Goal: Register for event/course

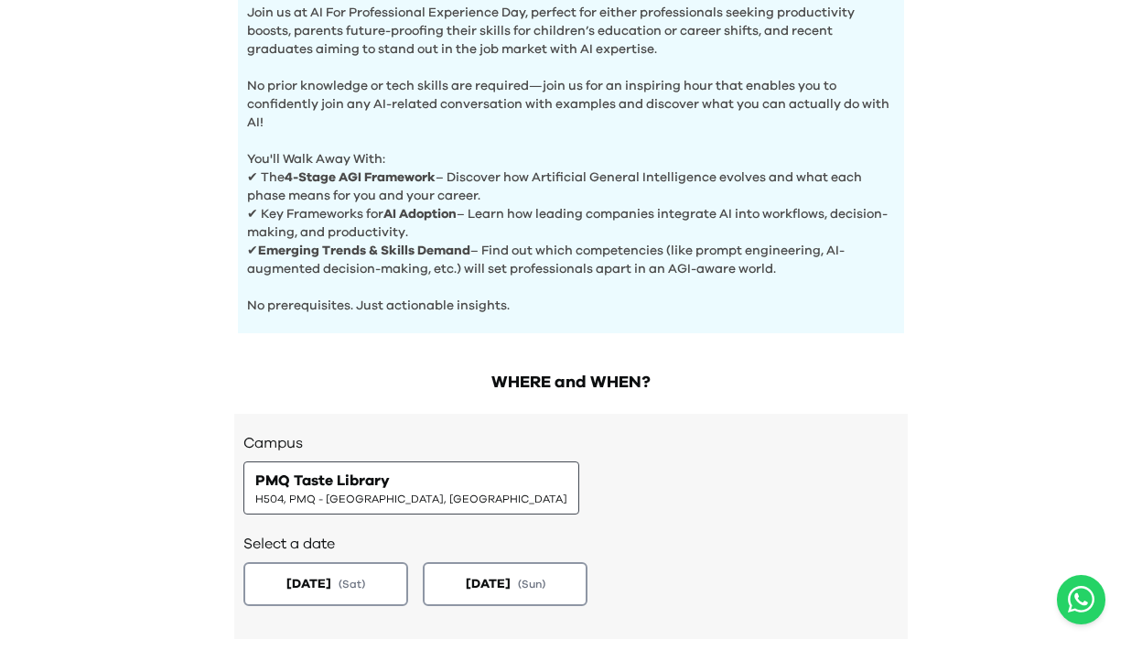
scroll to position [748, 0]
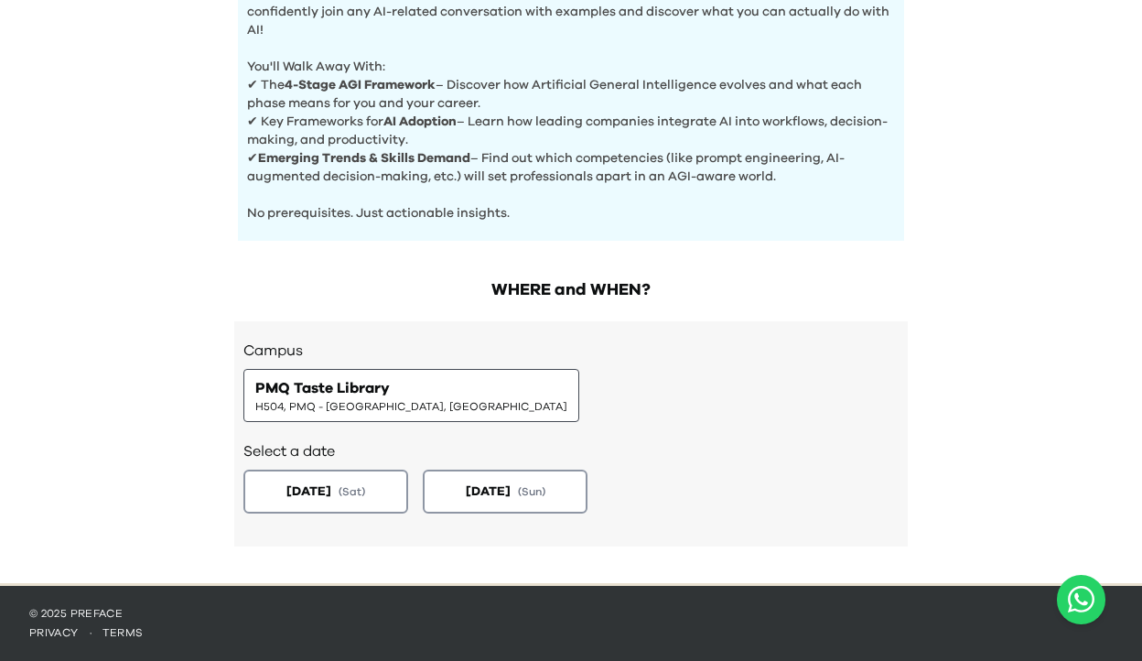
click at [395, 404] on span "H504, PMQ - Hollywood, Central" at bounding box center [411, 406] width 312 height 15
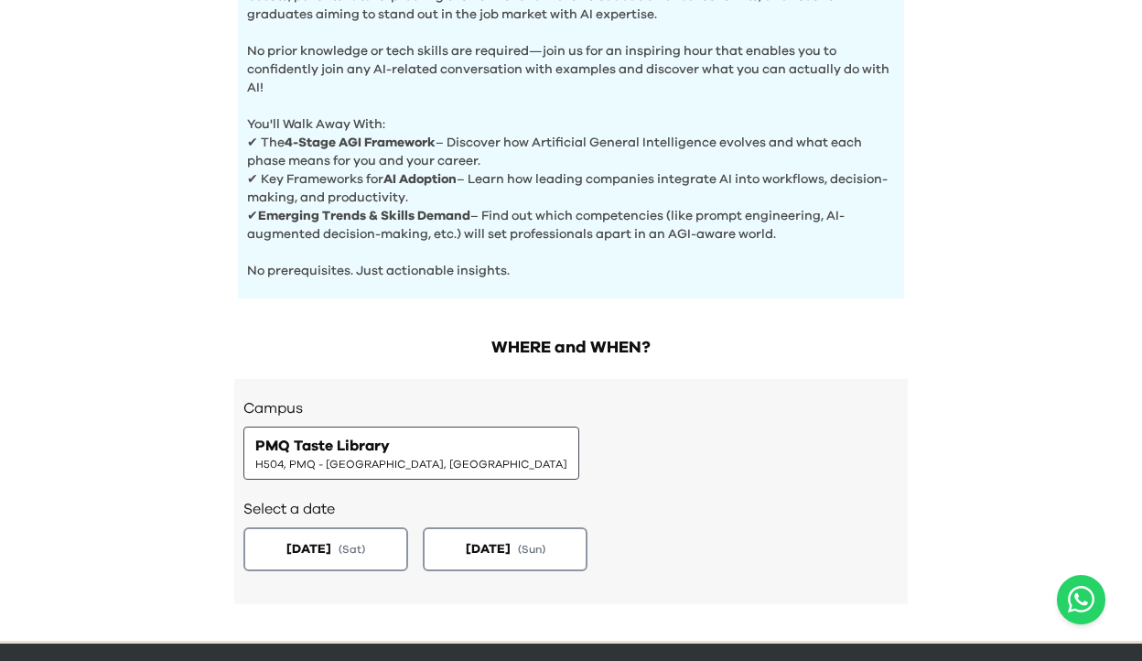
scroll to position [645, 0]
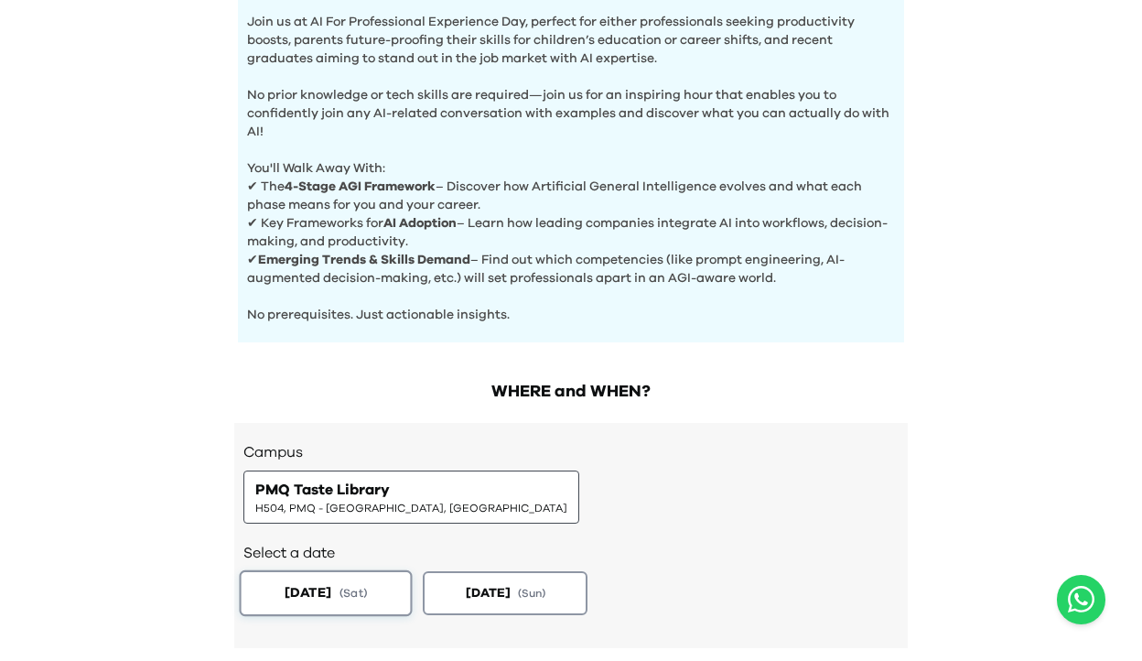
click at [381, 601] on button "2025-08-23 ( Sat )" at bounding box center [326, 593] width 173 height 46
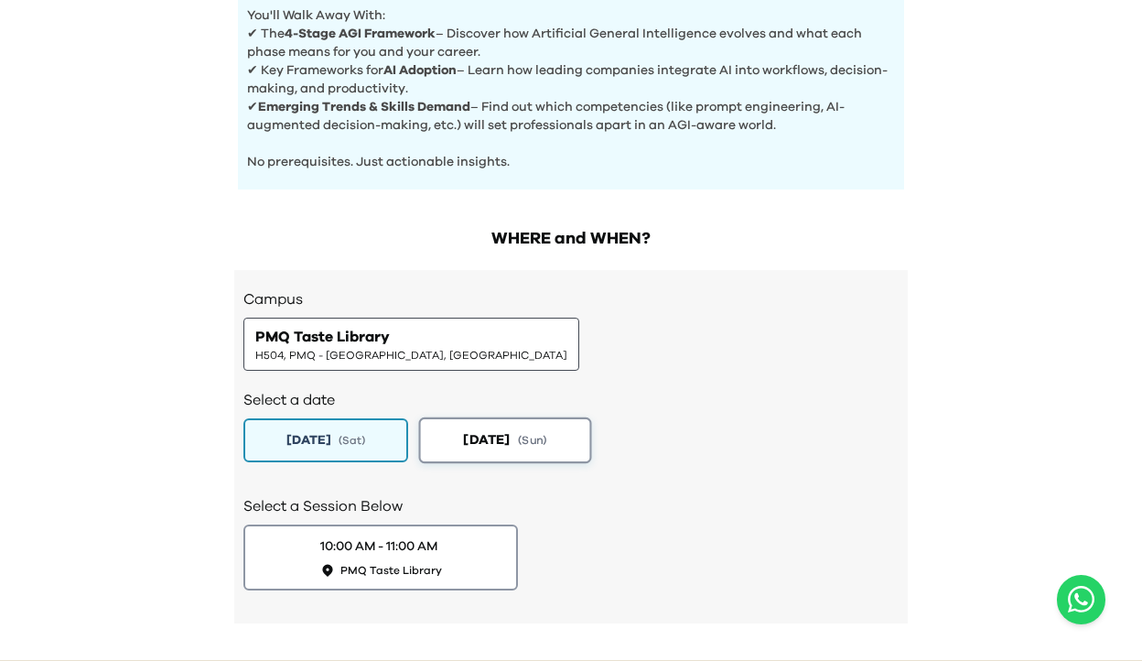
click at [458, 453] on button "2025-08-24 ( Sun )" at bounding box center [505, 440] width 173 height 46
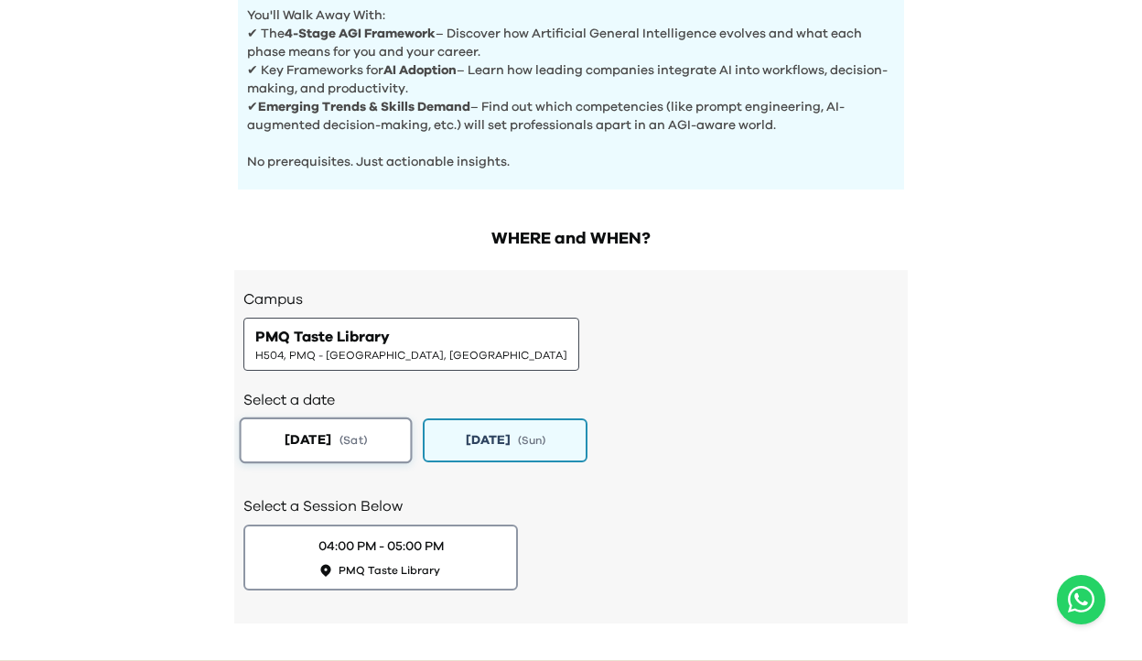
click at [345, 437] on button "2025-08-23 ( Sat )" at bounding box center [326, 440] width 173 height 46
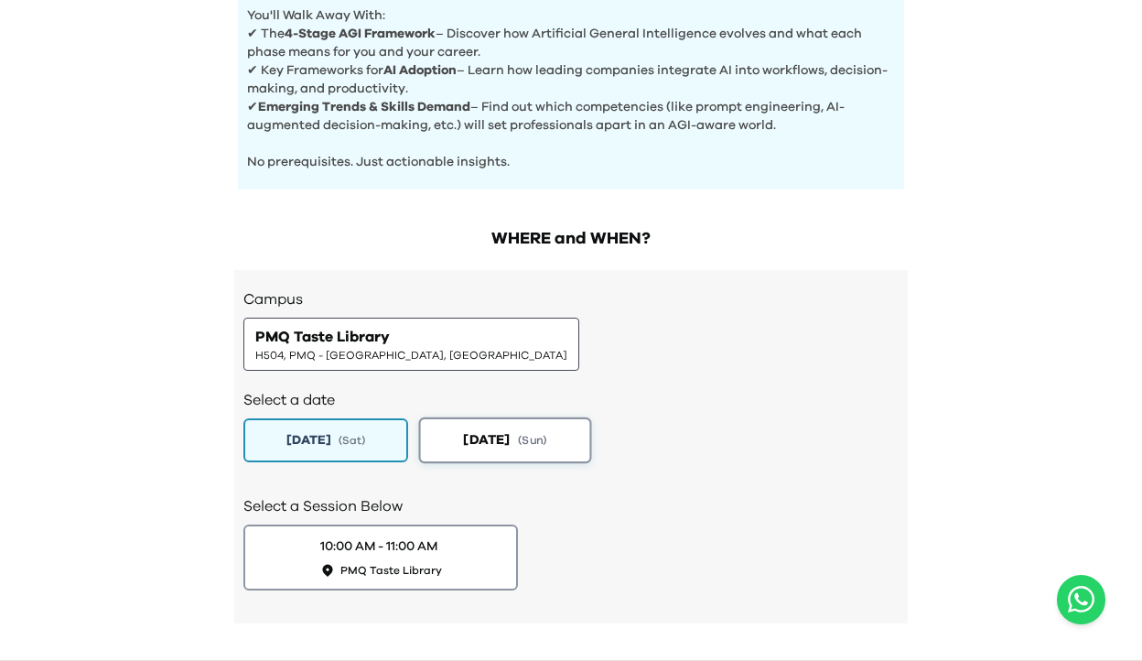
click at [497, 440] on span "2025-08-24" at bounding box center [486, 439] width 47 height 19
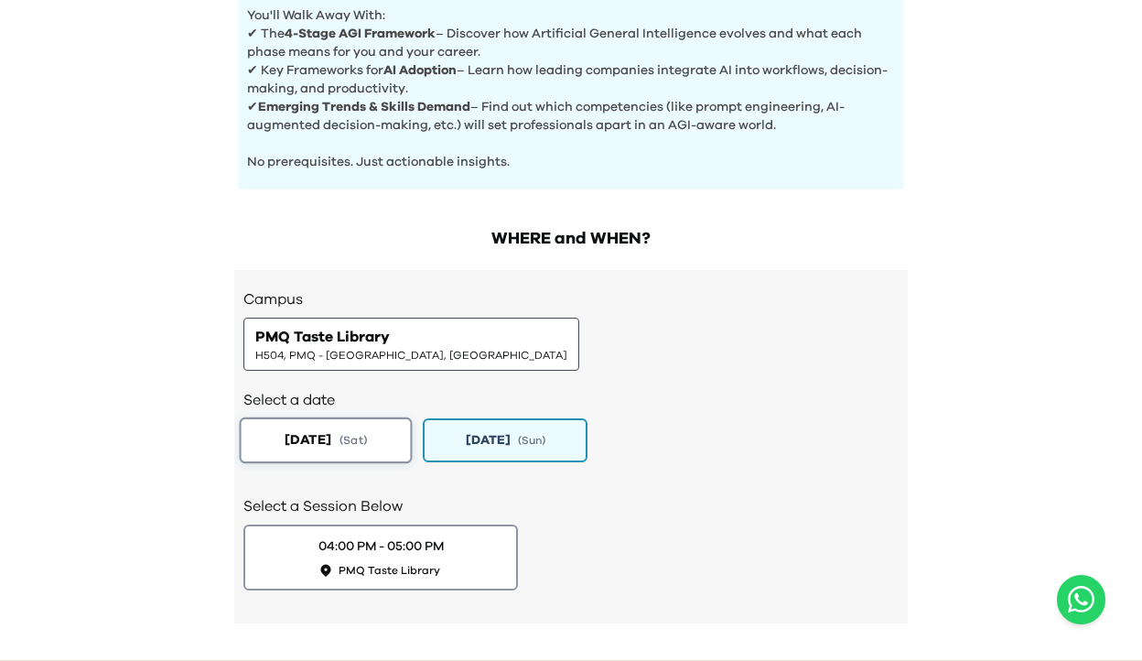
click at [331, 439] on span "2025-08-23" at bounding box center [308, 439] width 47 height 19
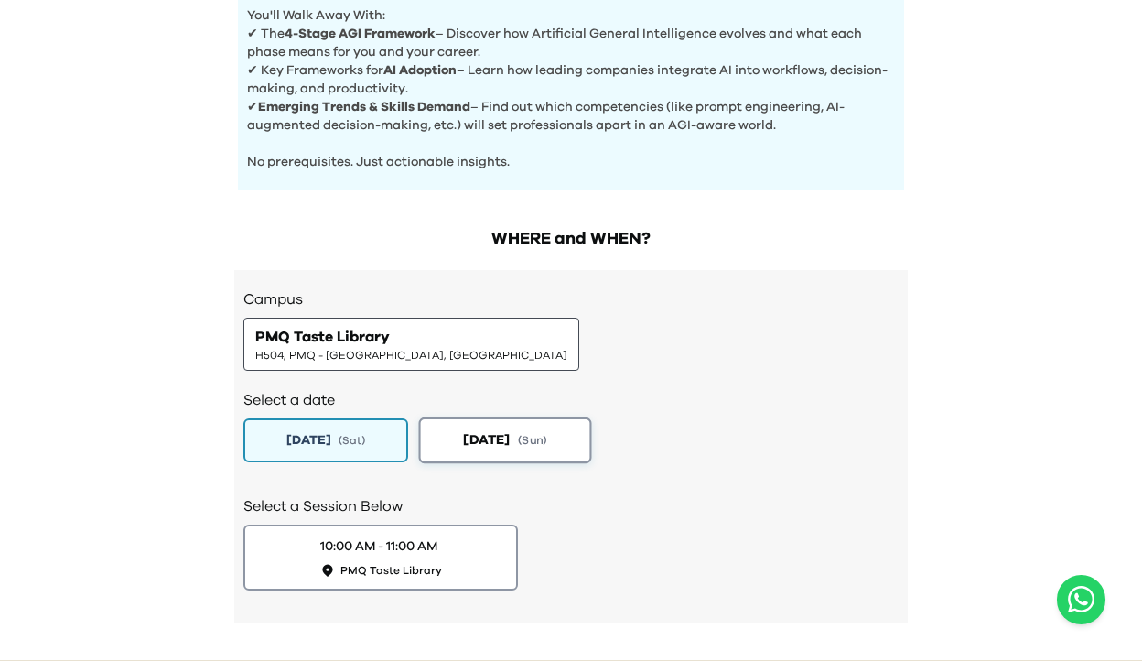
click at [463, 448] on span "2025-08-24" at bounding box center [486, 439] width 47 height 19
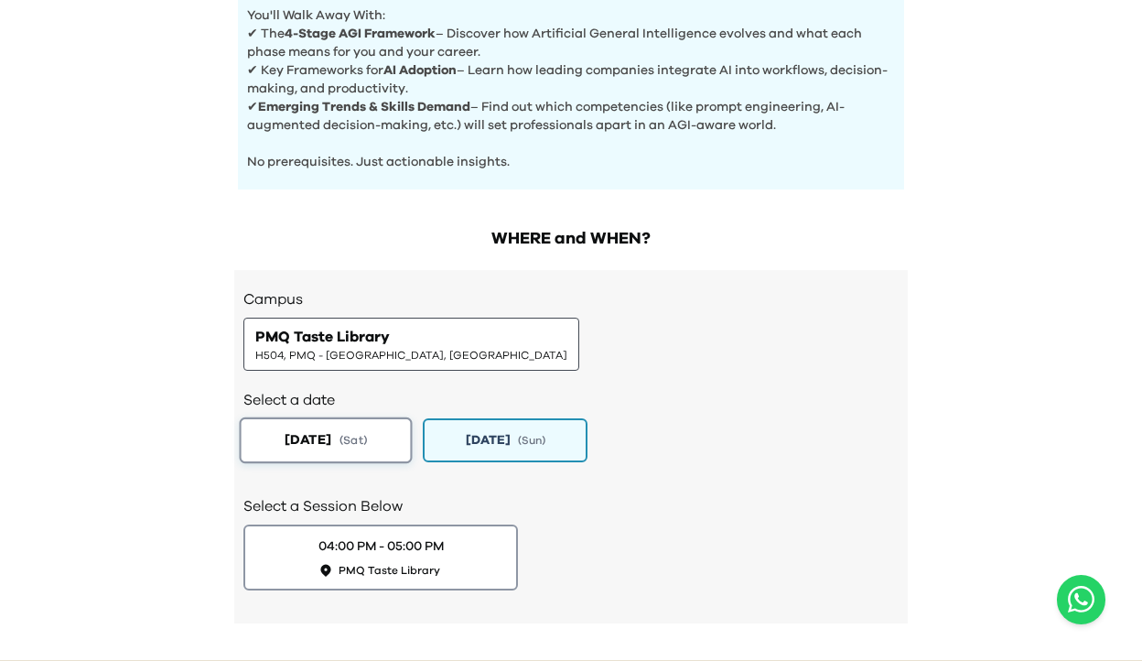
click at [400, 460] on button "2025-08-23 ( Sat )" at bounding box center [326, 440] width 173 height 46
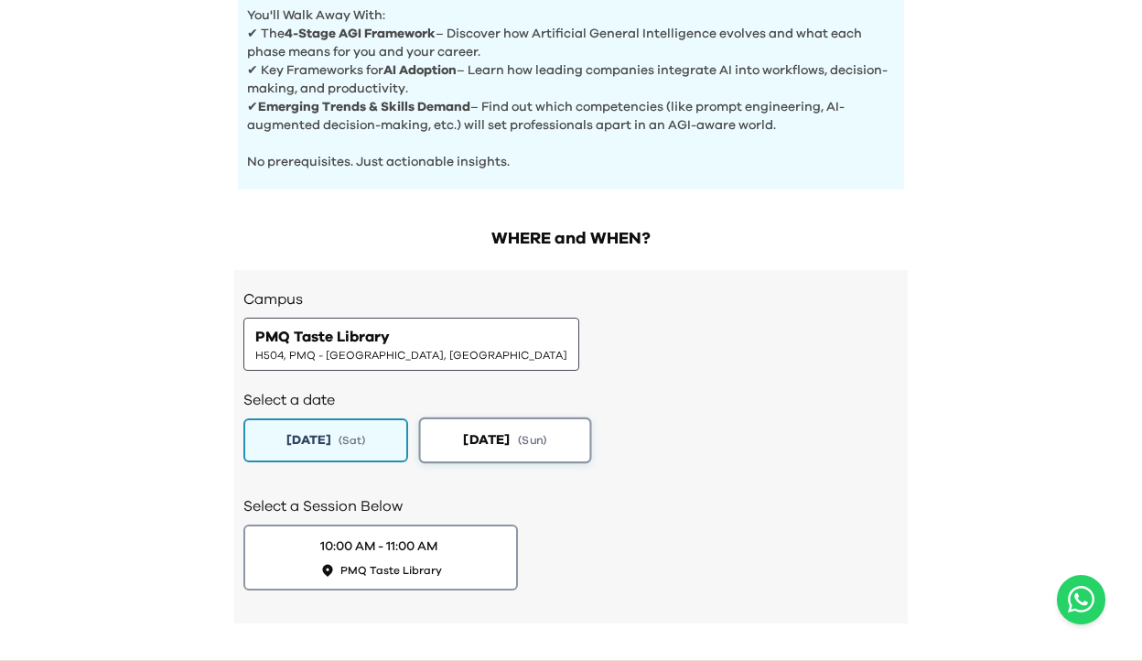
click at [467, 449] on span "2025-08-24" at bounding box center [486, 439] width 47 height 19
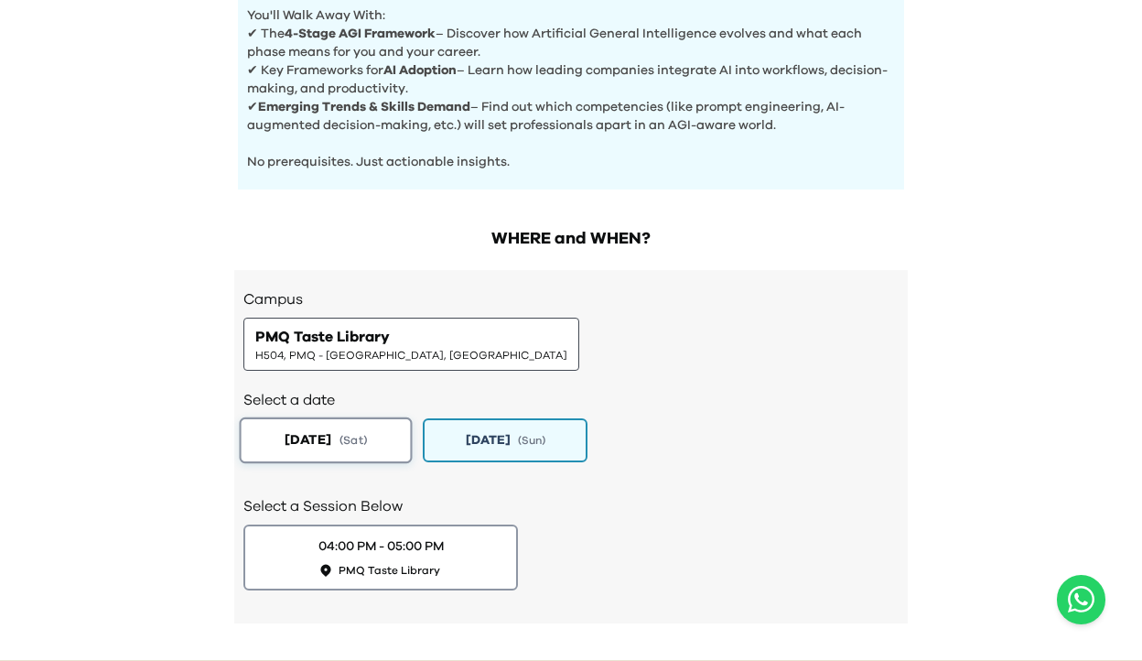
click at [390, 458] on button "2025-08-23 ( Sat )" at bounding box center [326, 440] width 173 height 46
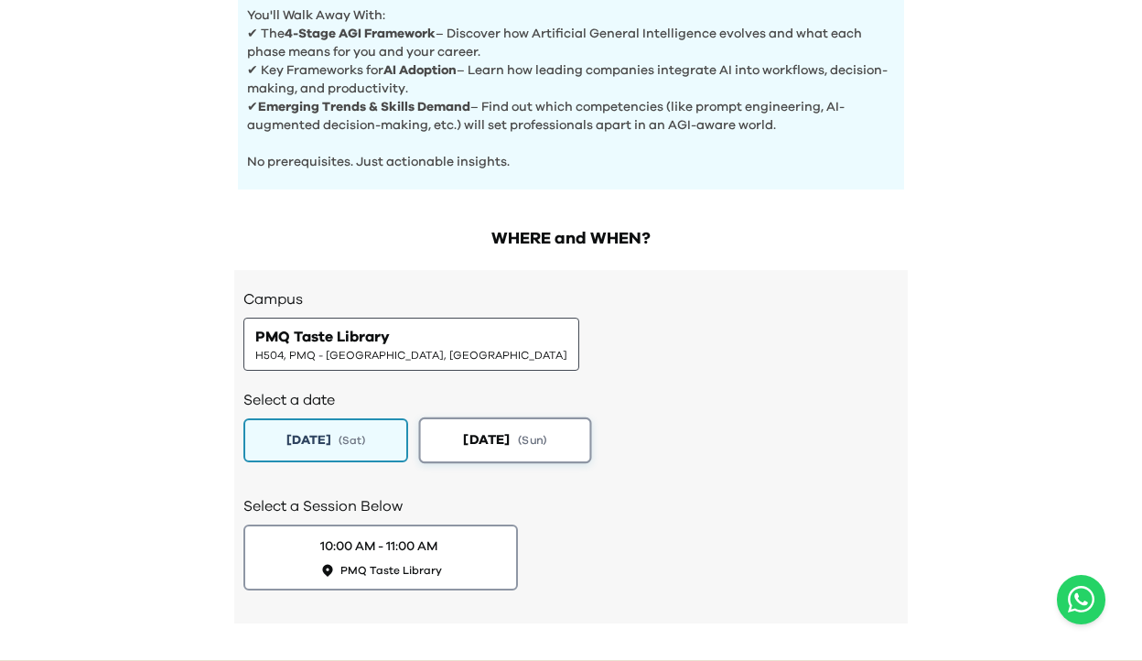
click at [446, 455] on button "2025-08-24 ( Sun )" at bounding box center [505, 440] width 173 height 46
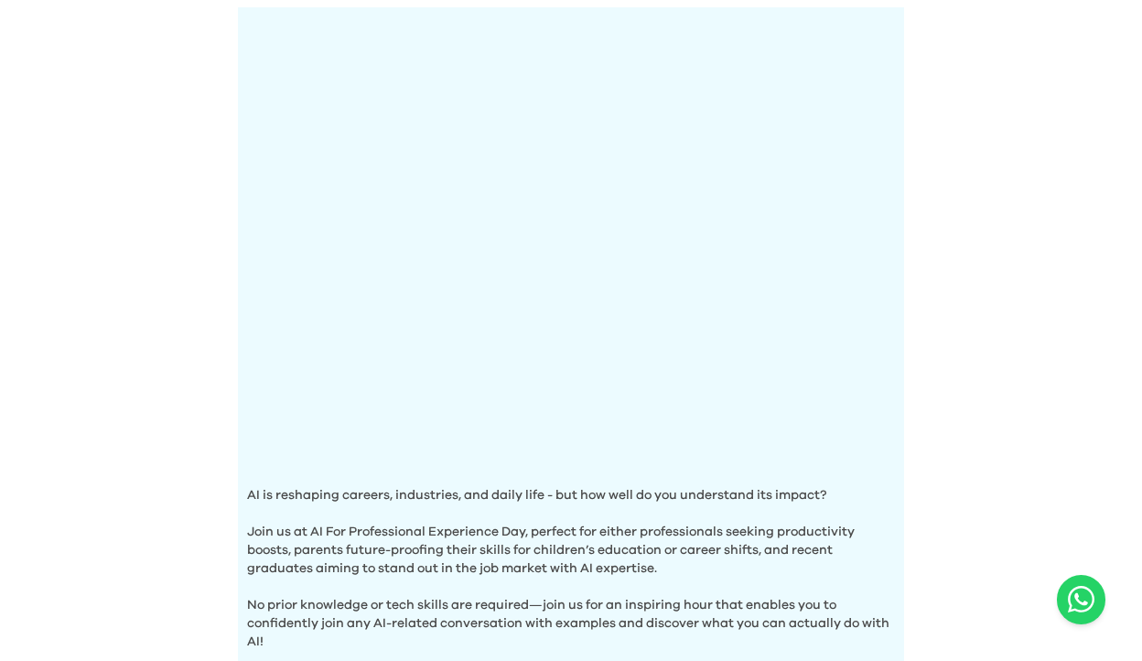
scroll to position [876, 0]
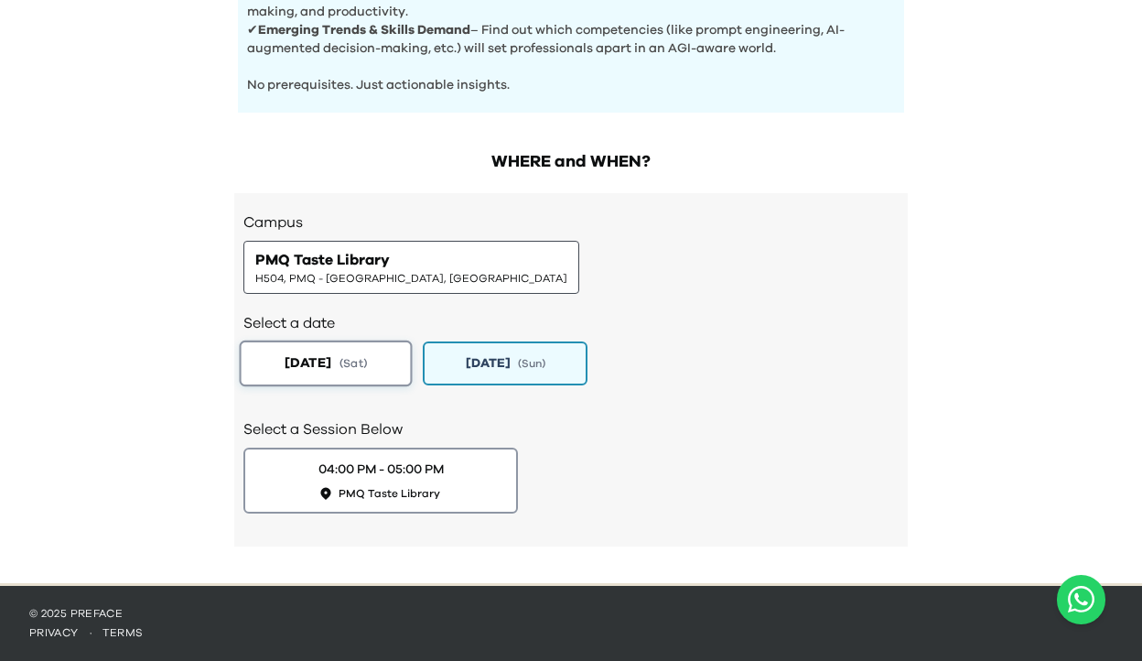
click at [304, 361] on span "2025-08-23" at bounding box center [308, 362] width 47 height 19
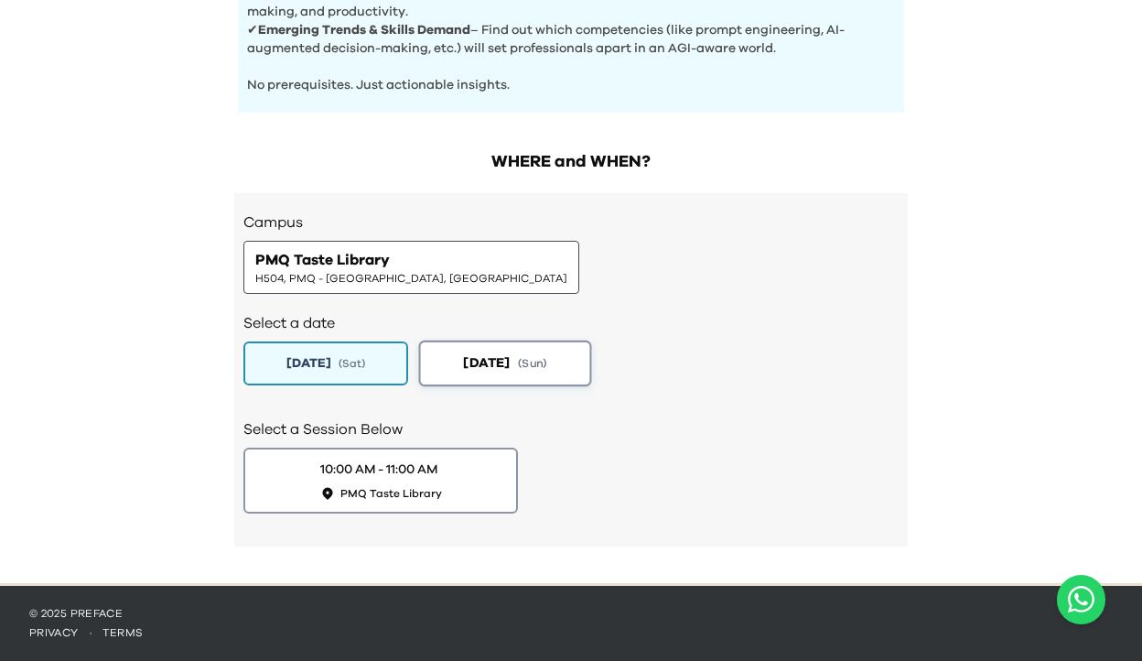
click at [458, 375] on button "2025-08-24 ( Sun )" at bounding box center [505, 363] width 173 height 46
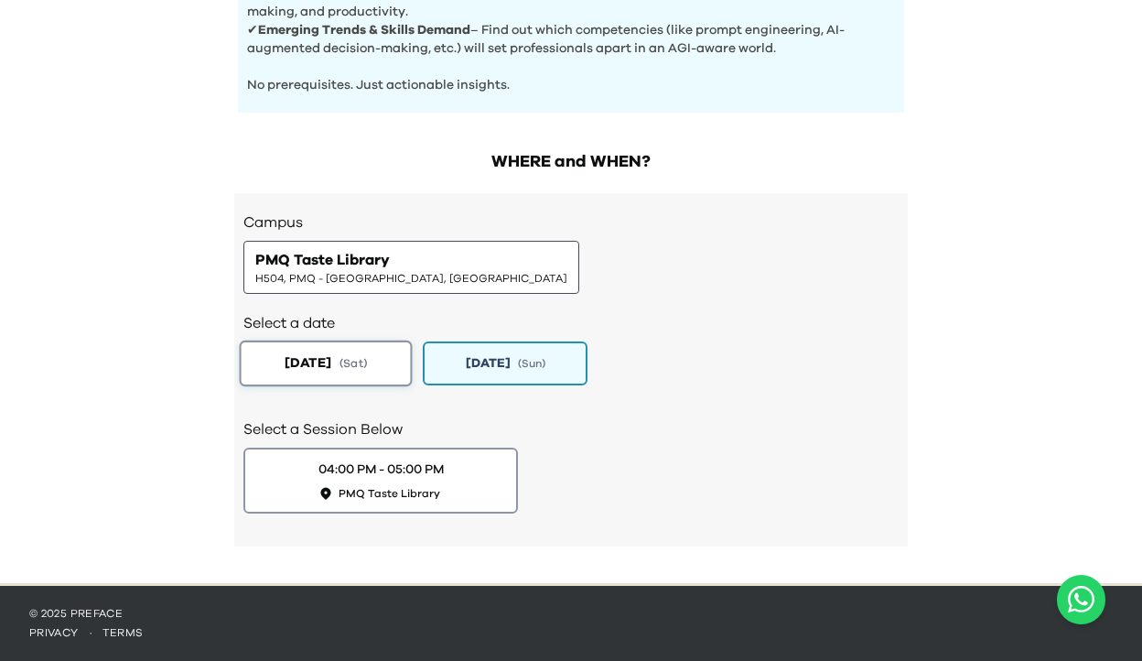
click at [336, 375] on button "2025-08-23 ( Sat )" at bounding box center [326, 363] width 173 height 46
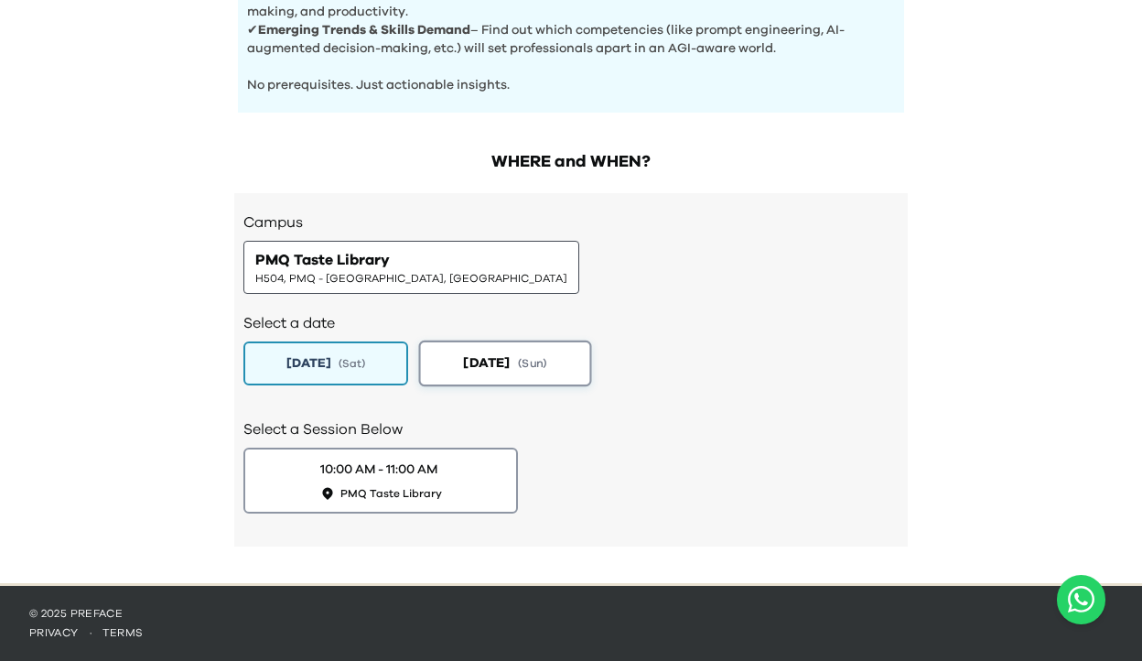
click at [458, 379] on button "2025-08-24 ( Sun )" at bounding box center [505, 363] width 173 height 46
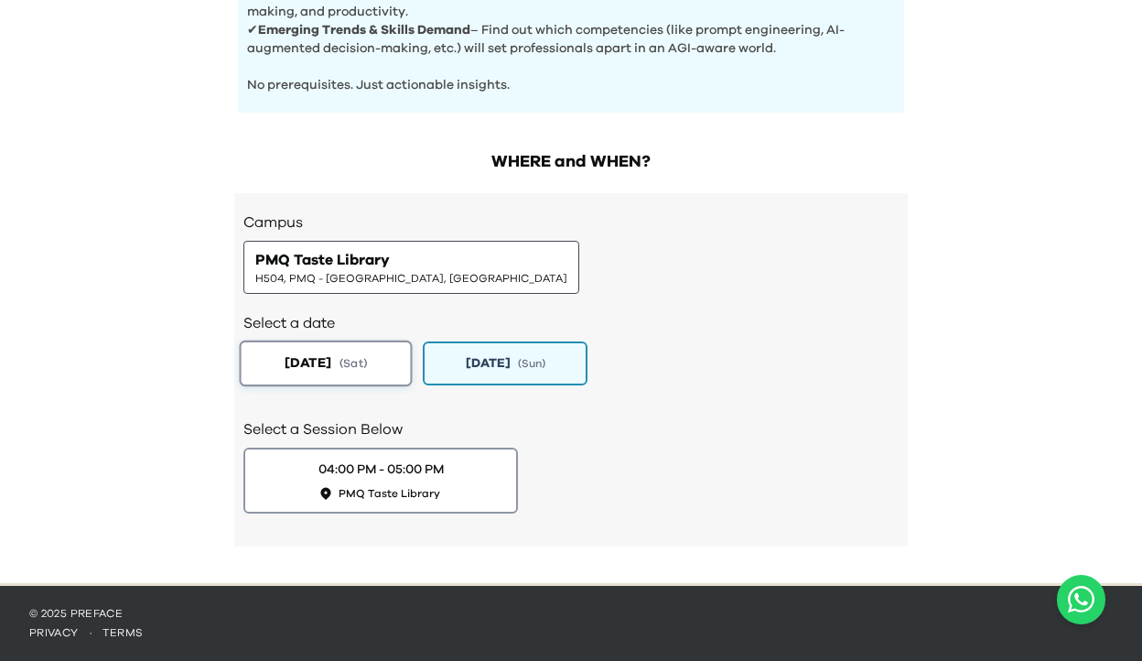
click at [369, 372] on button "2025-08-23 ( Sat )" at bounding box center [326, 363] width 173 height 46
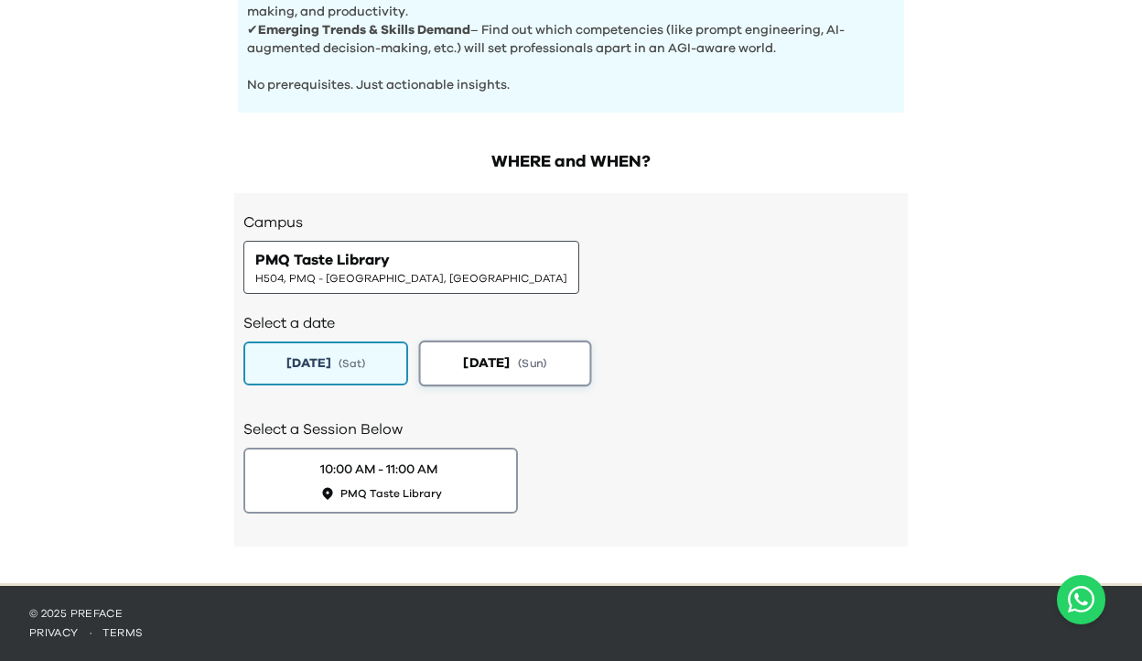
click at [462, 377] on button "2025-08-24 ( Sun )" at bounding box center [505, 363] width 173 height 46
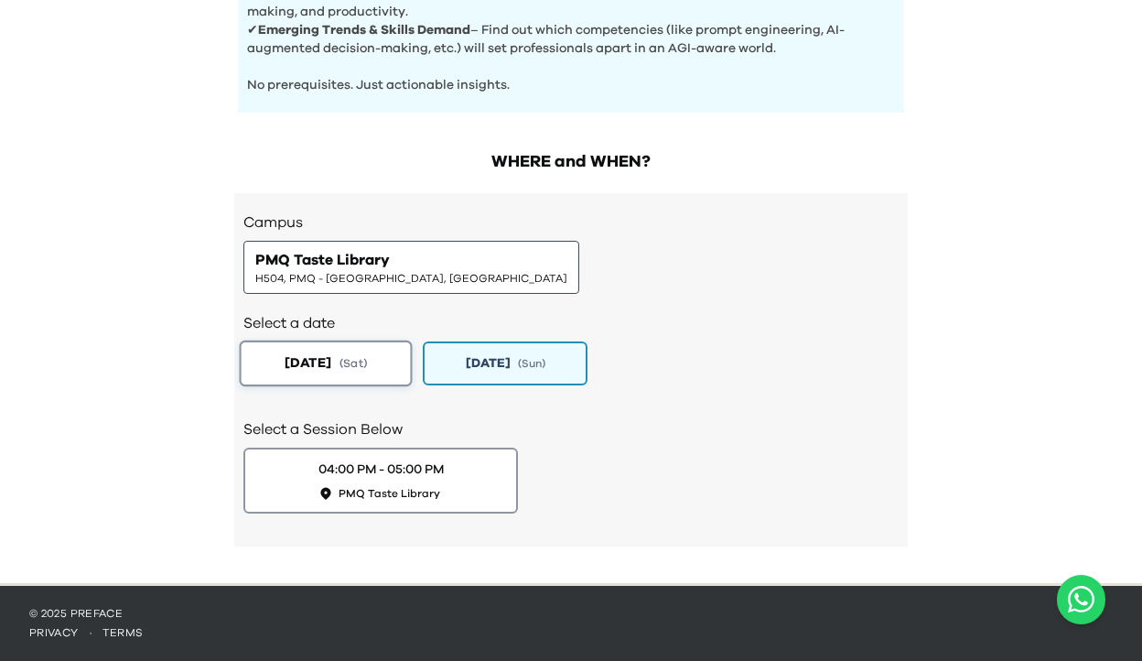
click at [385, 375] on button "2025-08-23 ( Sat )" at bounding box center [326, 363] width 173 height 46
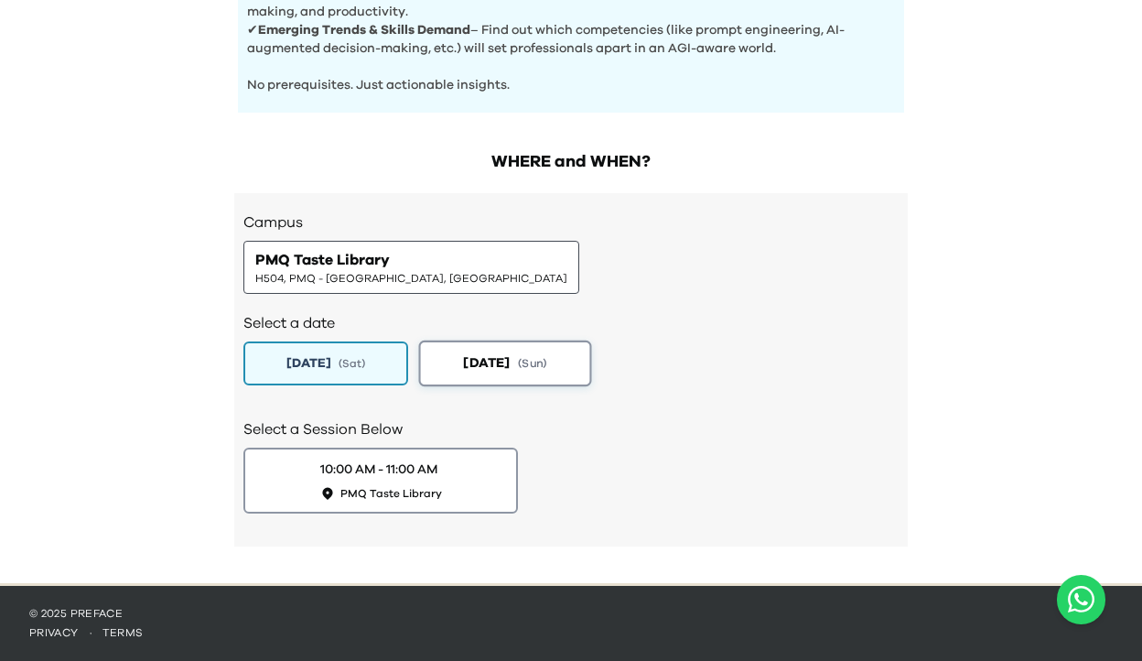
click at [447, 377] on button "2025-08-24 ( Sun )" at bounding box center [505, 363] width 173 height 46
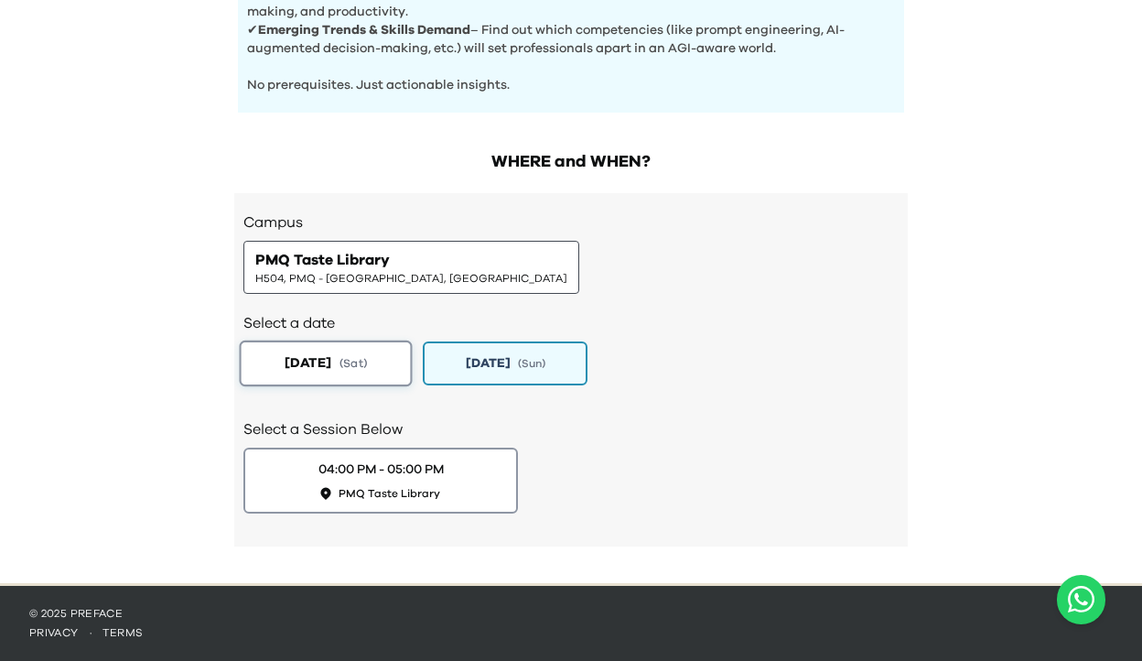
click at [382, 369] on button "2025-08-23 ( Sat )" at bounding box center [326, 363] width 173 height 46
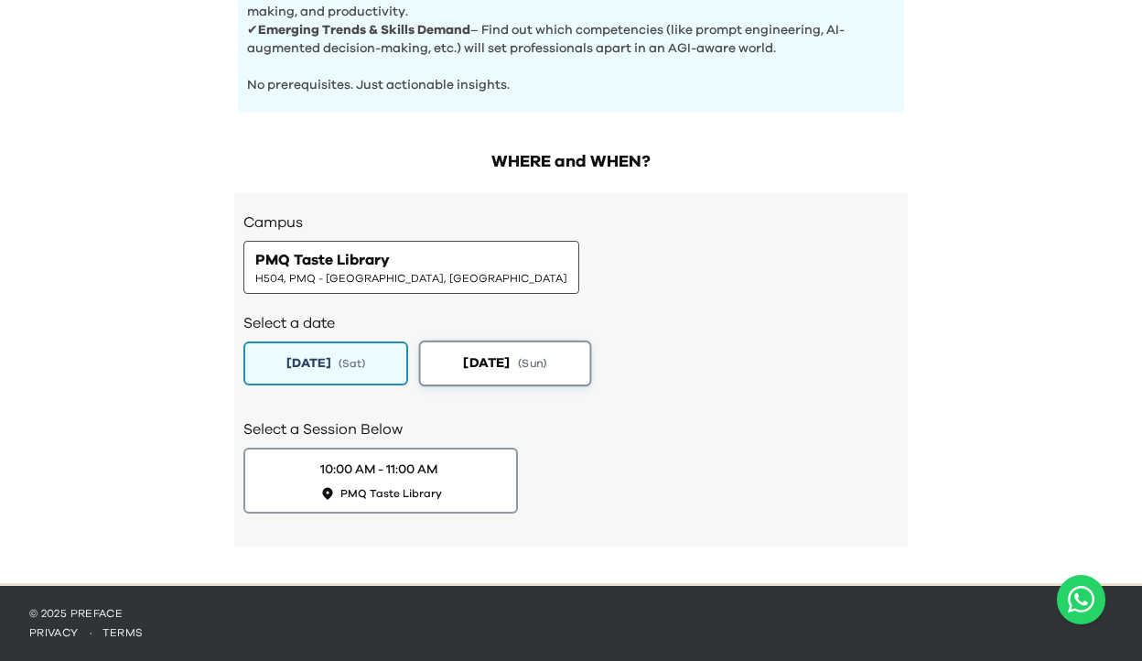
click at [447, 361] on button "2025-08-24 ( Sun )" at bounding box center [505, 363] width 173 height 46
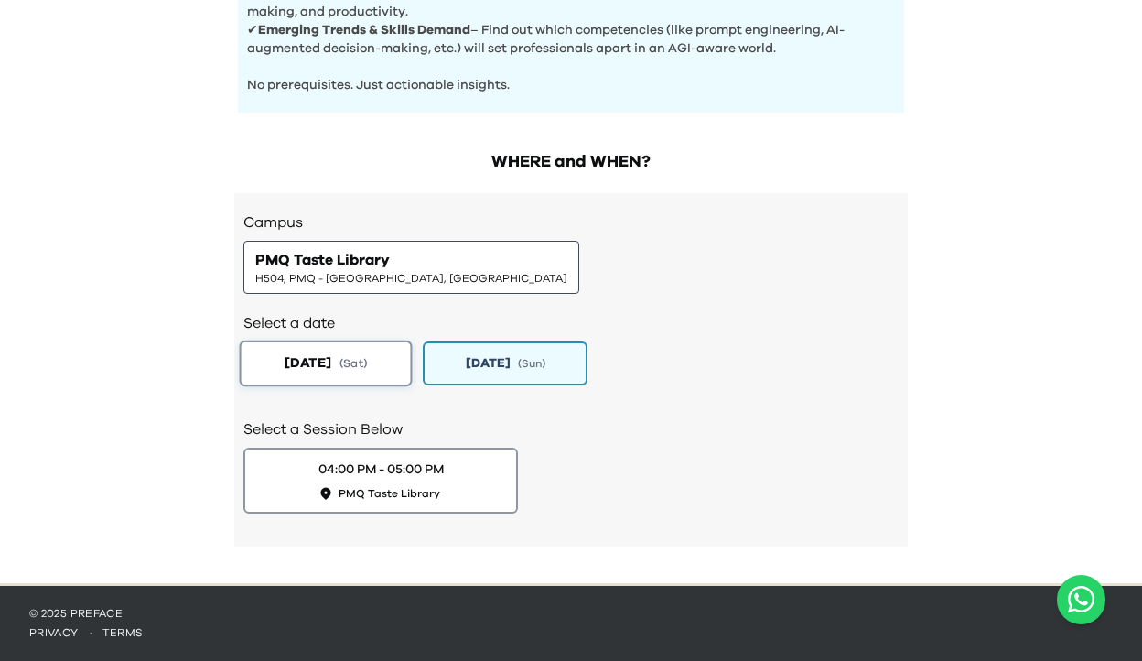
click at [367, 358] on span "( Sat )" at bounding box center [353, 363] width 27 height 16
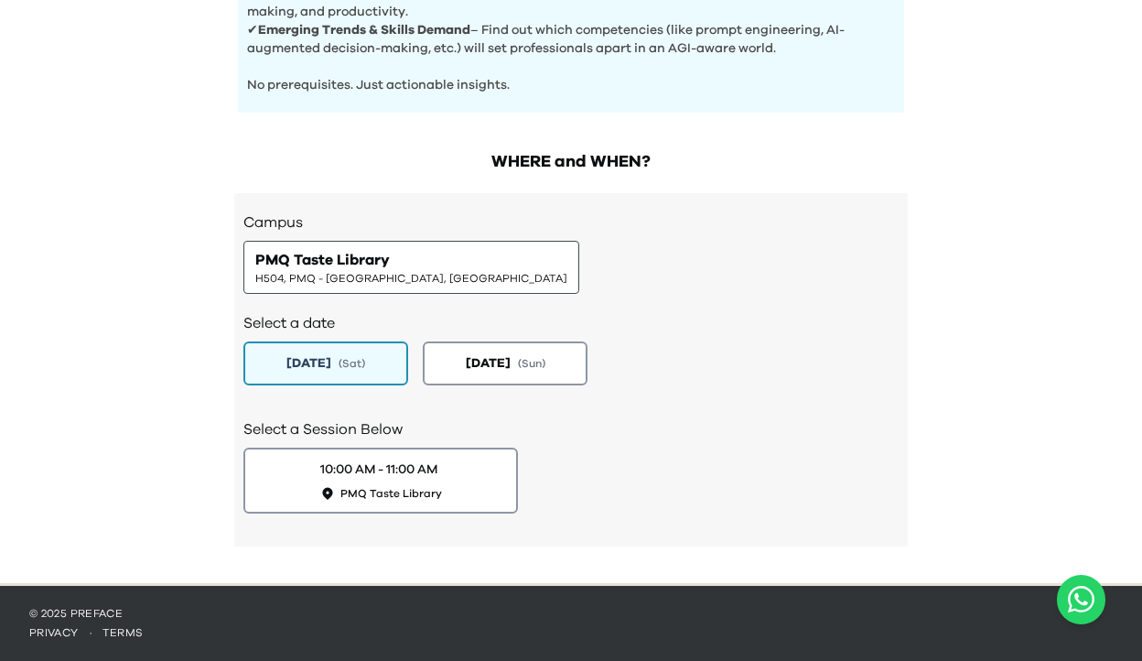
click at [427, 396] on div "Select a date 2025-08-23 ( Sat ) 2025-08-24 ( Sun )" at bounding box center [570, 347] width 655 height 106
click at [367, 367] on span "( Sat )" at bounding box center [353, 363] width 27 height 16
click at [437, 371] on button "2025-08-24 ( Sun )" at bounding box center [505, 363] width 173 height 46
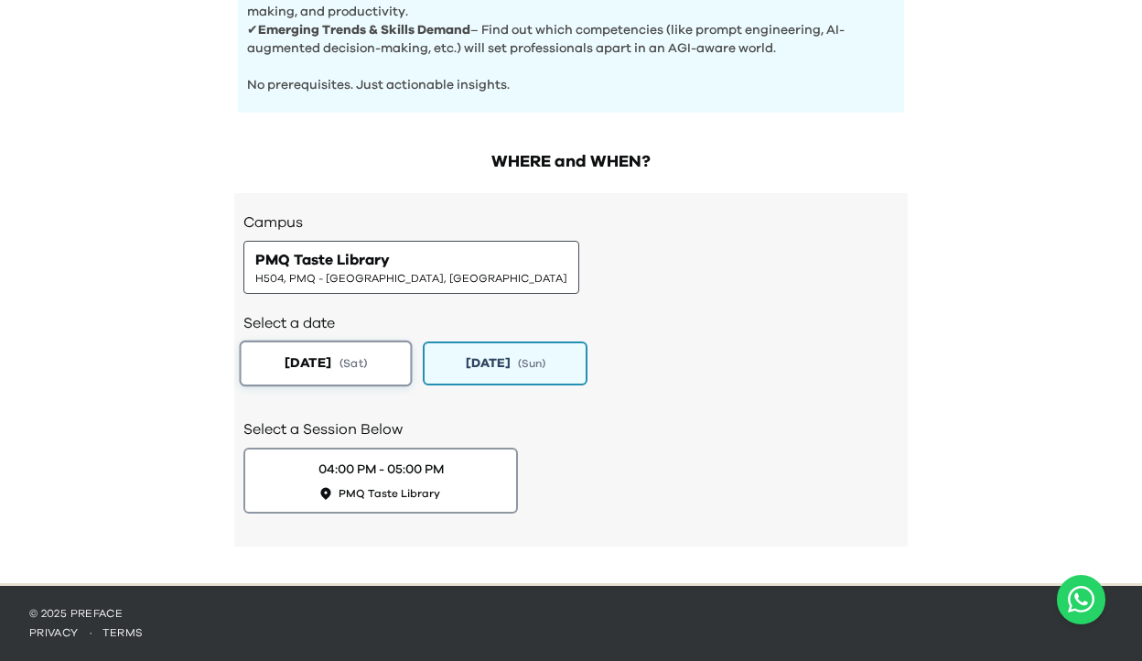
click at [347, 361] on button "2025-08-23 ( Sat )" at bounding box center [326, 363] width 173 height 46
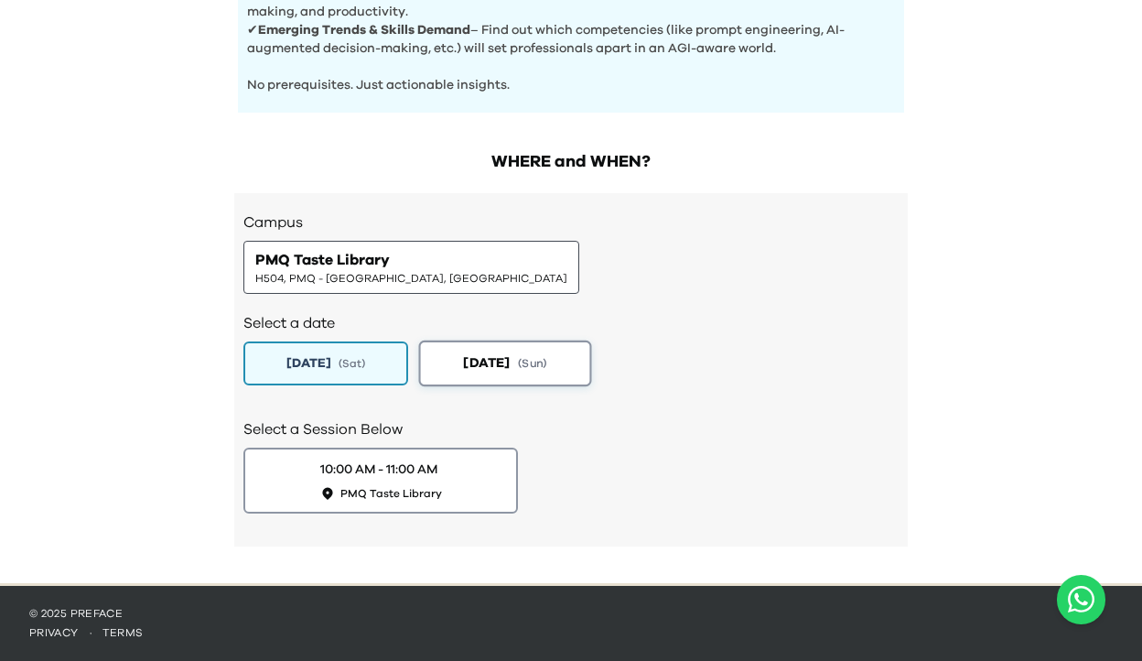
click at [446, 350] on button "2025-08-24 ( Sun )" at bounding box center [505, 363] width 173 height 46
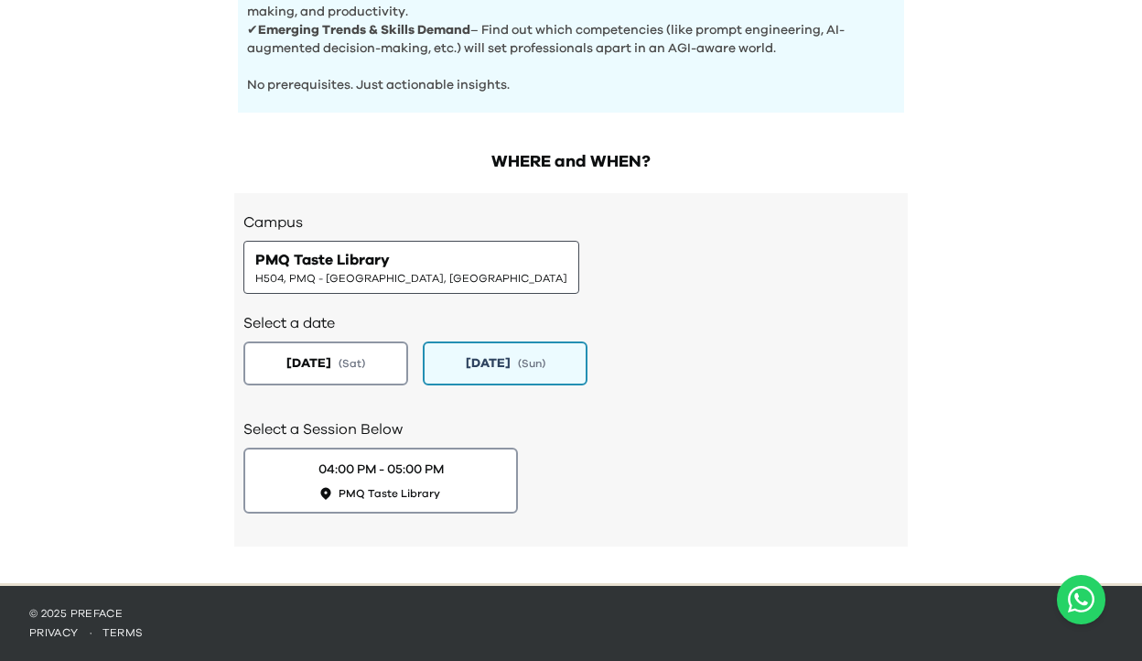
click at [393, 272] on span "H504, PMQ - Hollywood, Central" at bounding box center [411, 278] width 312 height 15
click at [379, 343] on button "2025-08-23 ( Sat )" at bounding box center [326, 363] width 173 height 46
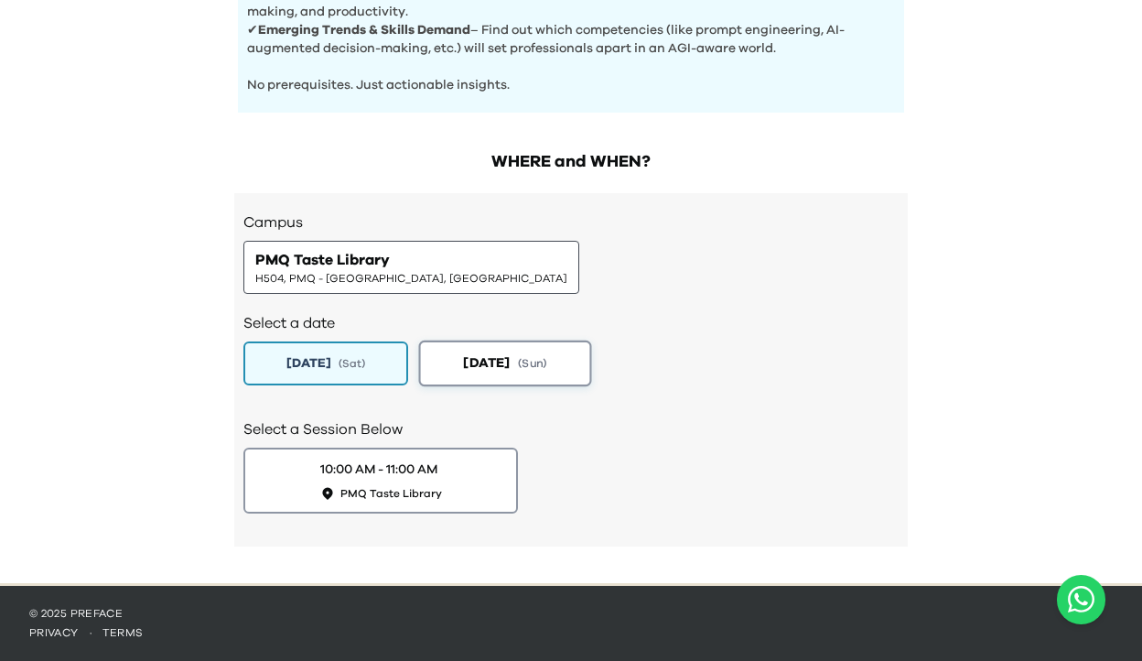
click at [466, 364] on span "2025-08-24" at bounding box center [486, 362] width 47 height 19
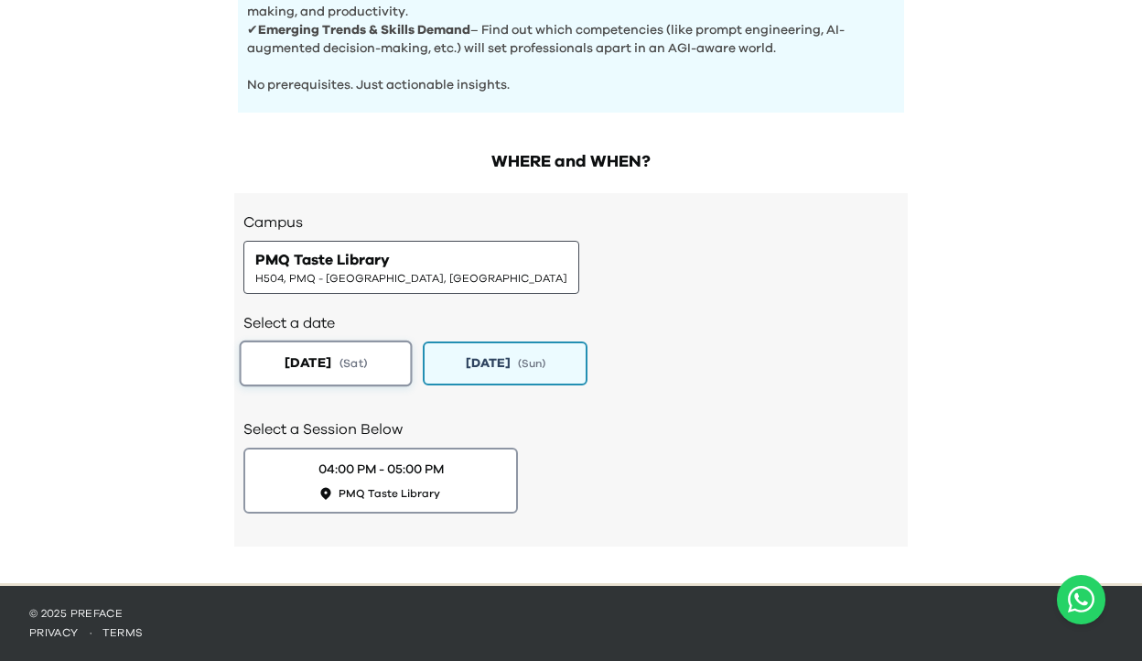
click at [386, 361] on button "2025-08-23 ( Sat )" at bounding box center [326, 363] width 173 height 46
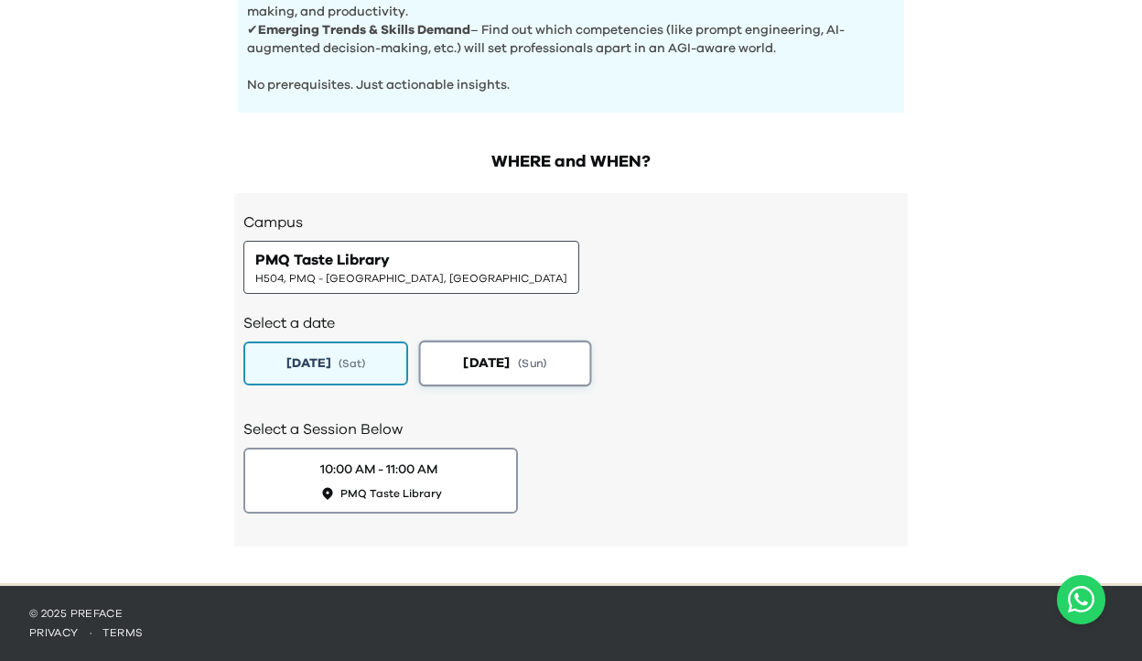
click at [463, 361] on span "2025-08-24" at bounding box center [486, 362] width 47 height 19
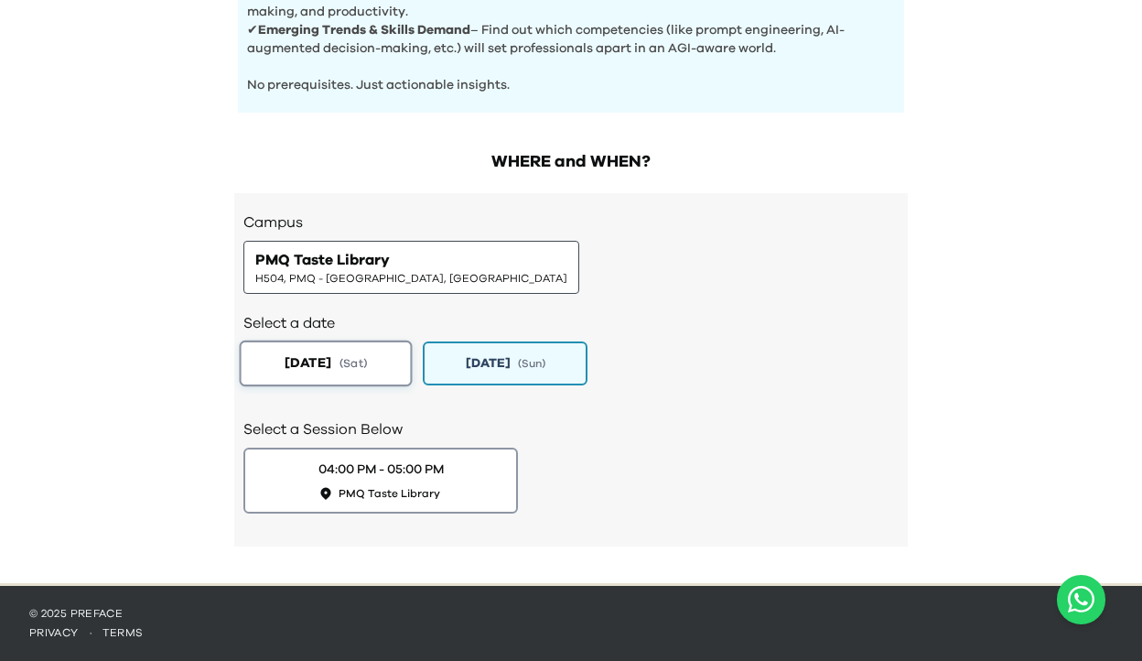
click at [350, 361] on button "2025-08-23 ( Sat )" at bounding box center [326, 363] width 173 height 46
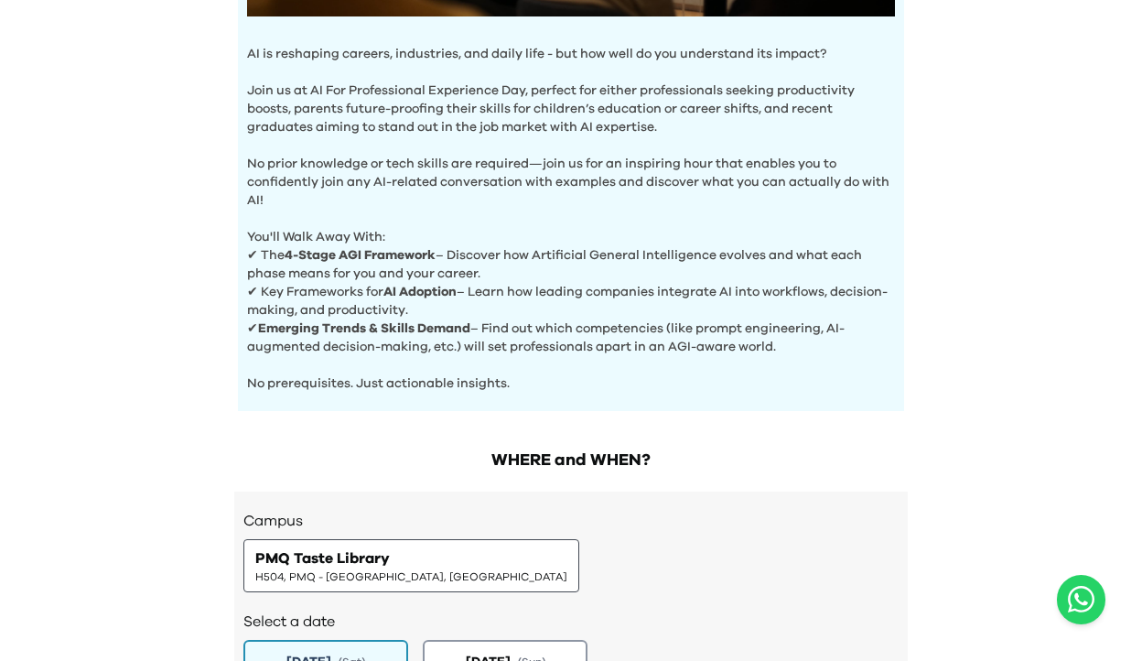
scroll to position [573, 0]
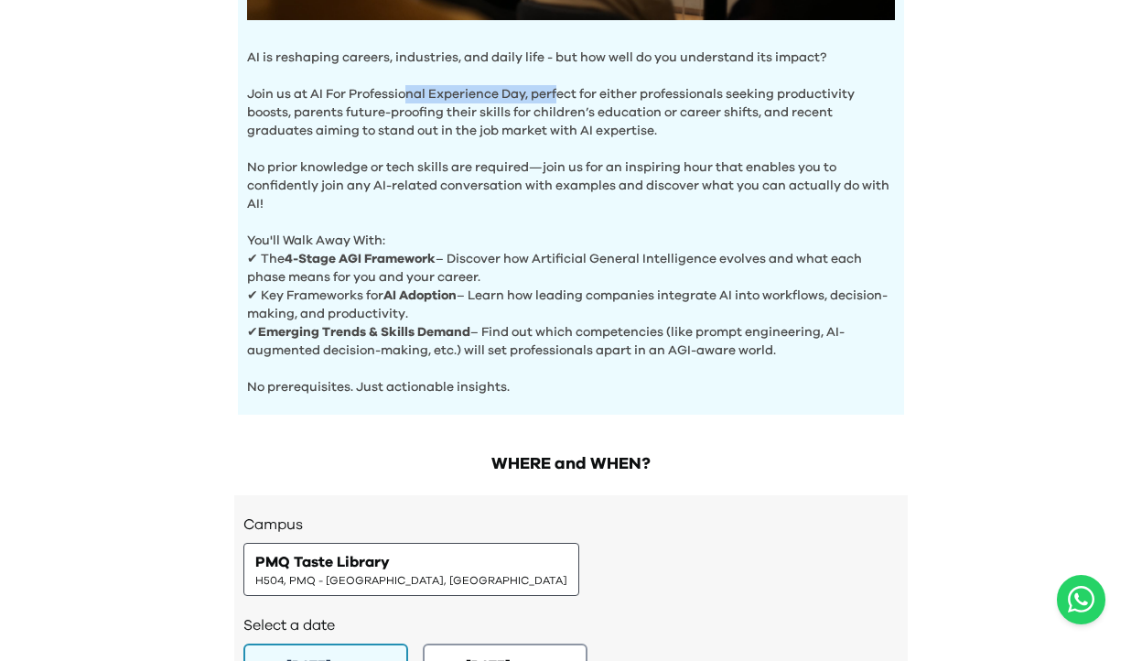
drag, startPoint x: 407, startPoint y: 93, endPoint x: 555, endPoint y: 87, distance: 148.4
click at [558, 89] on p "Join us at AI For Professional Experience Day, perfect for either professionals…" at bounding box center [571, 103] width 648 height 73
click at [526, 92] on p "Join us at AI For Professional Experience Day, perfect for either professionals…" at bounding box center [571, 103] width 648 height 73
drag, startPoint x: 527, startPoint y: 94, endPoint x: 312, endPoint y: 88, distance: 215.1
click at [310, 88] on p "Join us at AI For Professional Experience Day, perfect for either professionals…" at bounding box center [571, 103] width 648 height 73
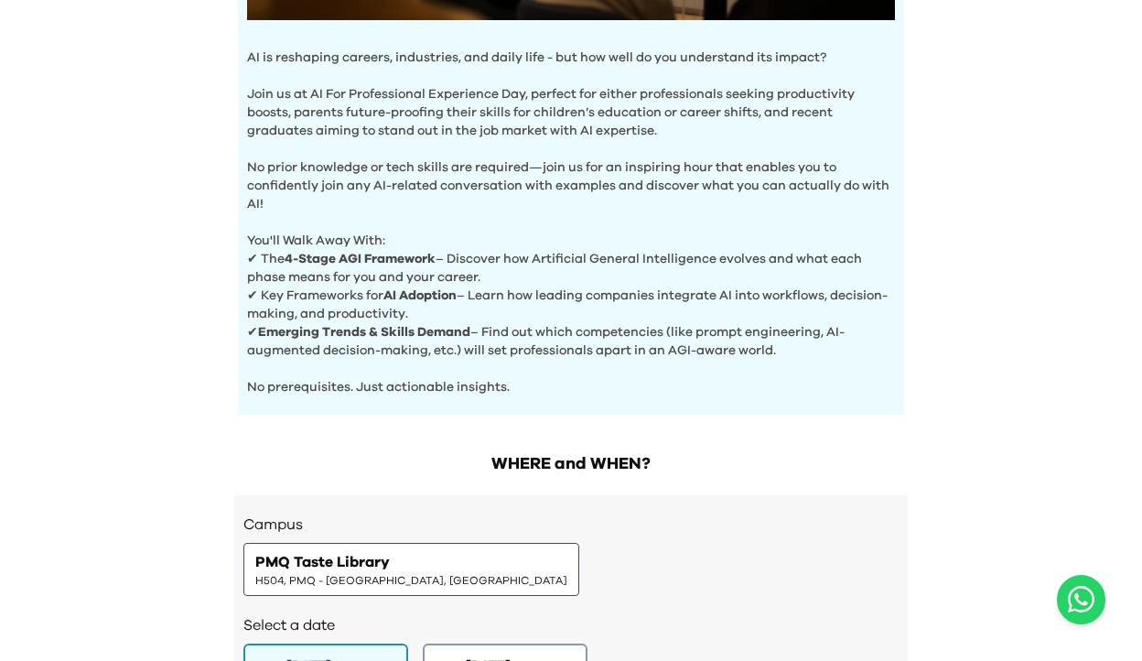
click at [326, 197] on p "No prior knowledge or tech skills are required—join us for an inspiring hour th…" at bounding box center [571, 176] width 648 height 73
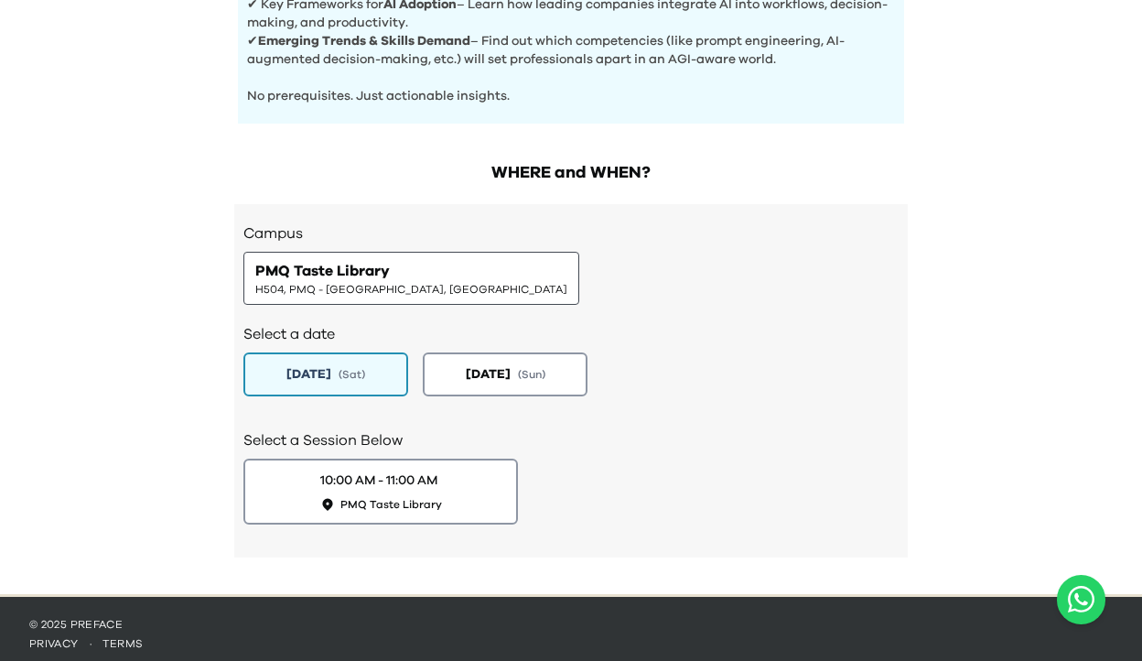
scroll to position [876, 0]
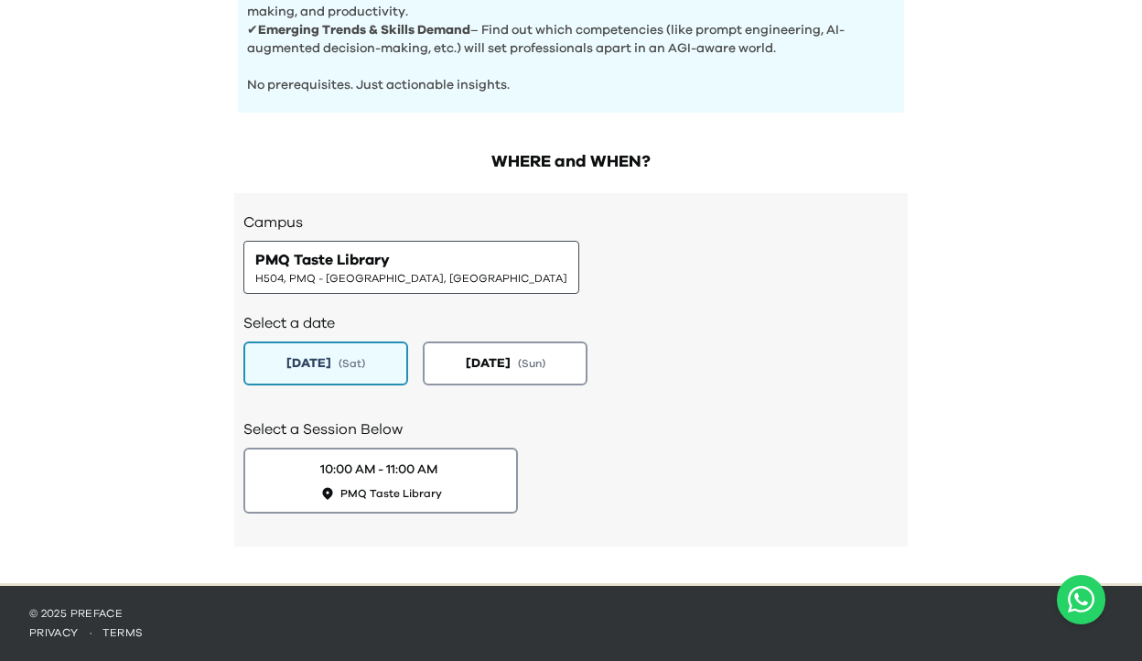
click at [334, 290] on div "PMQ Taste Library H504, PMQ - Hollywood, Central" at bounding box center [411, 267] width 336 height 53
click at [327, 372] on span "2025-08-23" at bounding box center [308, 362] width 47 height 19
click at [473, 380] on button "2025-08-24 ( Sun )" at bounding box center [505, 363] width 173 height 46
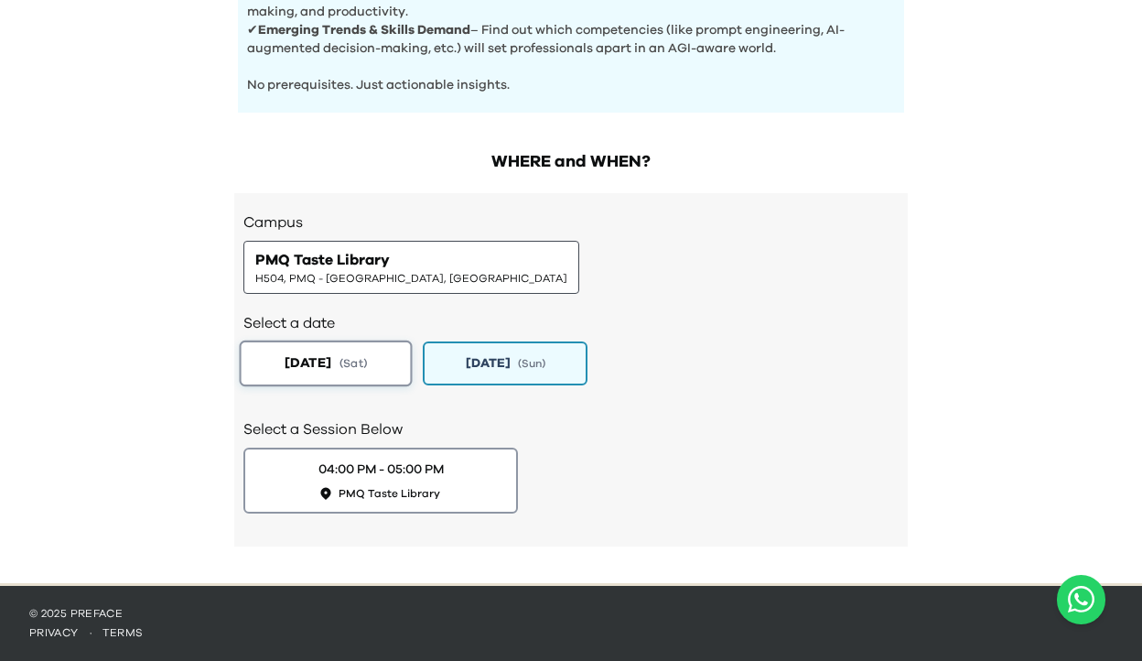
click at [388, 372] on button "2025-08-23 ( Sat )" at bounding box center [326, 363] width 173 height 46
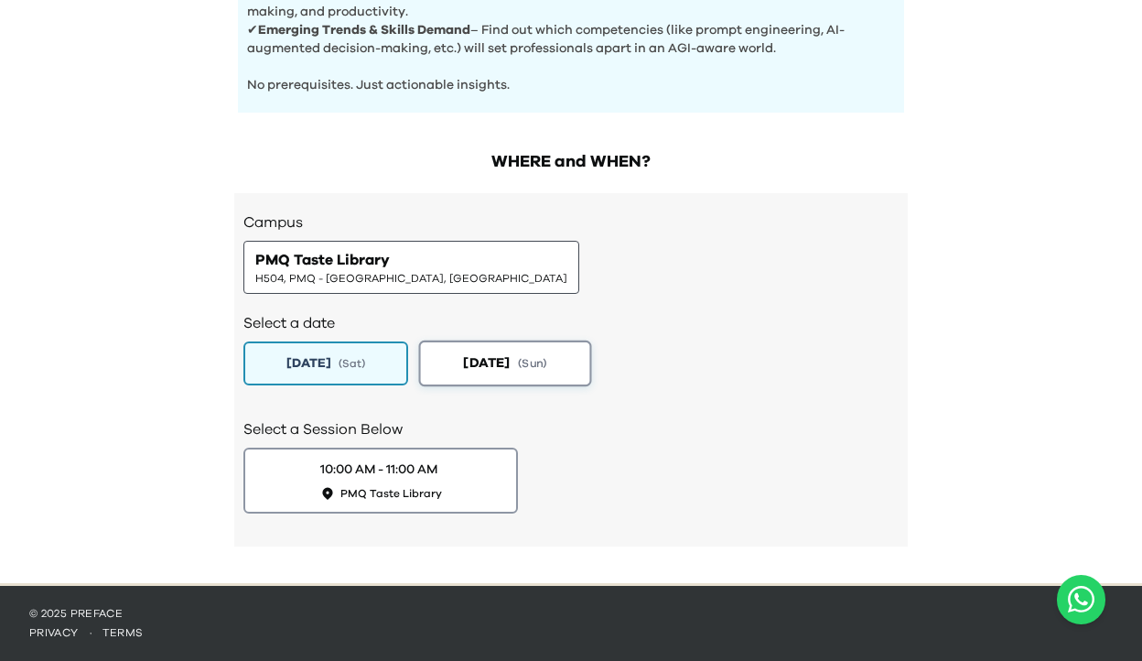
click at [464, 362] on span "2025-08-24" at bounding box center [486, 362] width 47 height 19
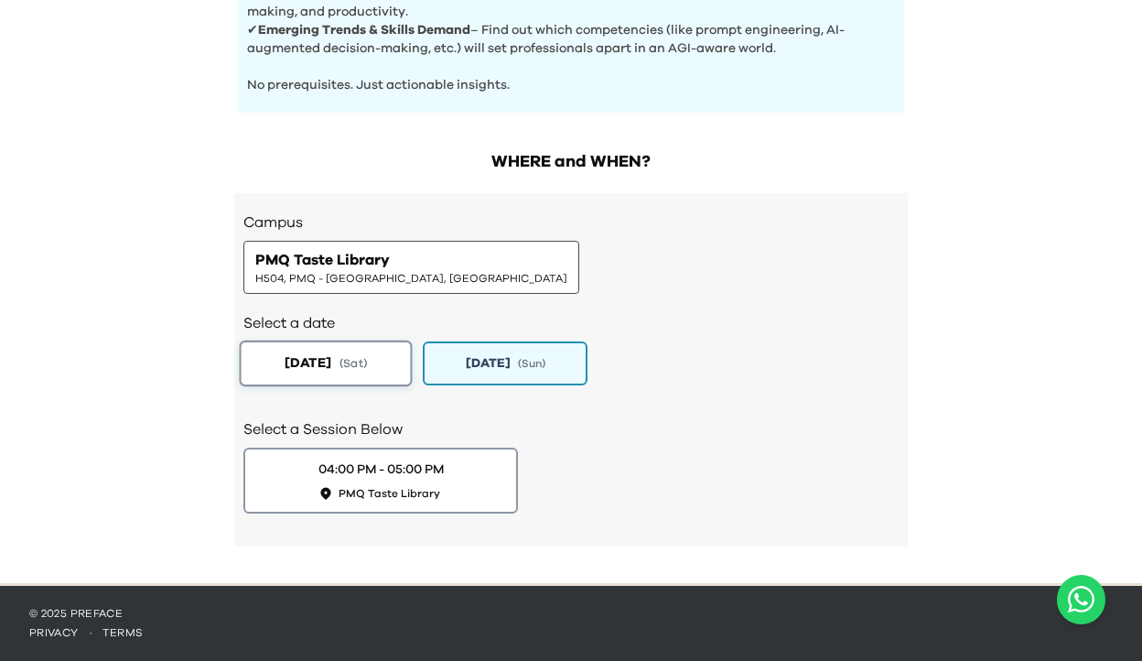
click at [392, 355] on button "2025-08-23 ( Sat )" at bounding box center [326, 363] width 173 height 46
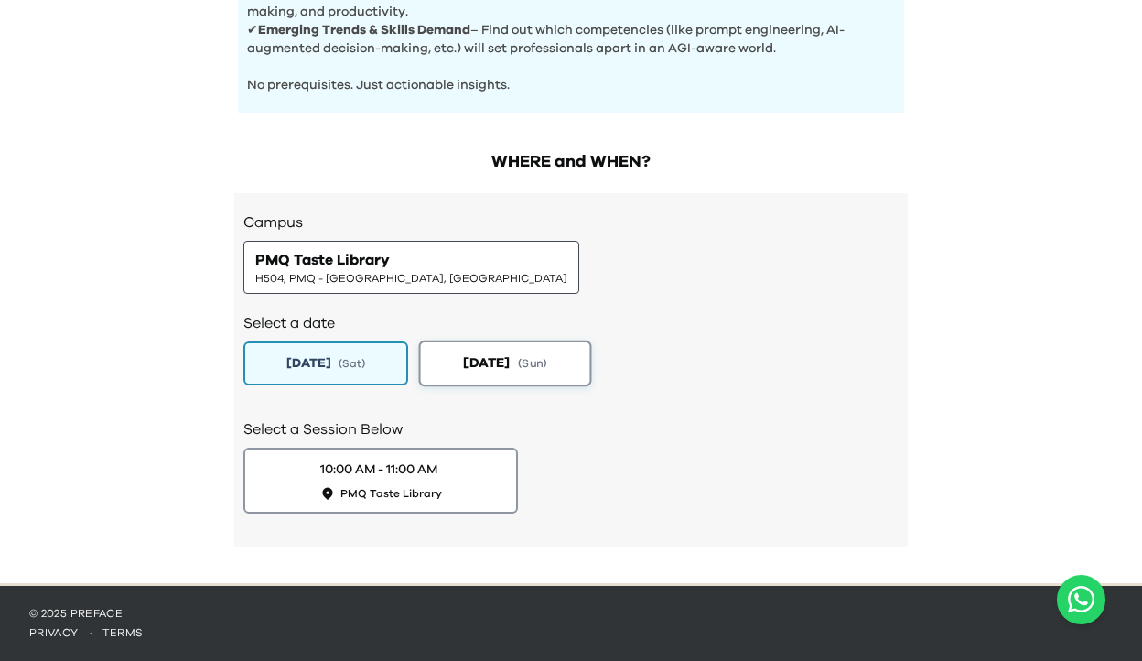
click at [576, 359] on button "2025-08-24 ( Sun )" at bounding box center [505, 363] width 173 height 46
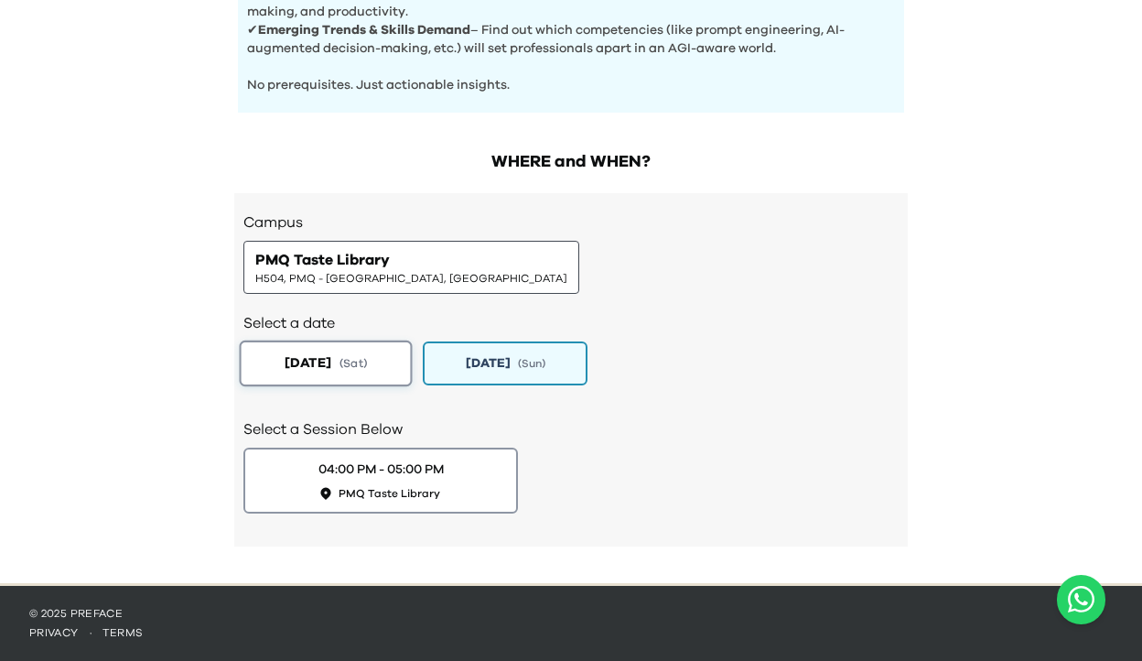
click at [390, 353] on button "2025-08-23 ( Sat )" at bounding box center [326, 363] width 173 height 46
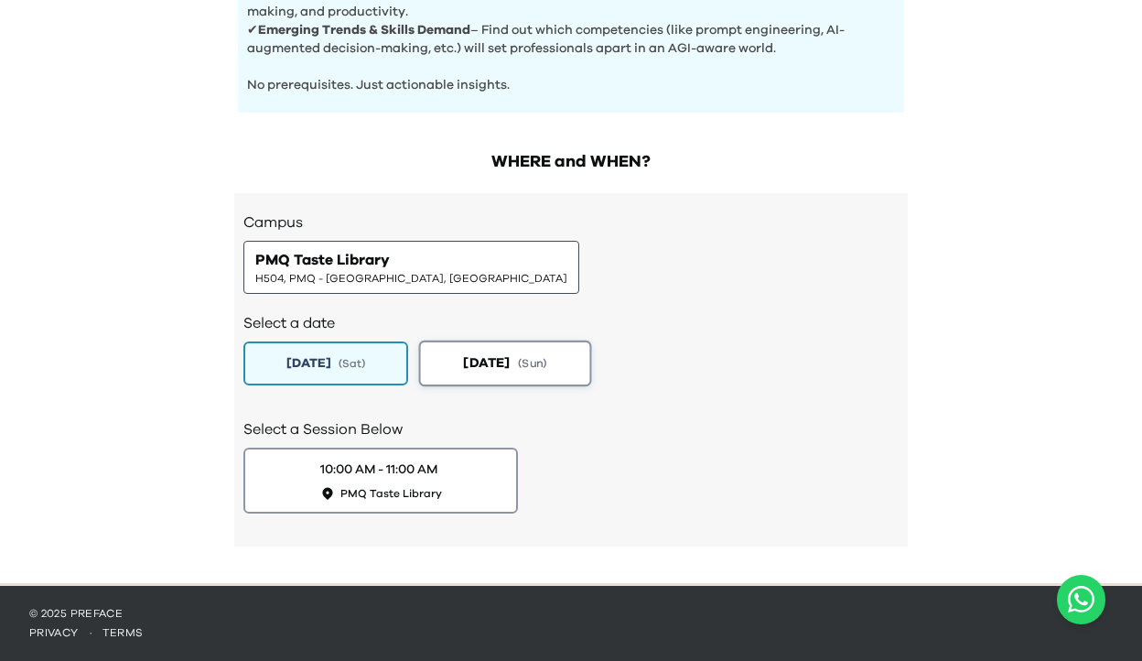
click at [570, 356] on button "2025-08-24 ( Sun )" at bounding box center [505, 363] width 173 height 46
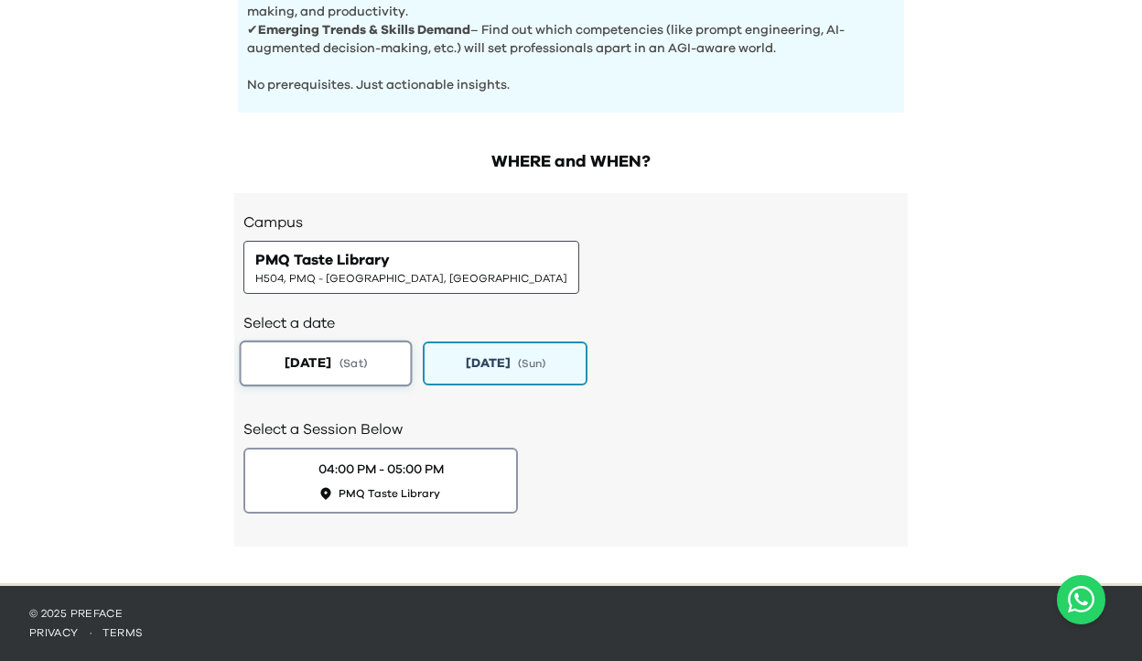
click at [393, 359] on button "2025-08-23 ( Sat )" at bounding box center [326, 363] width 173 height 46
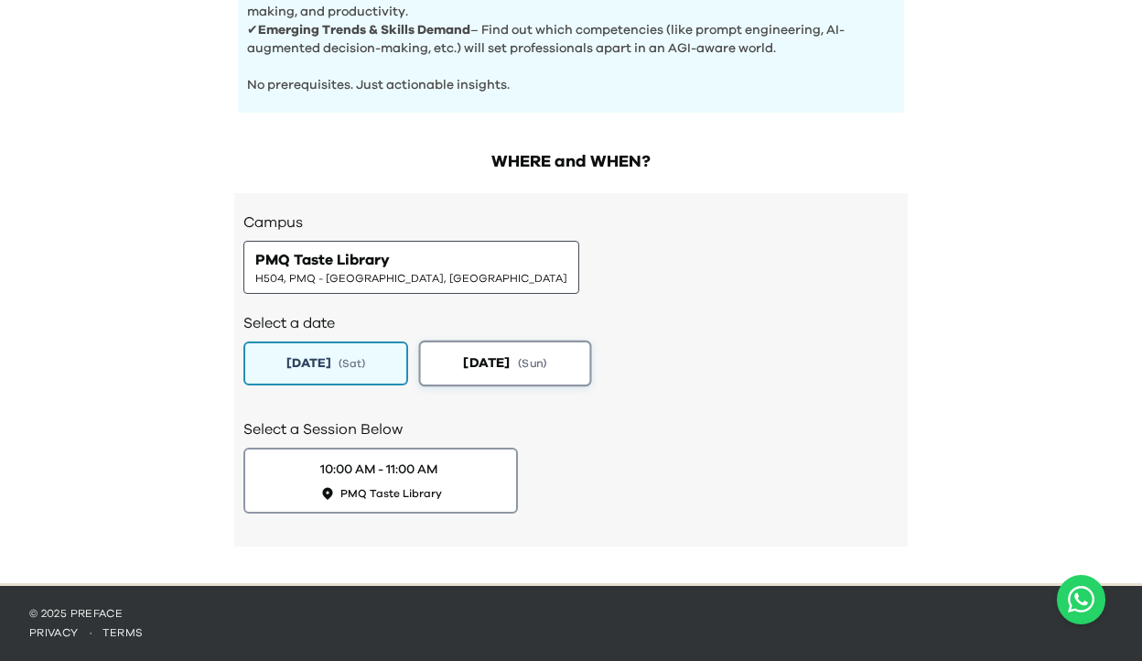
click at [569, 357] on button "2025-08-24 ( Sun )" at bounding box center [505, 363] width 173 height 46
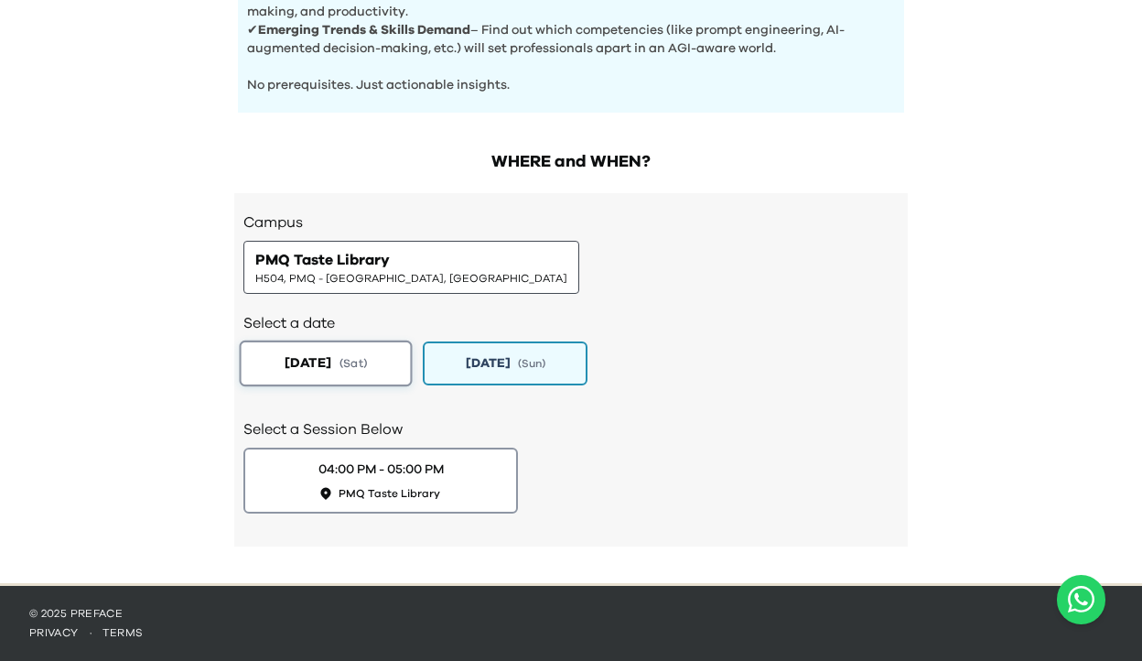
click at [390, 360] on button "2025-08-23 ( Sat )" at bounding box center [326, 363] width 173 height 46
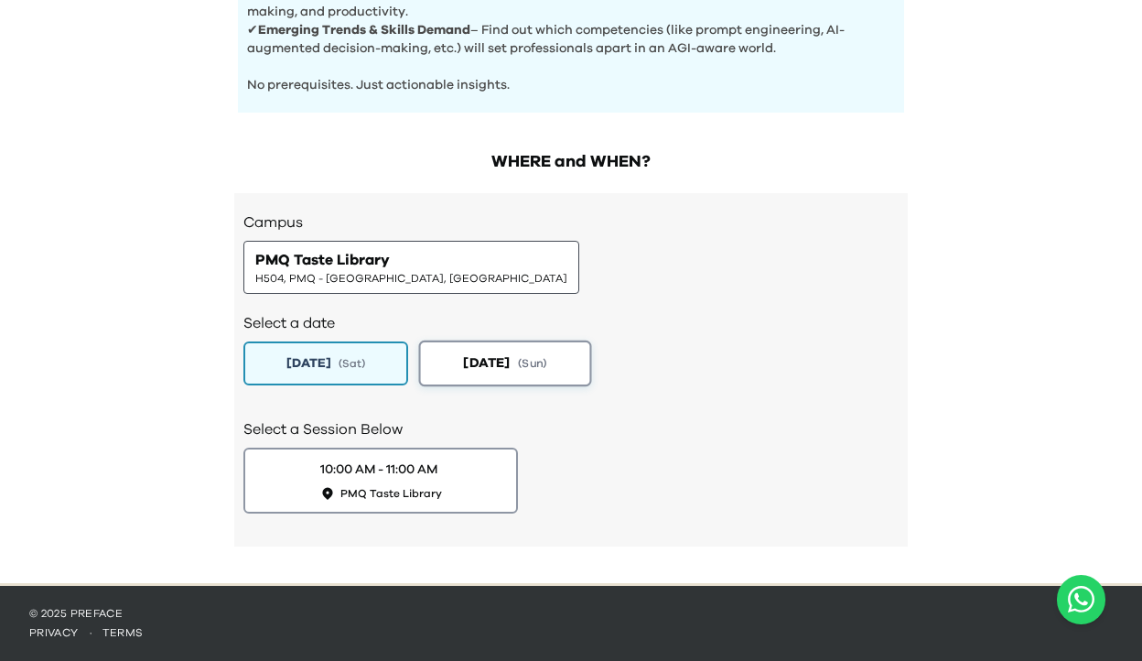
click at [577, 361] on button "2025-08-24 ( Sun )" at bounding box center [505, 363] width 173 height 46
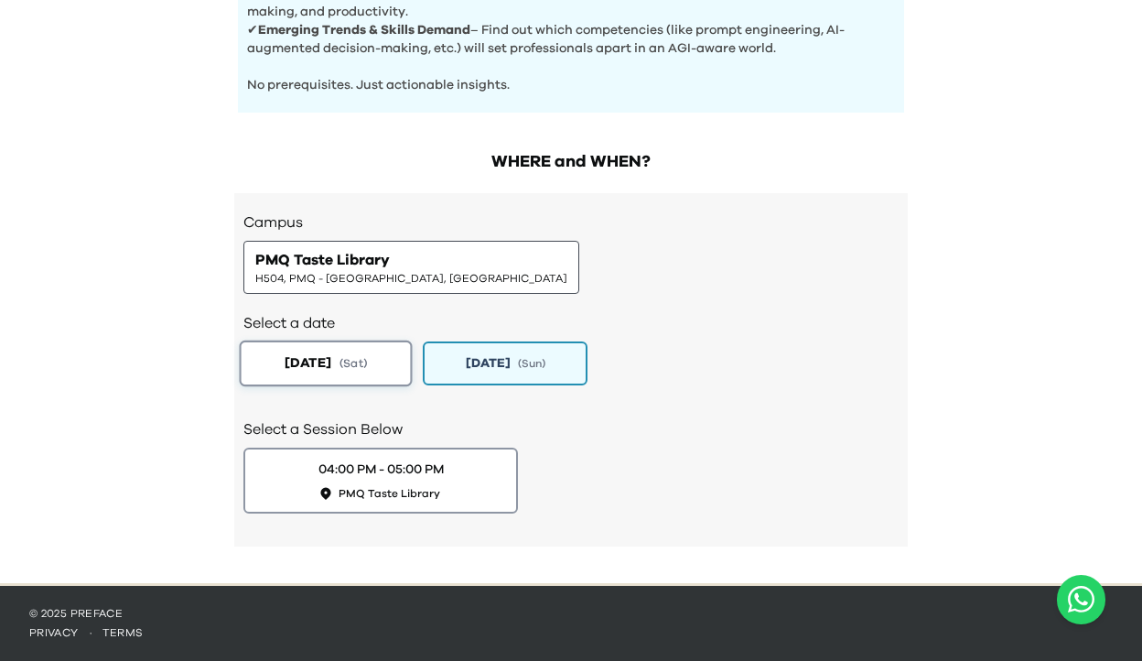
click at [393, 360] on button "2025-08-23 ( Sat )" at bounding box center [326, 363] width 173 height 46
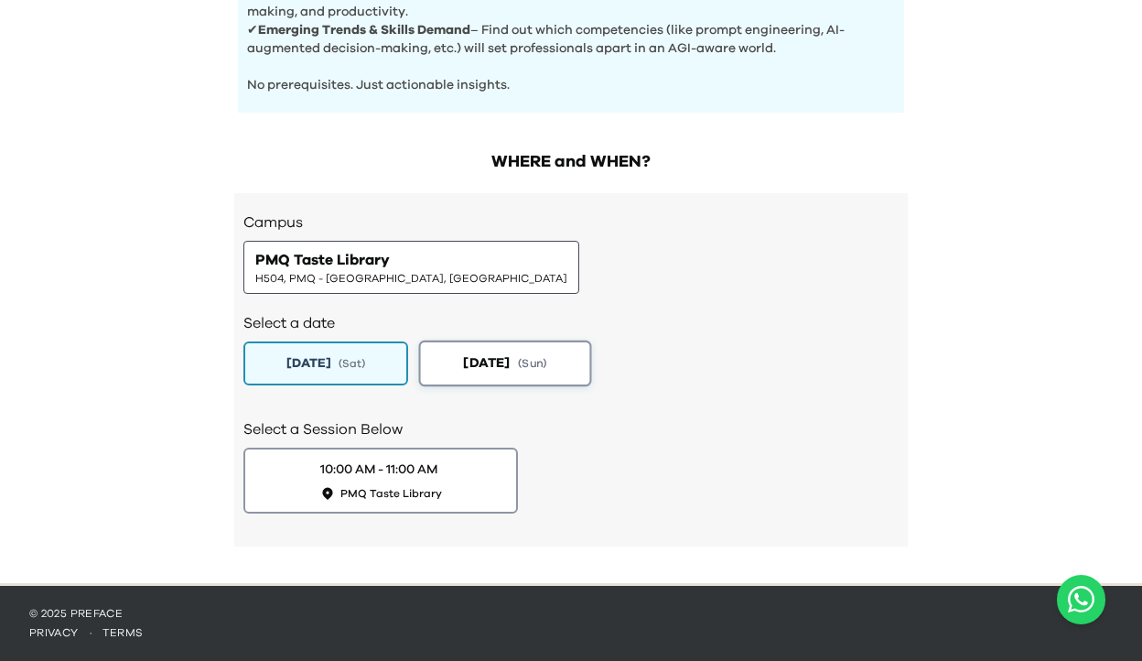
click at [572, 361] on button "2025-08-24 ( Sun )" at bounding box center [505, 363] width 173 height 46
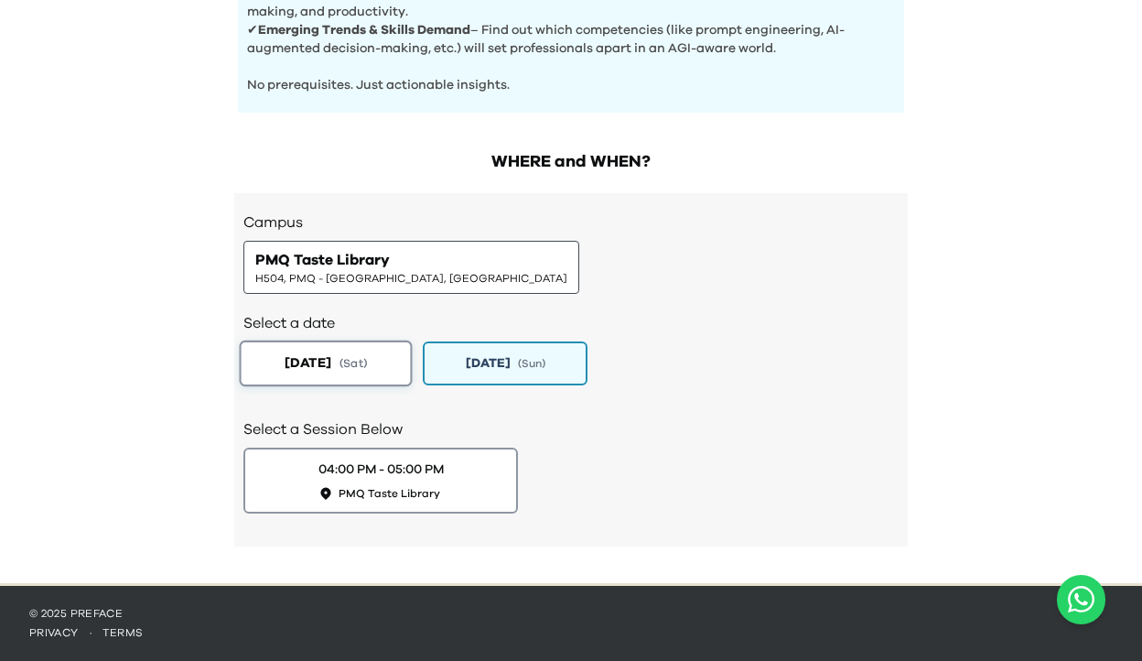
click at [393, 355] on button "2025-08-23 ( Sat )" at bounding box center [326, 363] width 173 height 46
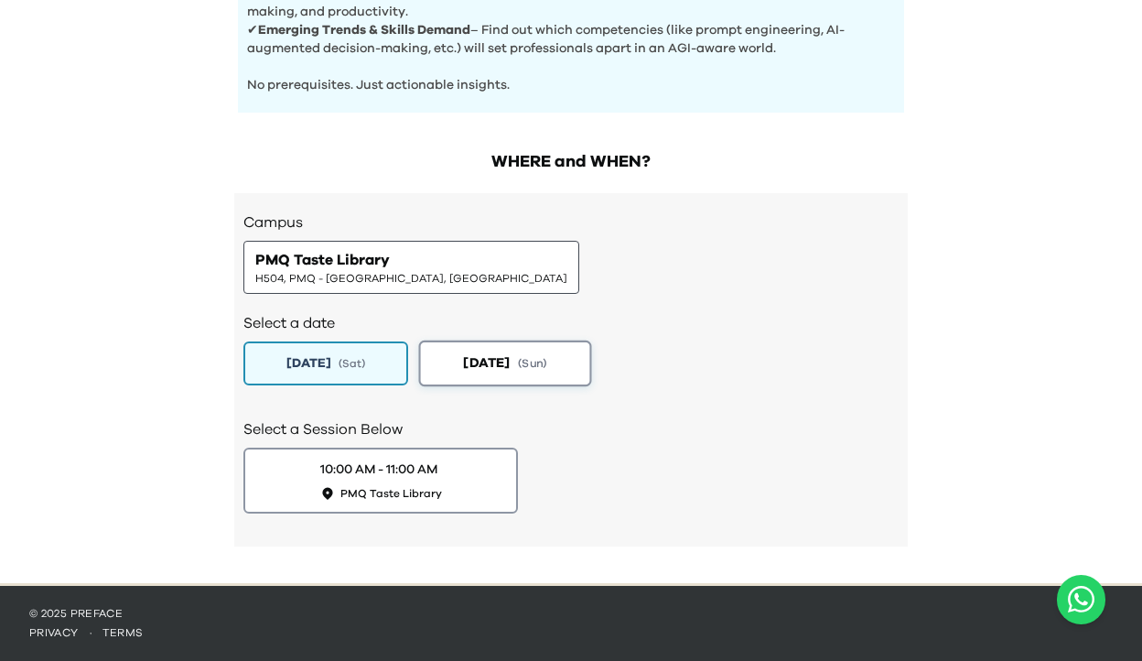
click at [577, 359] on button "2025-08-24 ( Sun )" at bounding box center [505, 363] width 173 height 46
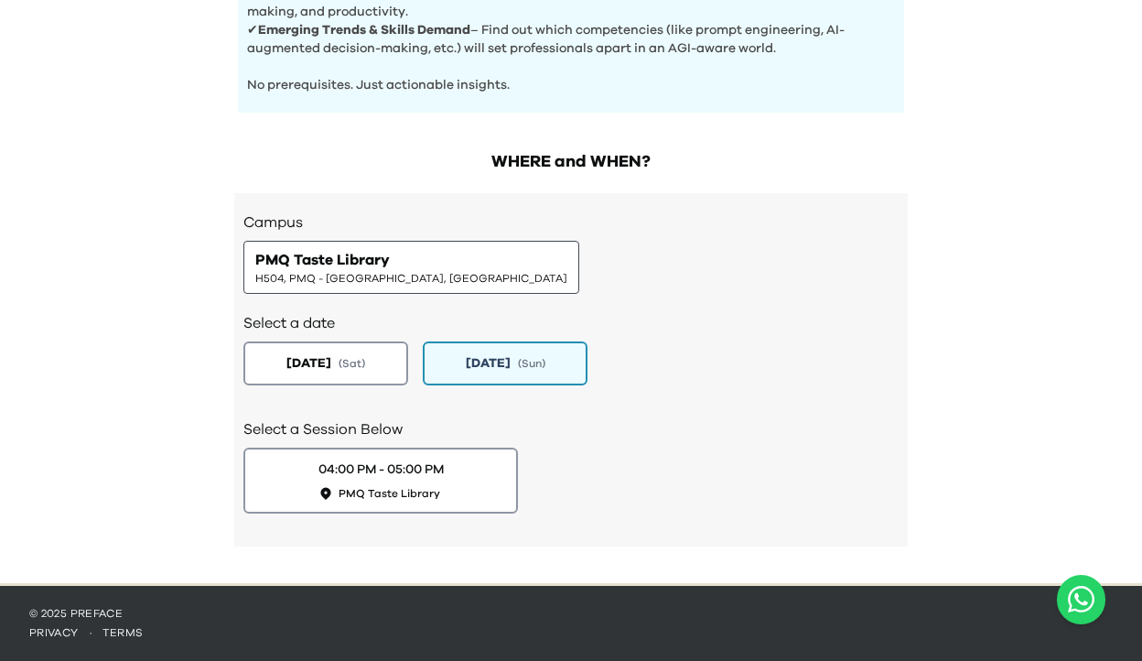
click at [607, 359] on div "2025-08-23 ( Sat ) 2025-08-24 ( Sun )" at bounding box center [570, 363] width 655 height 44
click at [387, 354] on button "2025-08-23 ( Sat )" at bounding box center [326, 363] width 173 height 46
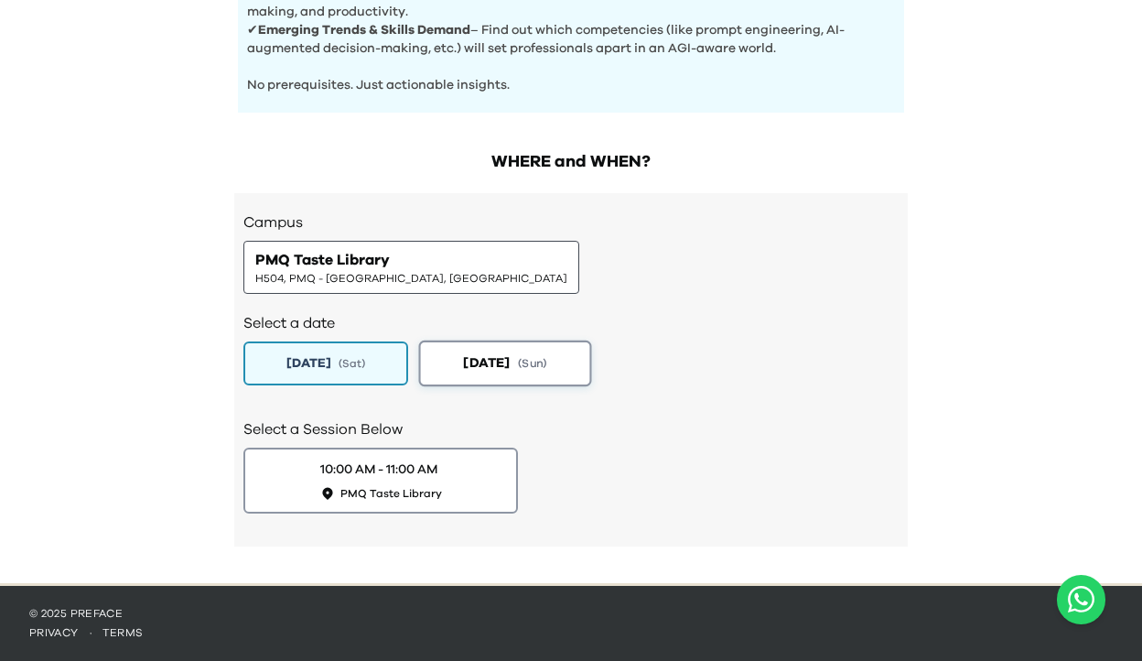
click at [576, 372] on button "2025-08-24 ( Sun )" at bounding box center [505, 363] width 173 height 46
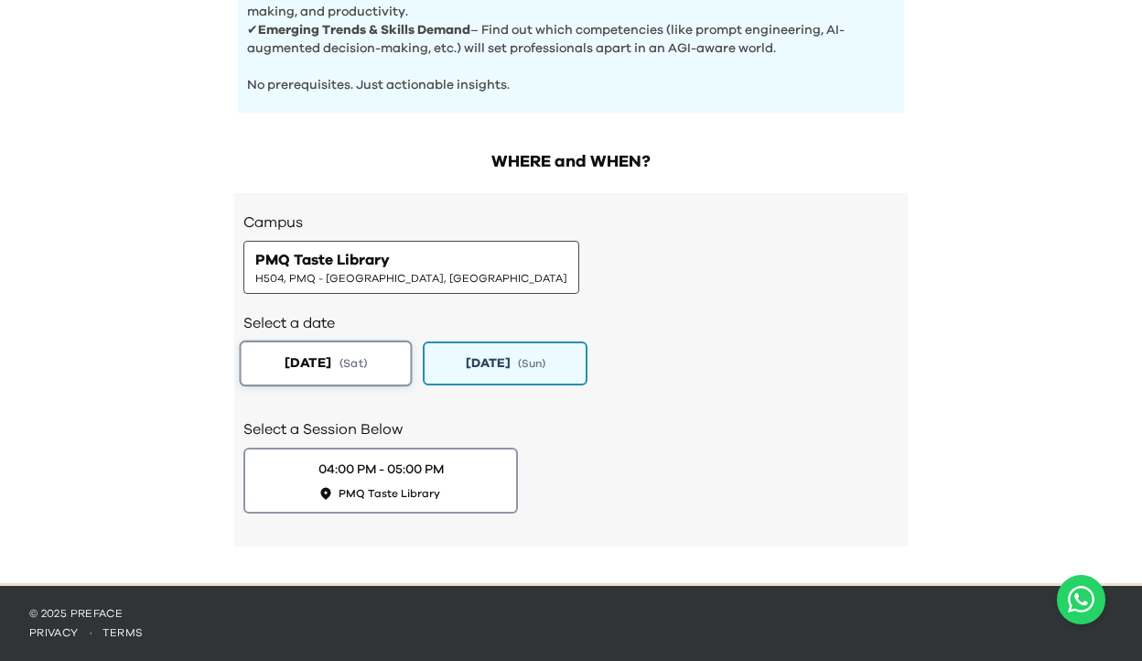
drag, startPoint x: 267, startPoint y: 358, endPoint x: 388, endPoint y: 364, distance: 121.0
click at [388, 364] on button "2025-08-23 ( Sat )" at bounding box center [326, 363] width 173 height 46
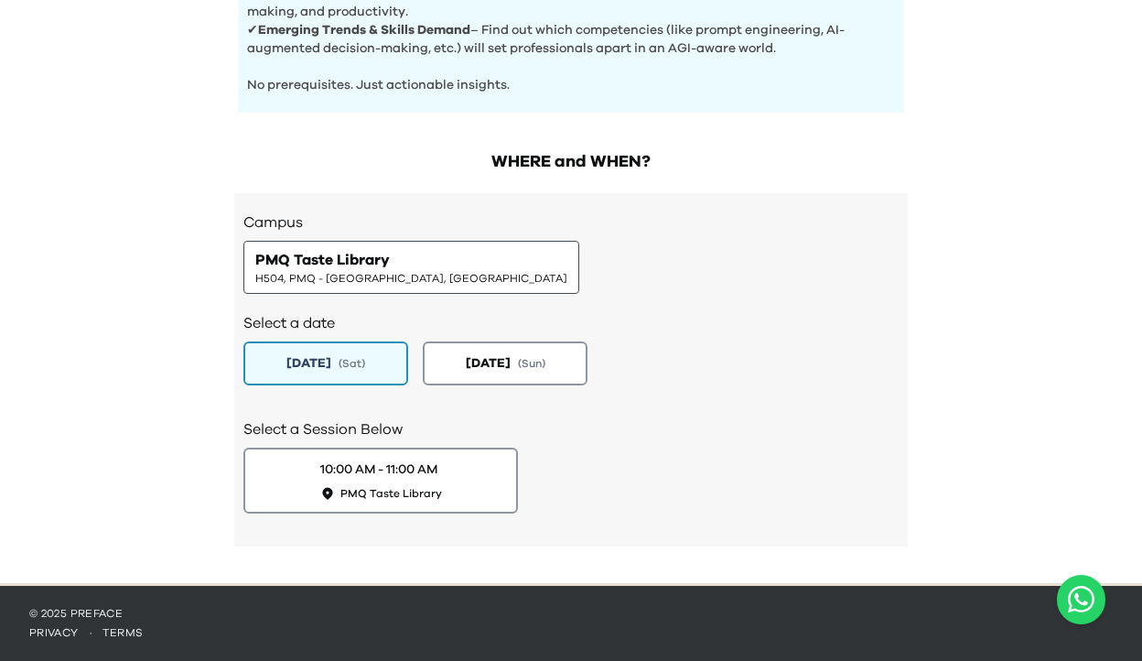
click at [491, 316] on h2 "Select a date" at bounding box center [570, 323] width 655 height 22
click at [491, 344] on button "2025-08-24 ( Sun )" at bounding box center [505, 363] width 173 height 46
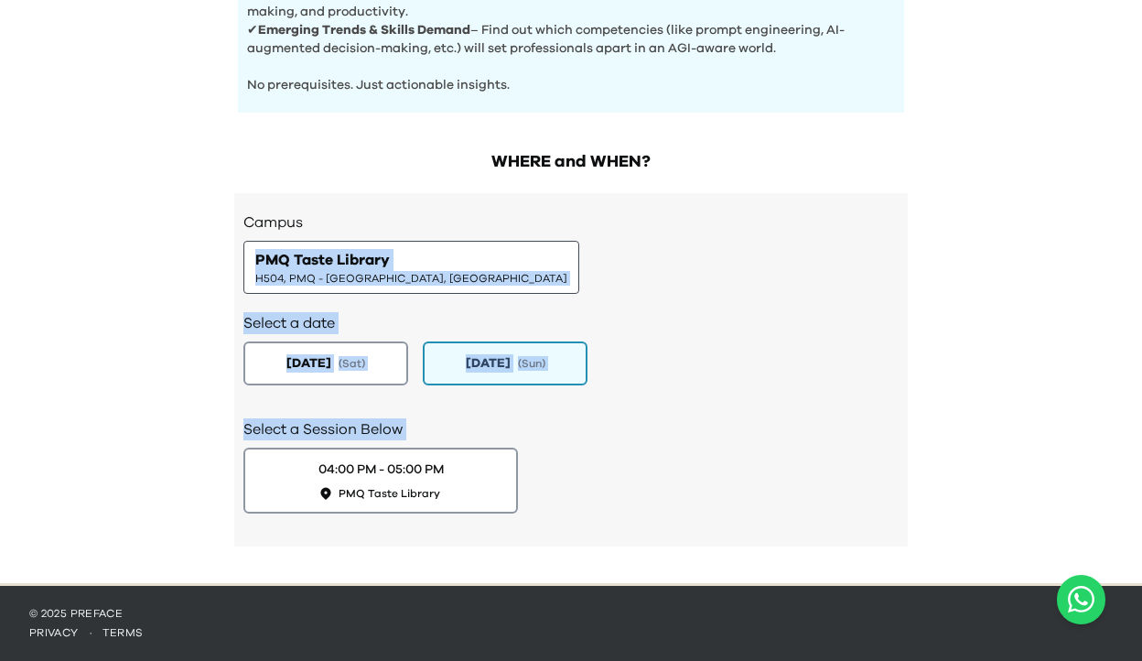
drag, startPoint x: 559, startPoint y: 448, endPoint x: 250, endPoint y: 235, distance: 375.7
click at [247, 234] on div "Campus PMQ Taste Library H504, PMQ - Hollywood, Central Select a date 2025-08-2…" at bounding box center [571, 369] width 674 height 353
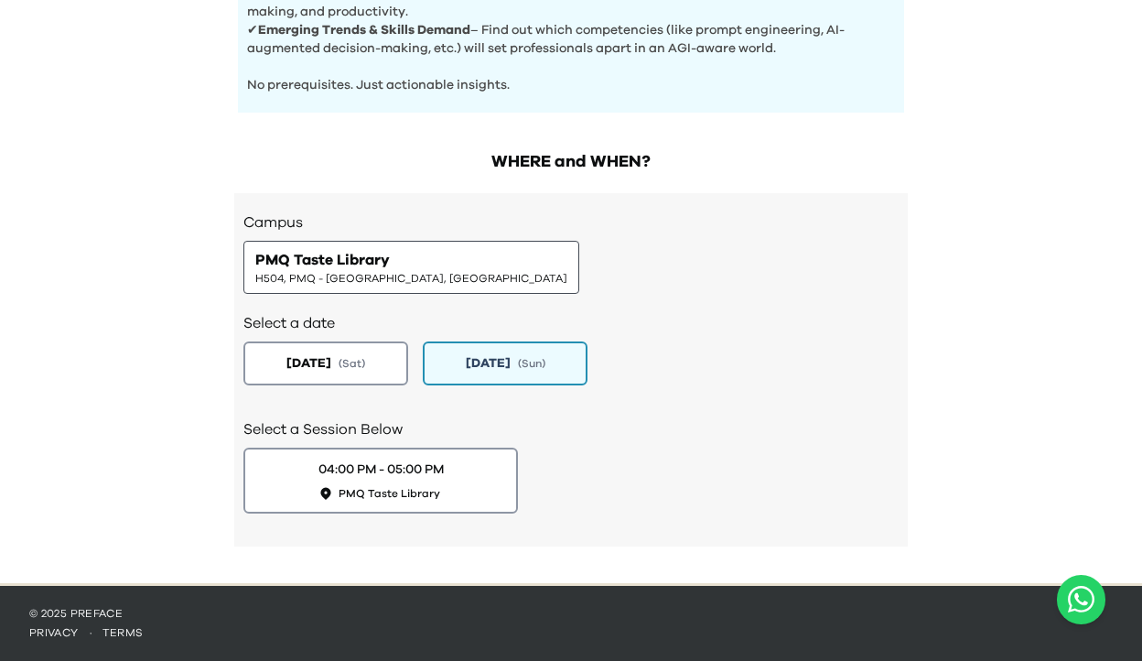
click at [240, 221] on div "Campus PMQ Taste Library H504, PMQ - Hollywood, Central Select a date 2025-08-2…" at bounding box center [571, 369] width 674 height 353
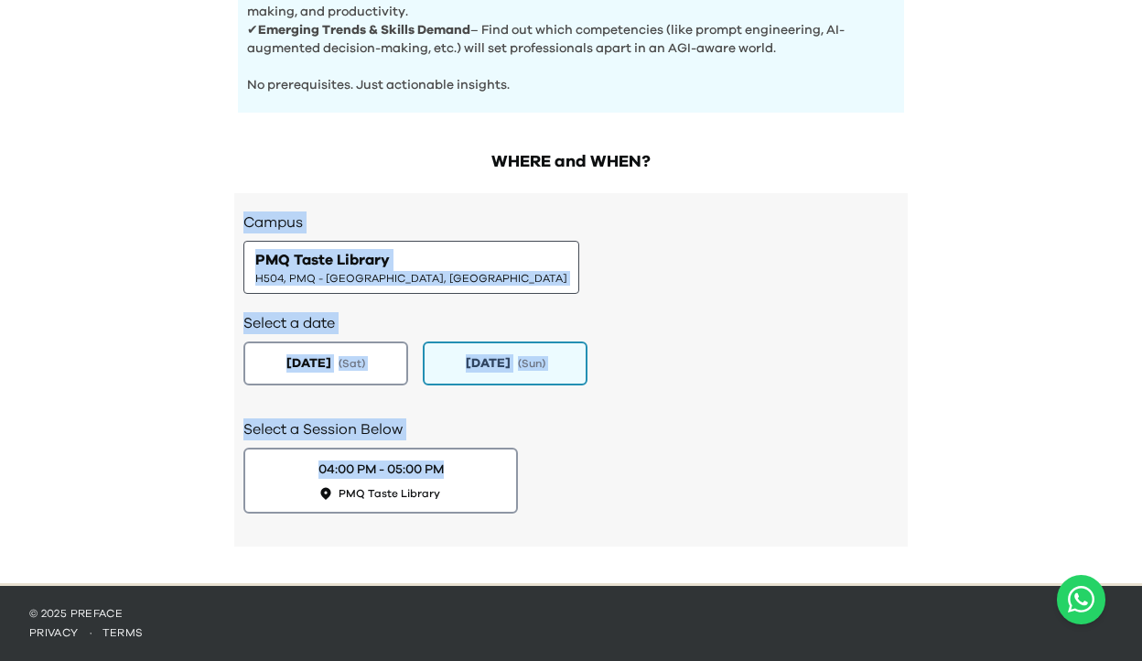
drag, startPoint x: 239, startPoint y: 220, endPoint x: 499, endPoint y: 521, distance: 397.7
click at [511, 521] on div "Campus PMQ Taste Library H504, PMQ - Hollywood, Central Select a date 2025-08-2…" at bounding box center [571, 369] width 674 height 353
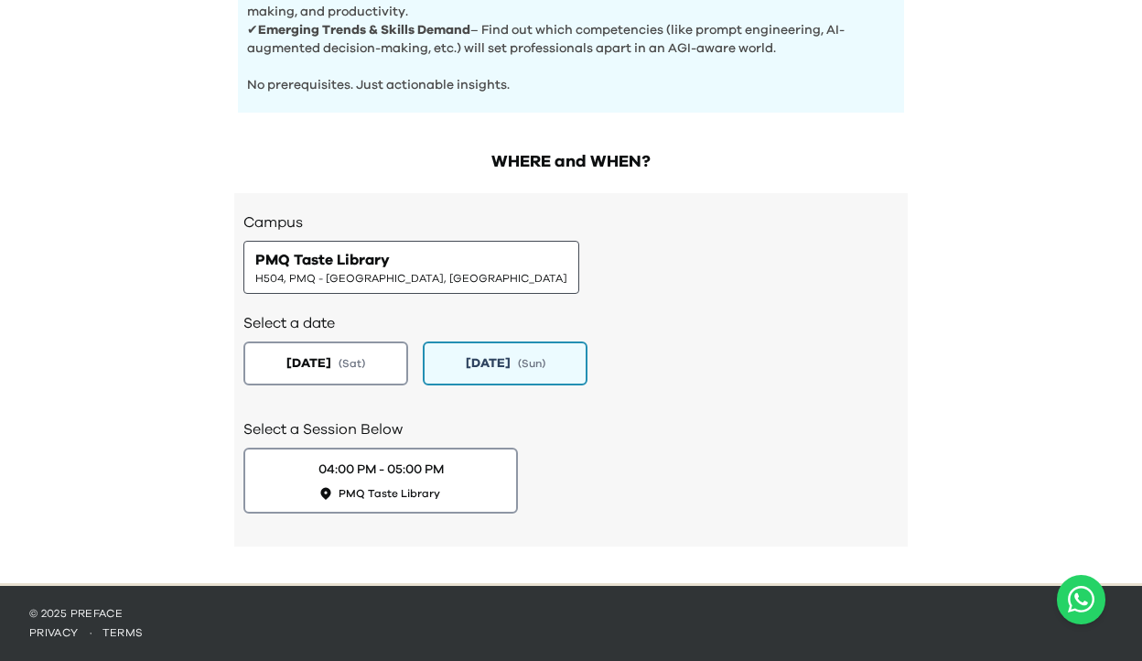
click at [535, 507] on div "04:00 PM - 05:00 PM PMQ Taste Library" at bounding box center [570, 480] width 655 height 66
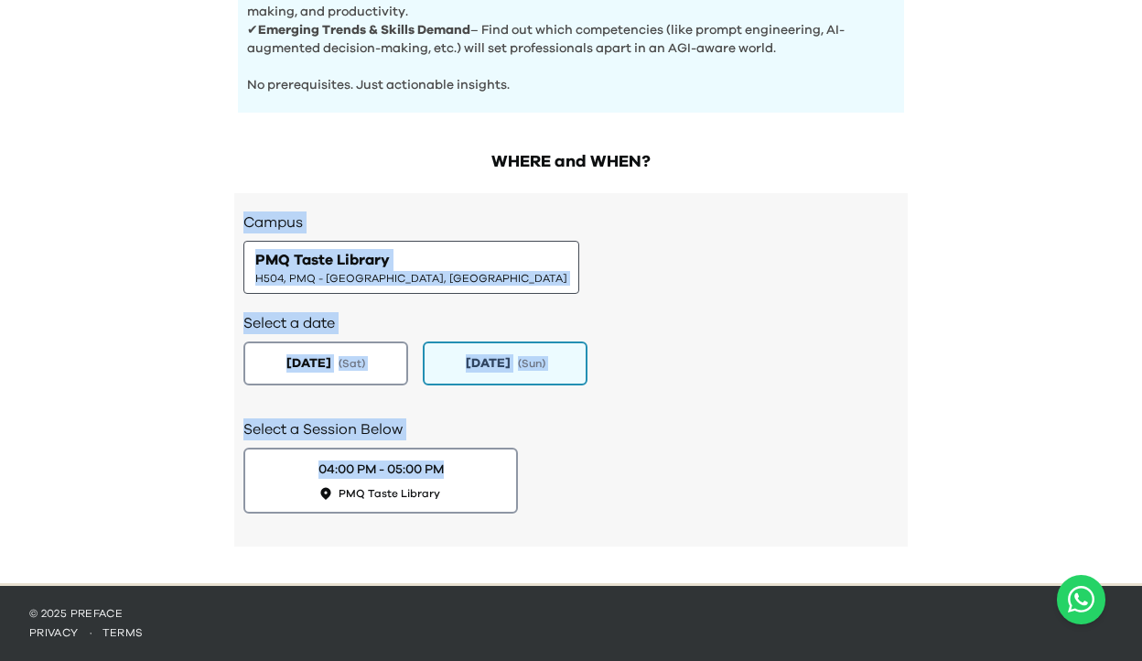
drag, startPoint x: 560, startPoint y: 492, endPoint x: 243, endPoint y: 214, distance: 422.2
click at [243, 214] on div "Campus PMQ Taste Library H504, PMQ - Hollywood, Central Select a date 2025-08-2…" at bounding box center [571, 369] width 674 height 353
click at [242, 214] on div "Campus PMQ Taste Library H504, PMQ - Hollywood, Central Select a date 2025-08-2…" at bounding box center [571, 369] width 674 height 353
drag, startPoint x: 242, startPoint y: 214, endPoint x: 529, endPoint y: 512, distance: 414.2
click at [539, 514] on div "Campus PMQ Taste Library H504, PMQ - Hollywood, Central Select a date 2025-08-2…" at bounding box center [571, 369] width 674 height 353
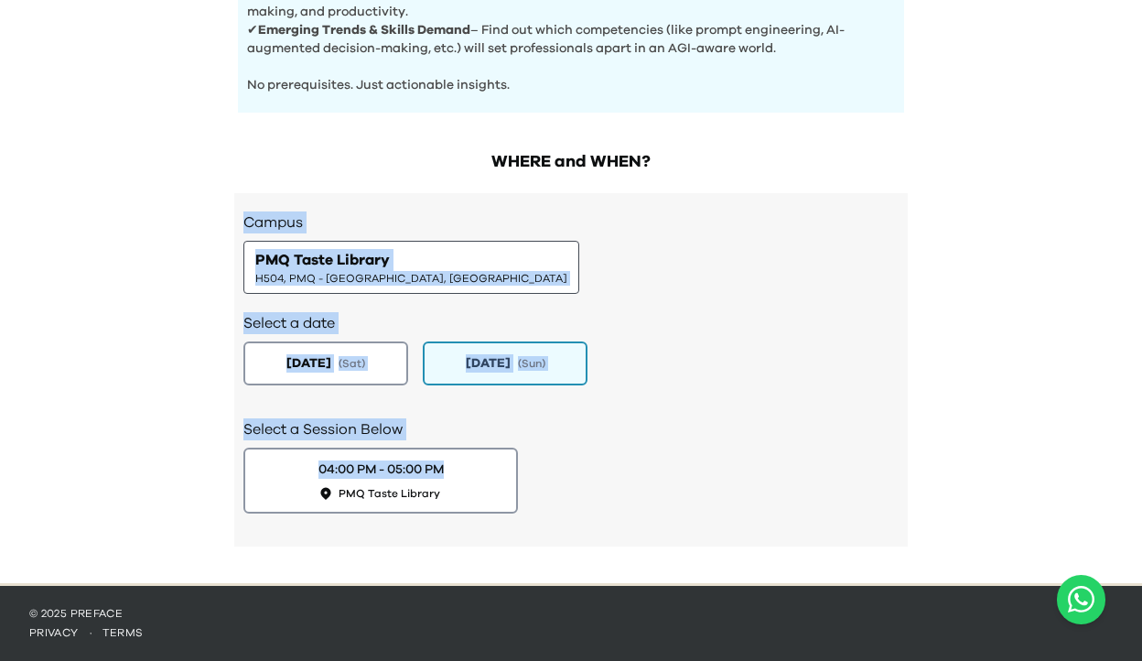
drag, startPoint x: 462, startPoint y: 493, endPoint x: 558, endPoint y: 437, distance: 111.6
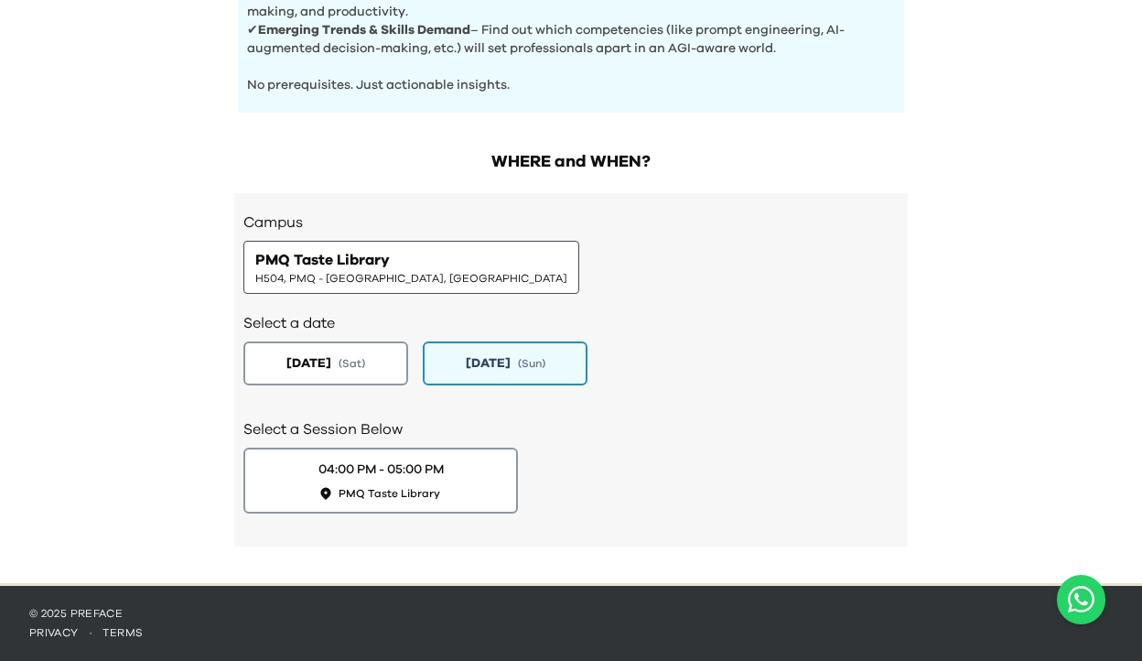
click at [559, 437] on h2 "Select a Session Below" at bounding box center [570, 429] width 655 height 22
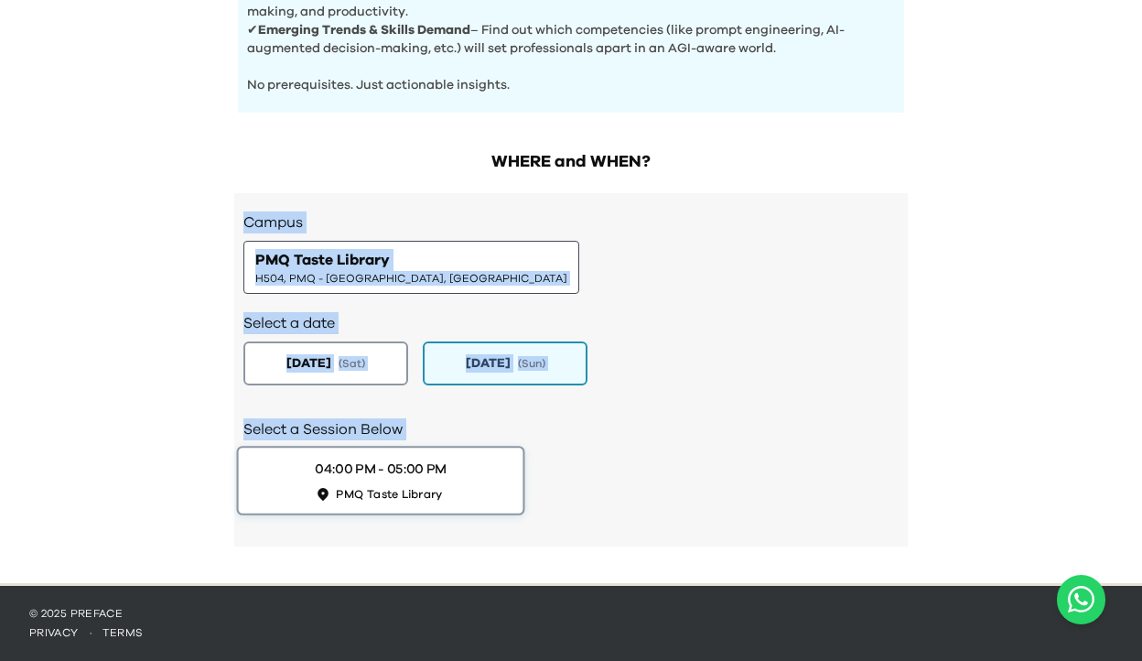
scroll to position [875, 0]
drag, startPoint x: 244, startPoint y: 220, endPoint x: 503, endPoint y: 542, distance: 413.3
click at [504, 540] on div "Campus PMQ Taste Library H504, PMQ - Hollywood, Central Select a date 2025-08-2…" at bounding box center [571, 369] width 674 height 353
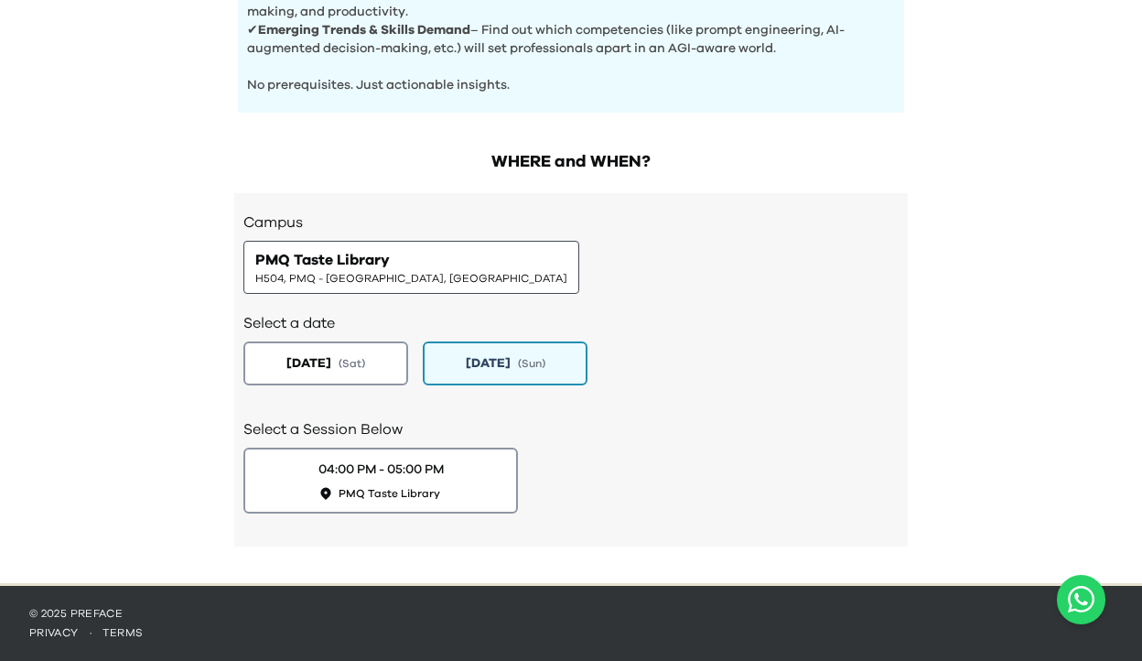
click at [548, 497] on div "04:00 PM - 05:00 PM PMQ Taste Library" at bounding box center [570, 480] width 655 height 66
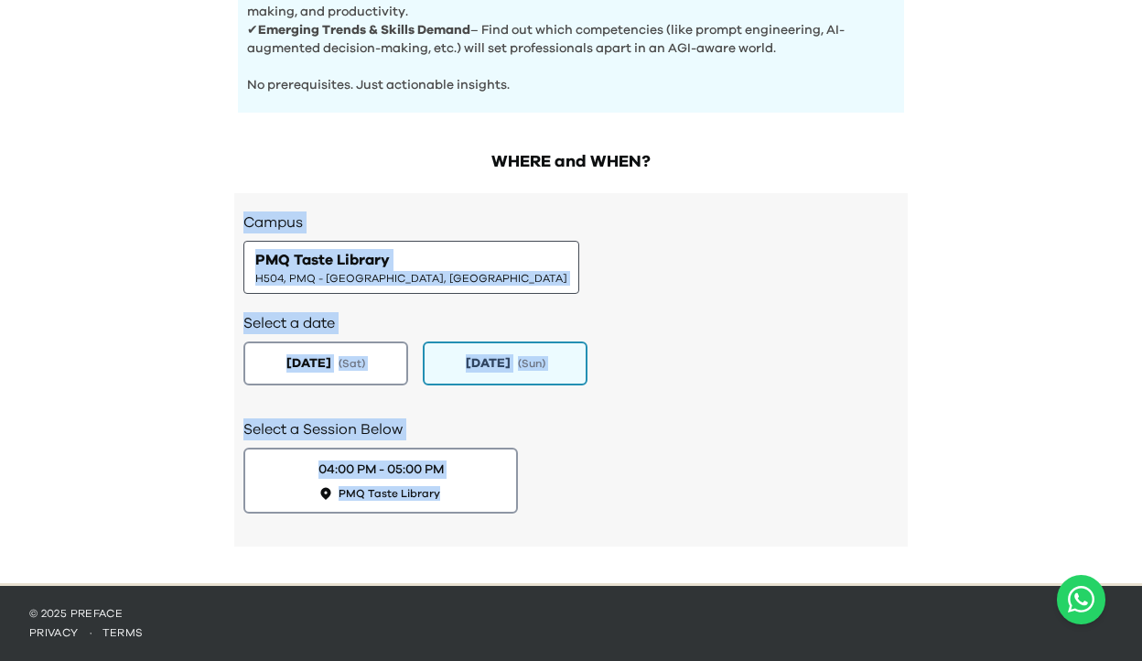
drag, startPoint x: 243, startPoint y: 222, endPoint x: 496, endPoint y: 568, distance: 428.3
click at [496, 568] on div "WHERE and WHEN? Campus PMQ Taste Library H504, PMQ - Hollywood, Central Select …" at bounding box center [571, 357] width 703 height 452
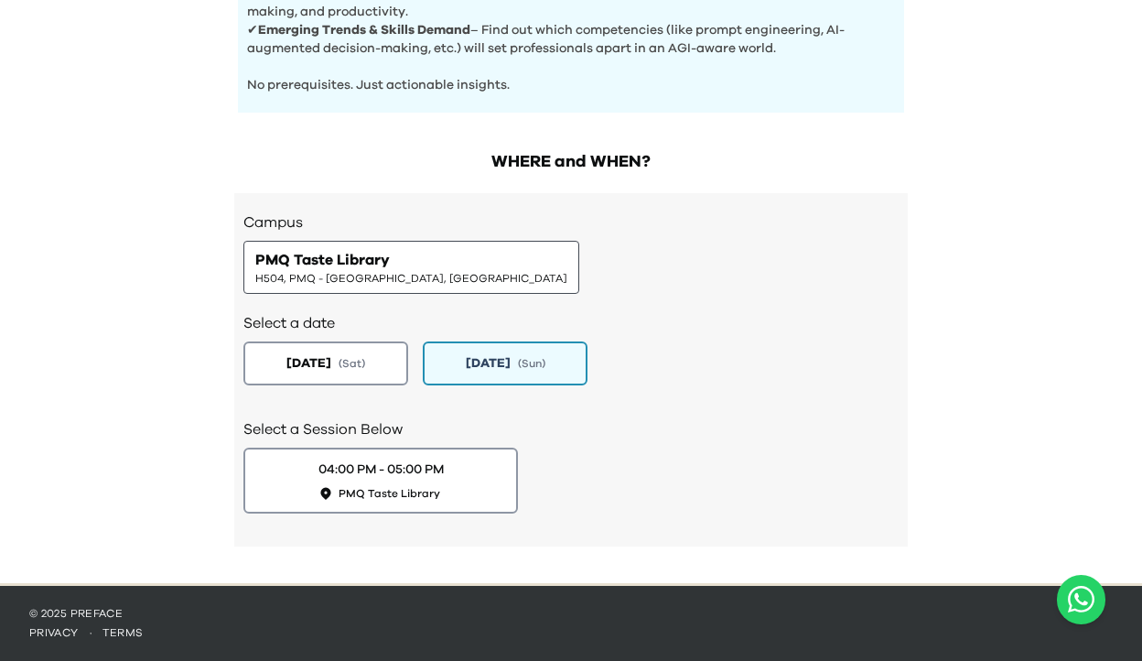
click at [553, 506] on div "04:00 PM - 05:00 PM PMQ Taste Library" at bounding box center [570, 480] width 655 height 66
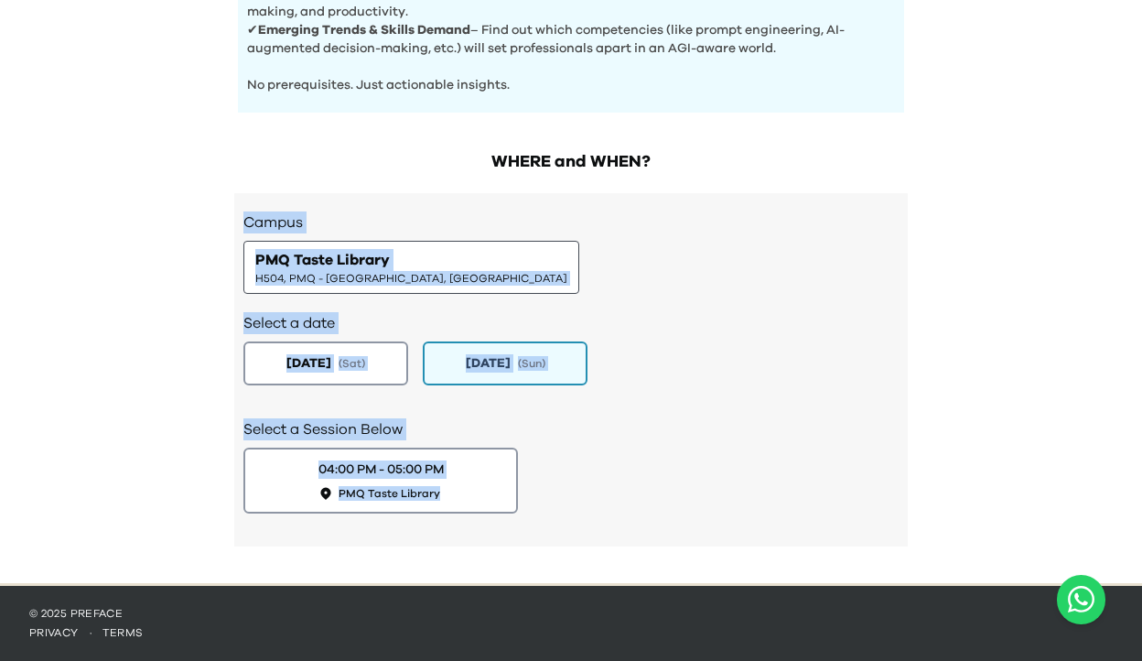
drag, startPoint x: 244, startPoint y: 221, endPoint x: 487, endPoint y: 555, distance: 412.8
click at [486, 544] on div "Campus PMQ Taste Library H504, PMQ - Hollywood, Central Select a date 2025-08-2…" at bounding box center [571, 369] width 674 height 353
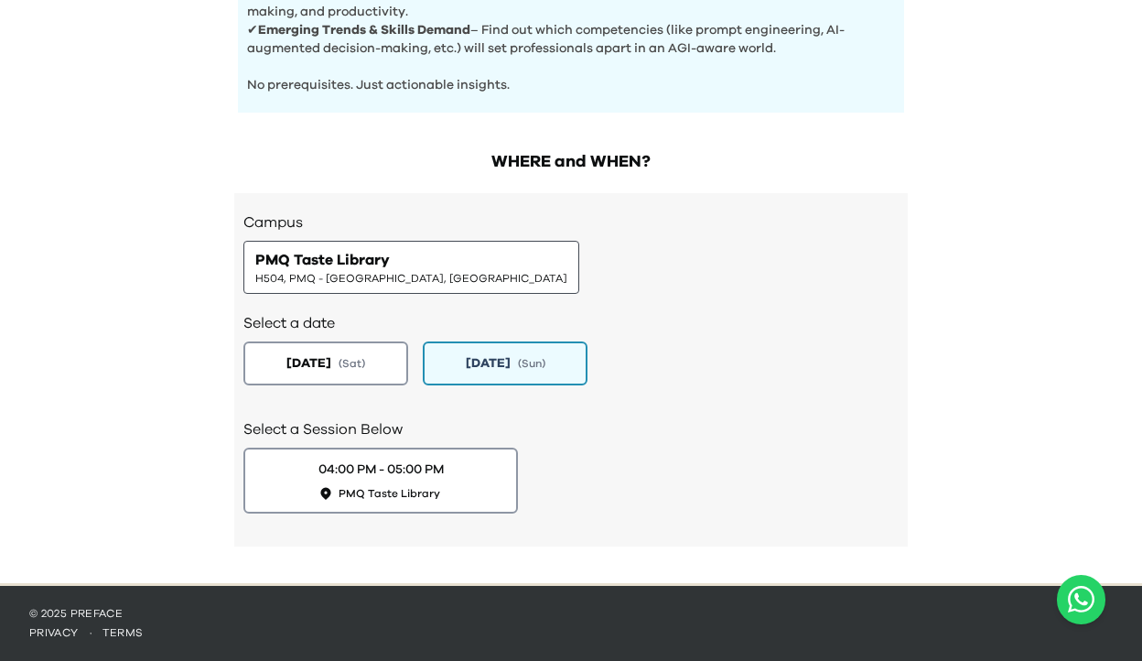
click at [566, 519] on div "Select a Session Below 04:00 PM - 05:00 PM PMQ Taste Library" at bounding box center [570, 464] width 655 height 128
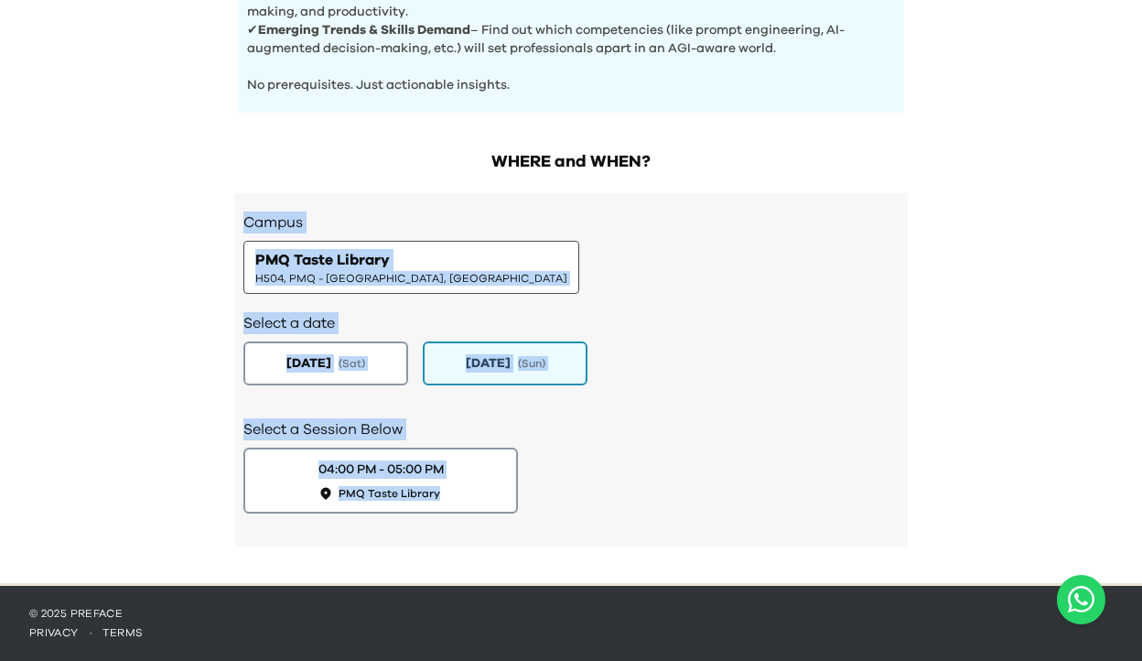
drag, startPoint x: 243, startPoint y: 221, endPoint x: 477, endPoint y: 544, distance: 398.5
click at [477, 540] on div "Campus PMQ Taste Library H504, PMQ - Hollywood, Central Select a date 2025-08-2…" at bounding box center [571, 369] width 674 height 353
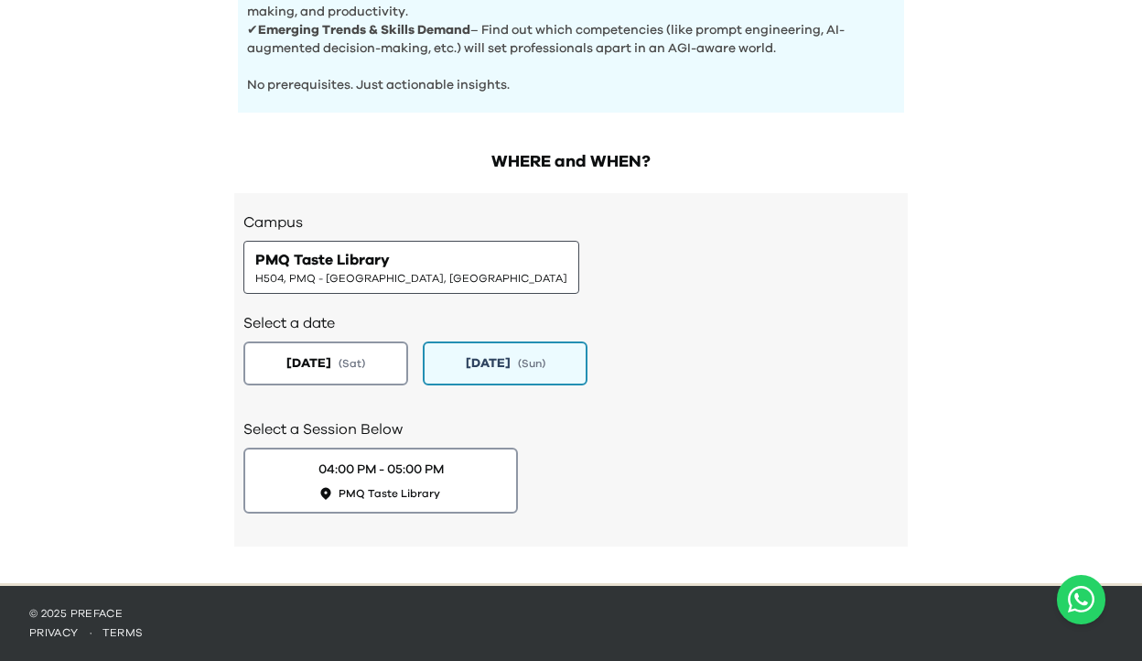
click at [570, 510] on div "04:00 PM - 05:00 PM PMQ Taste Library" at bounding box center [570, 480] width 655 height 66
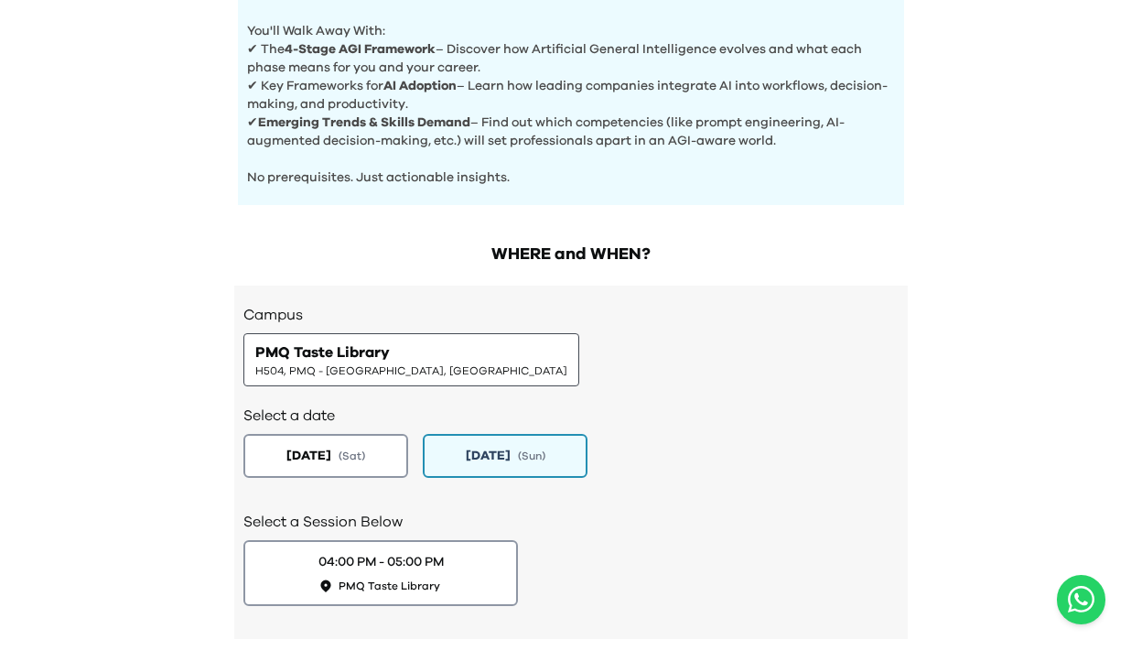
scroll to position [832, 0]
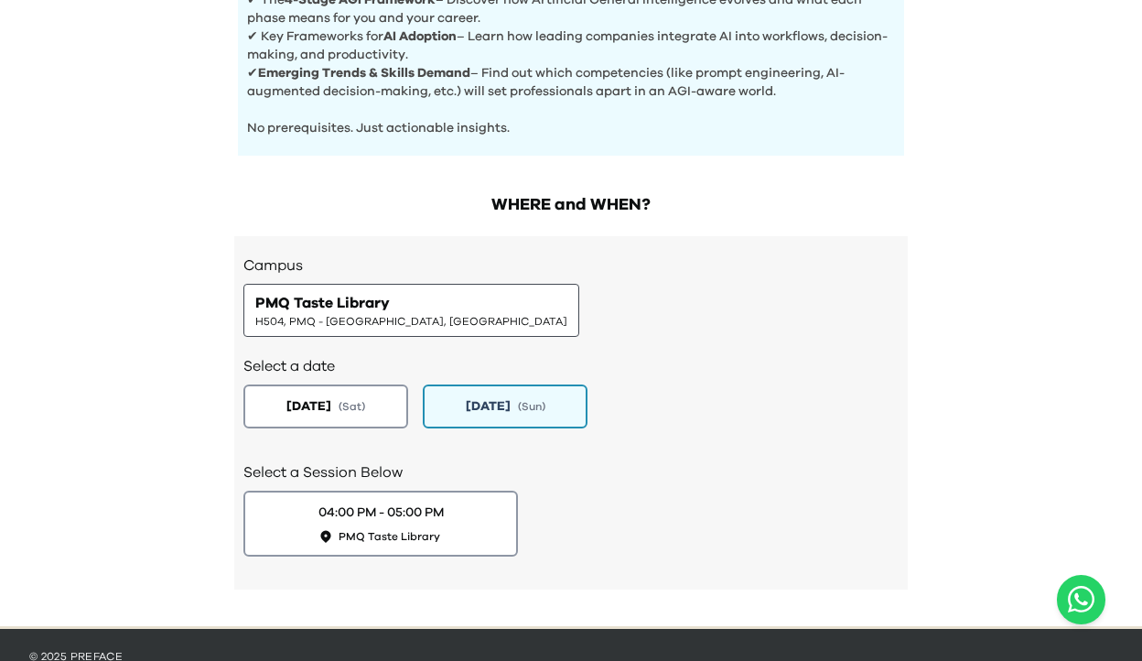
click at [640, 458] on div "Select a Session Below 04:00 PM - 05:00 PM PMQ Taste Library" at bounding box center [570, 507] width 655 height 128
click at [675, 333] on div "Campus PMQ Taste Library H504, PMQ - Hollywood, Central" at bounding box center [570, 295] width 655 height 82
click at [514, 327] on div "Campus PMQ Taste Library H504, PMQ - Hollywood, Central" at bounding box center [570, 295] width 655 height 82
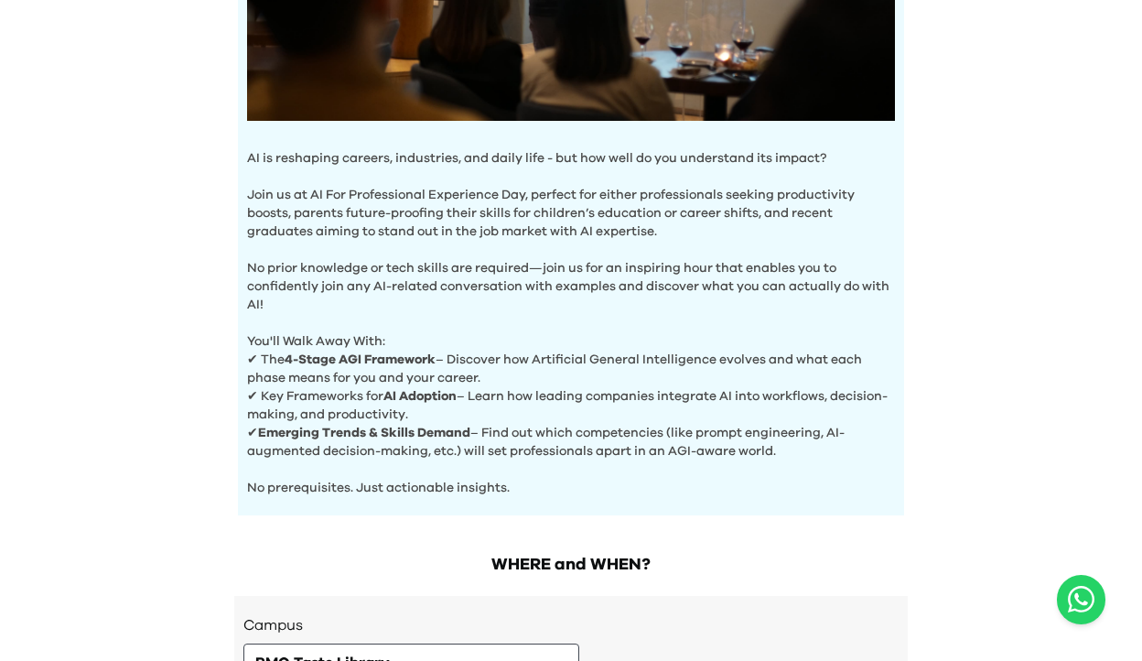
scroll to position [876, 0]
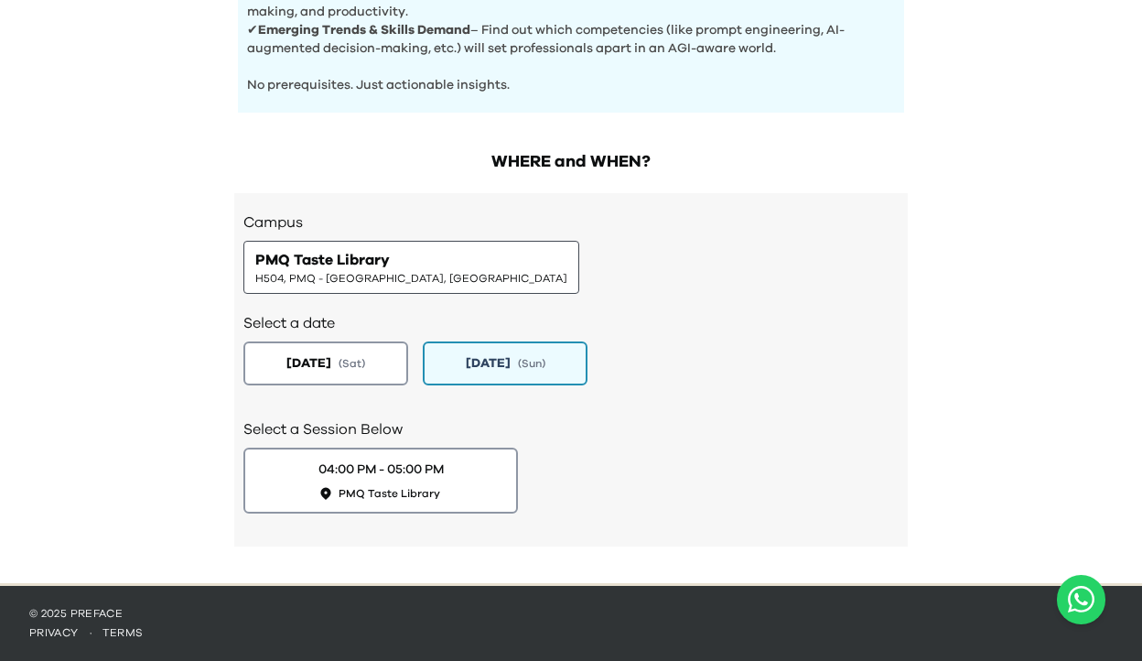
click at [500, 283] on div "Campus PMQ Taste Library H504, PMQ - Hollywood, Central" at bounding box center [570, 252] width 655 height 82
click at [631, 317] on h2 "Select a date" at bounding box center [570, 323] width 655 height 22
click at [631, 321] on h2 "Select a date" at bounding box center [570, 323] width 655 height 22
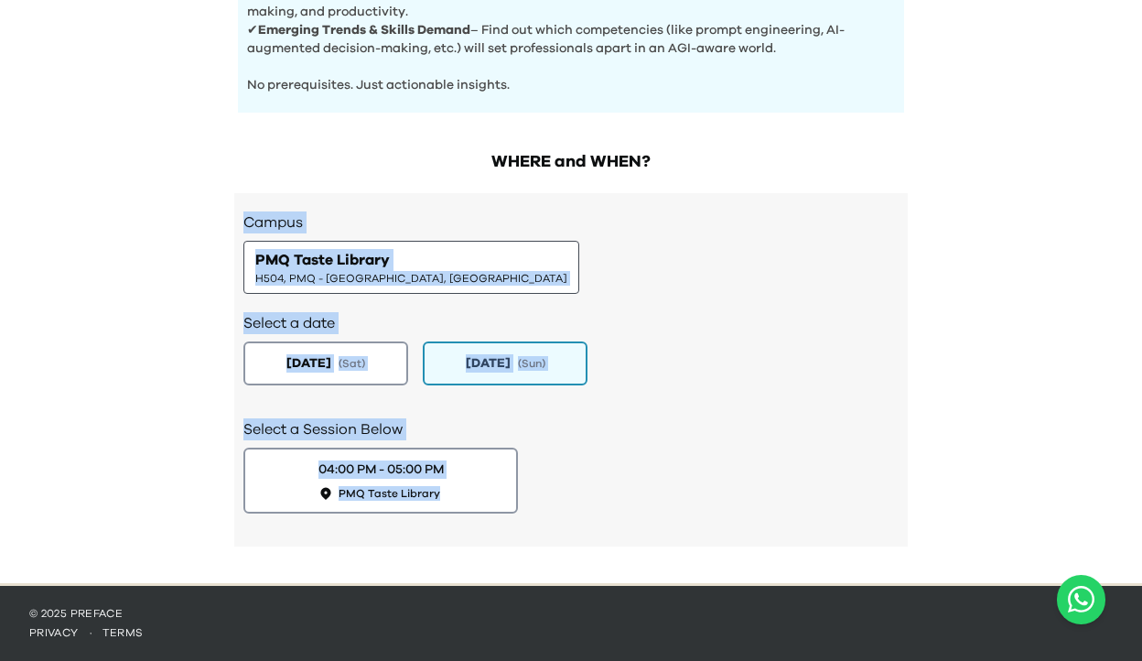
drag, startPoint x: 244, startPoint y: 216, endPoint x: 456, endPoint y: 519, distance: 369.4
click at [456, 517] on div "Campus PMQ Taste Library H504, PMQ - Hollywood, Central Select a date 2025-08-2…" at bounding box center [571, 369] width 674 height 353
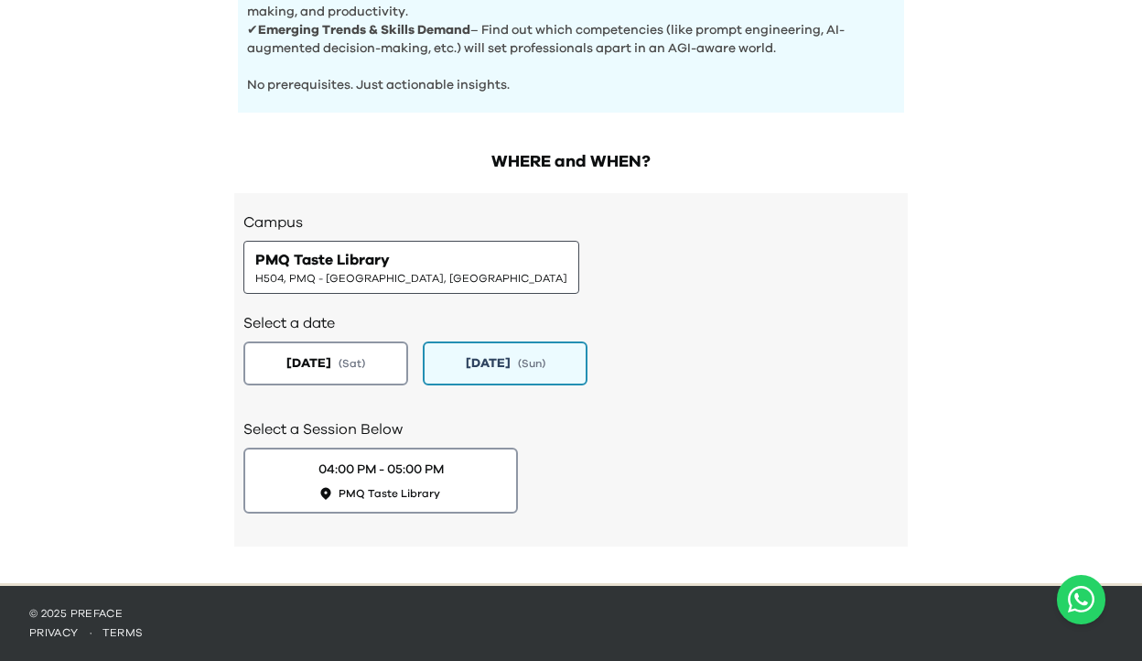
click at [584, 485] on div "04:00 PM - 05:00 PM PMQ Taste Library" at bounding box center [570, 480] width 655 height 66
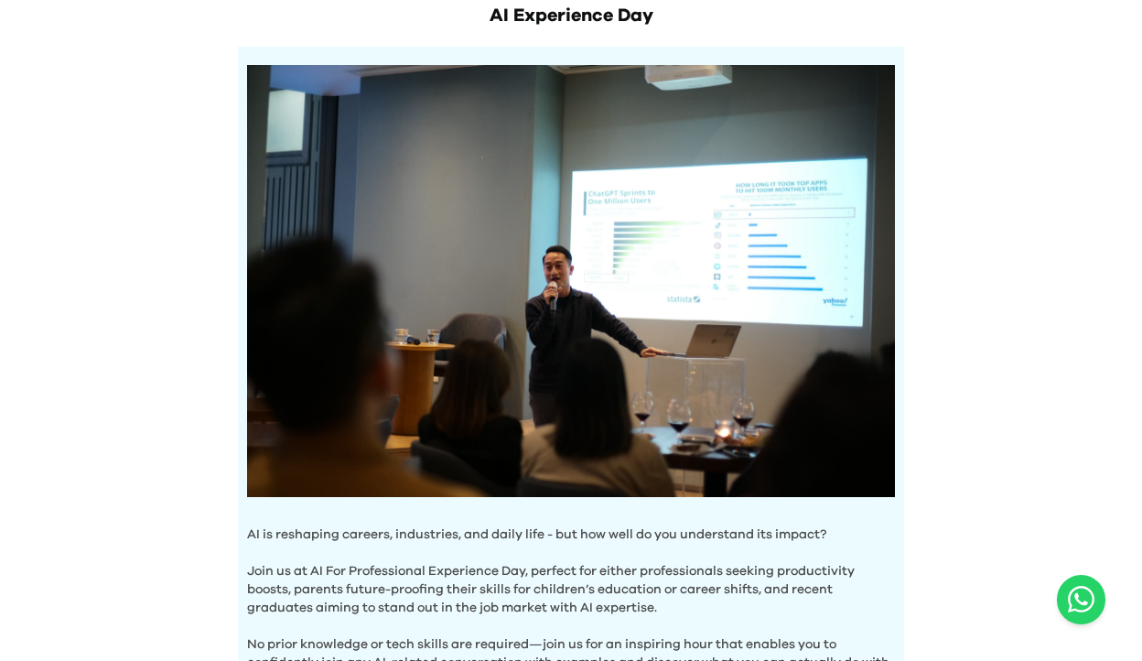
scroll to position [0, 0]
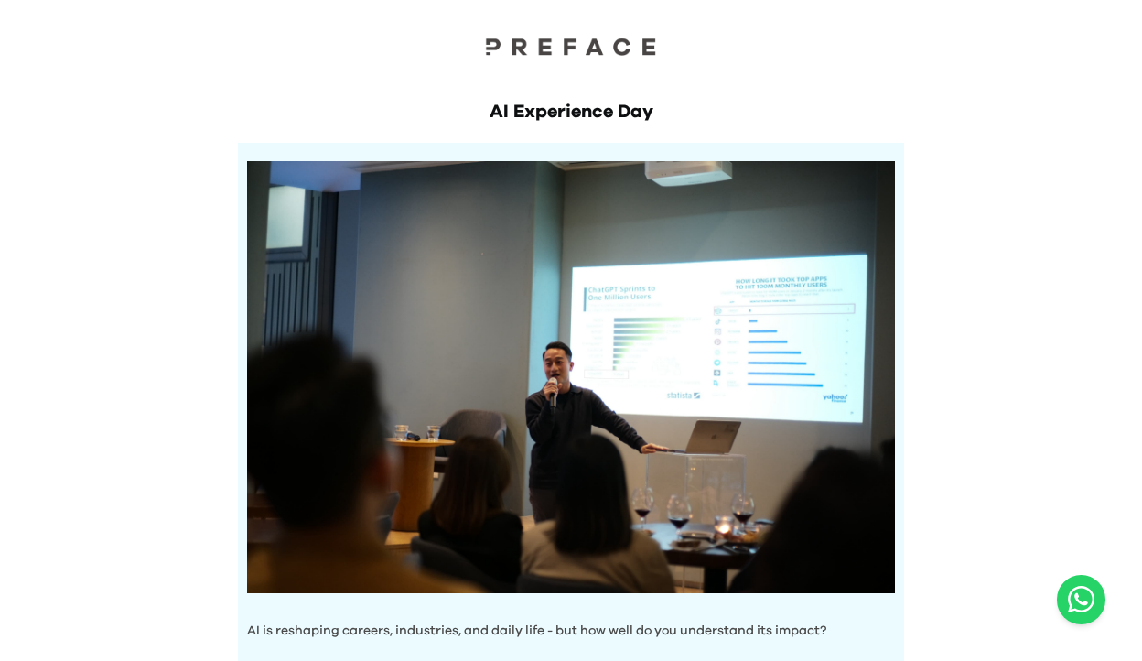
drag, startPoint x: 487, startPoint y: 43, endPoint x: 698, endPoint y: 80, distance: 214.5
drag, startPoint x: 700, startPoint y: 81, endPoint x: 447, endPoint y: 42, distance: 255.5
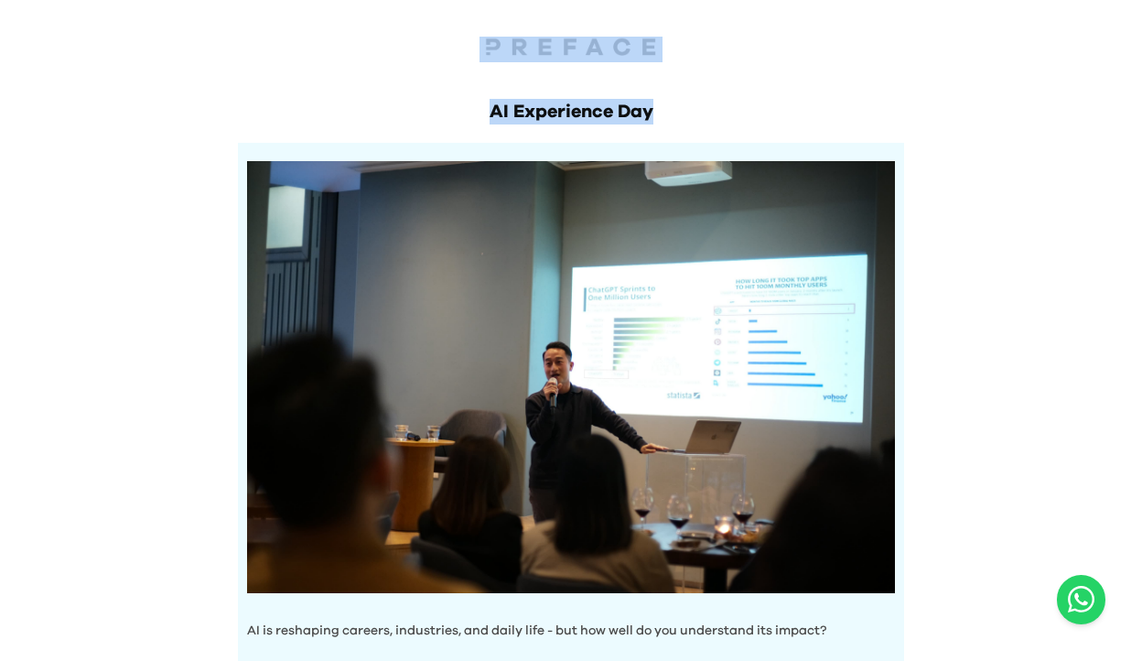
drag, startPoint x: 677, startPoint y: 118, endPoint x: 475, endPoint y: 49, distance: 213.9
click at [457, 109] on h1 "AI Experience Day" at bounding box center [571, 112] width 666 height 26
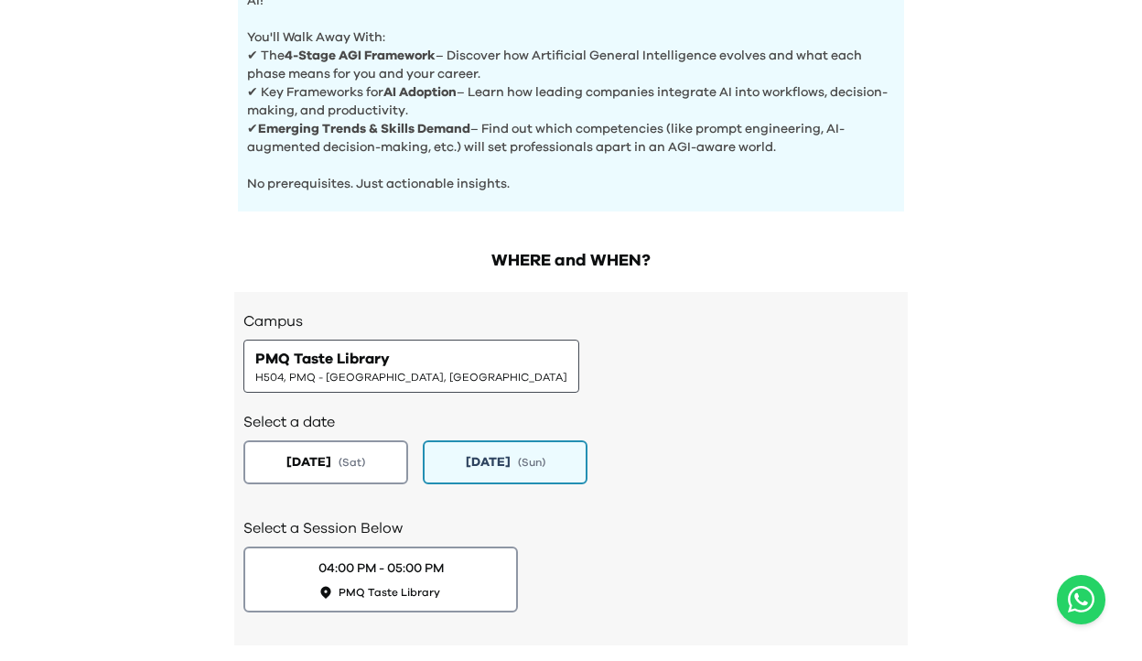
scroll to position [840, 0]
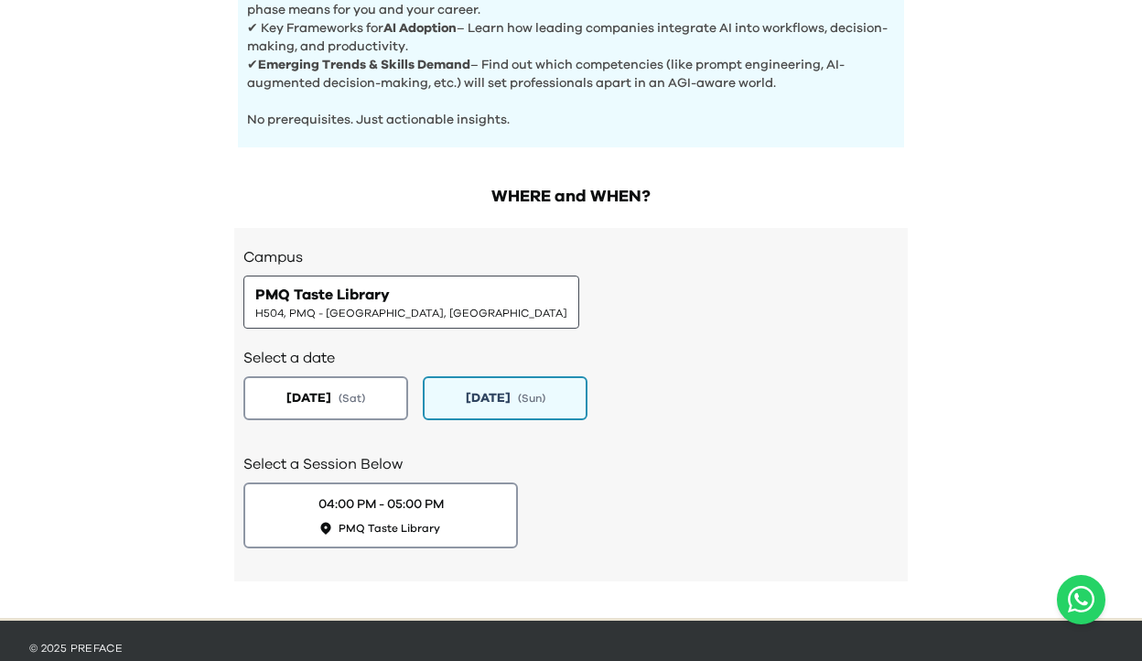
click at [633, 407] on div "2025-08-23 ( Sat ) 2025-08-24 ( Sun )" at bounding box center [570, 398] width 655 height 44
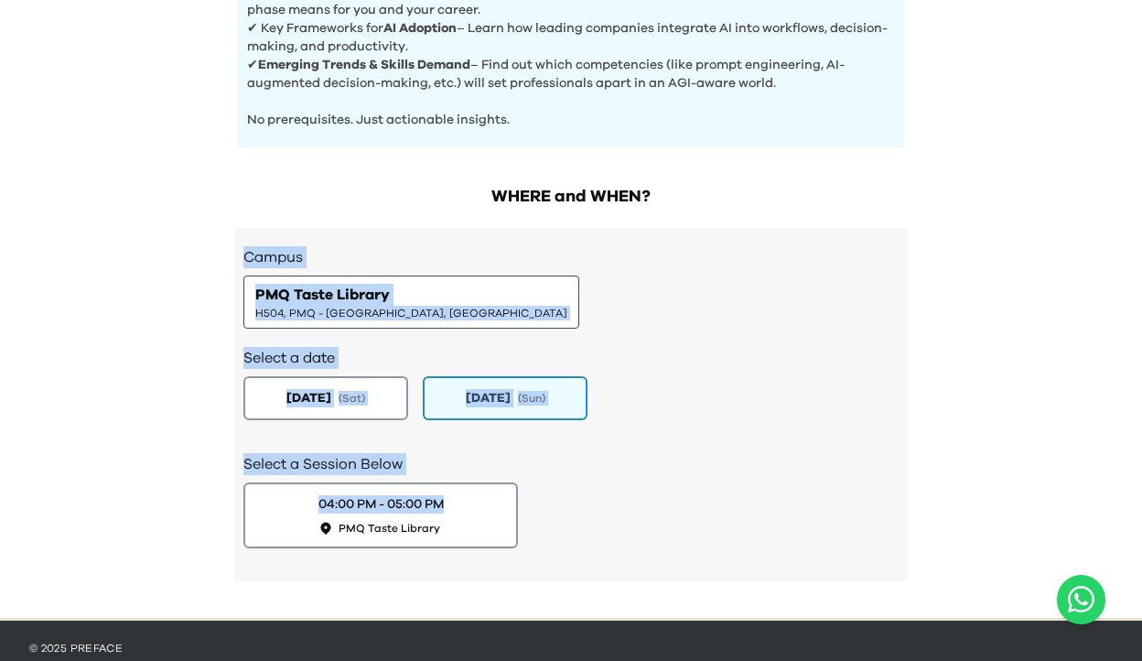
drag, startPoint x: 566, startPoint y: 543, endPoint x: 240, endPoint y: 253, distance: 435.6
click at [236, 253] on div "Campus PMQ Taste Library H504, PMQ - Hollywood, Central Select a date 2025-08-2…" at bounding box center [571, 404] width 674 height 353
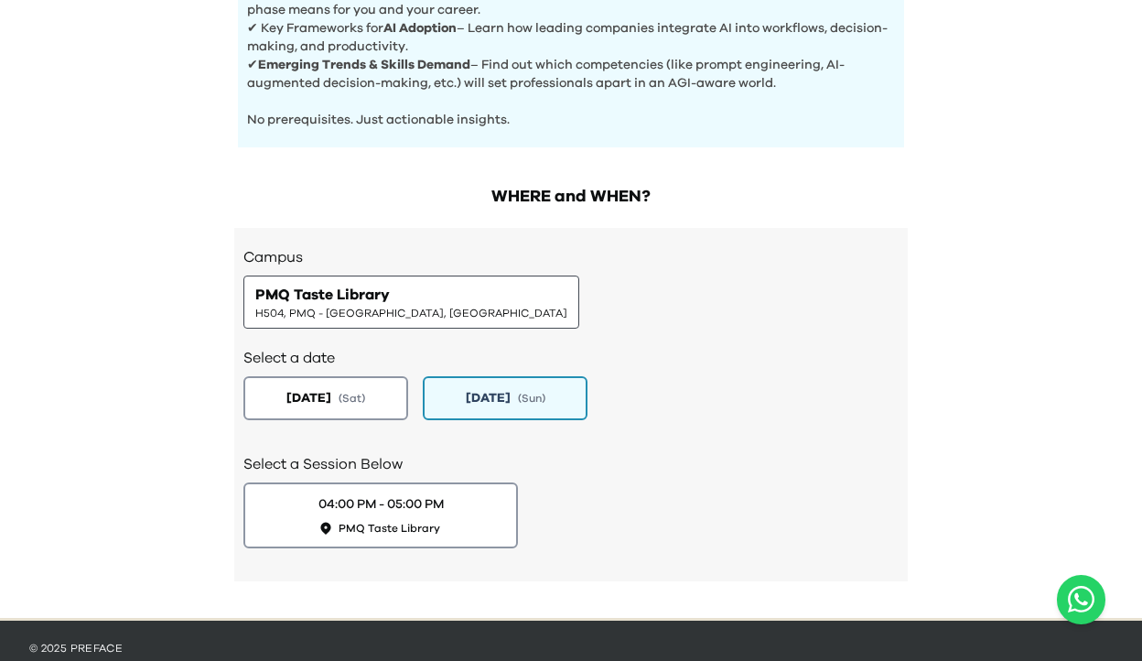
click at [252, 232] on div "Campus PMQ Taste Library H504, PMQ - Hollywood, Central Select a date 2025-08-2…" at bounding box center [571, 404] width 674 height 353
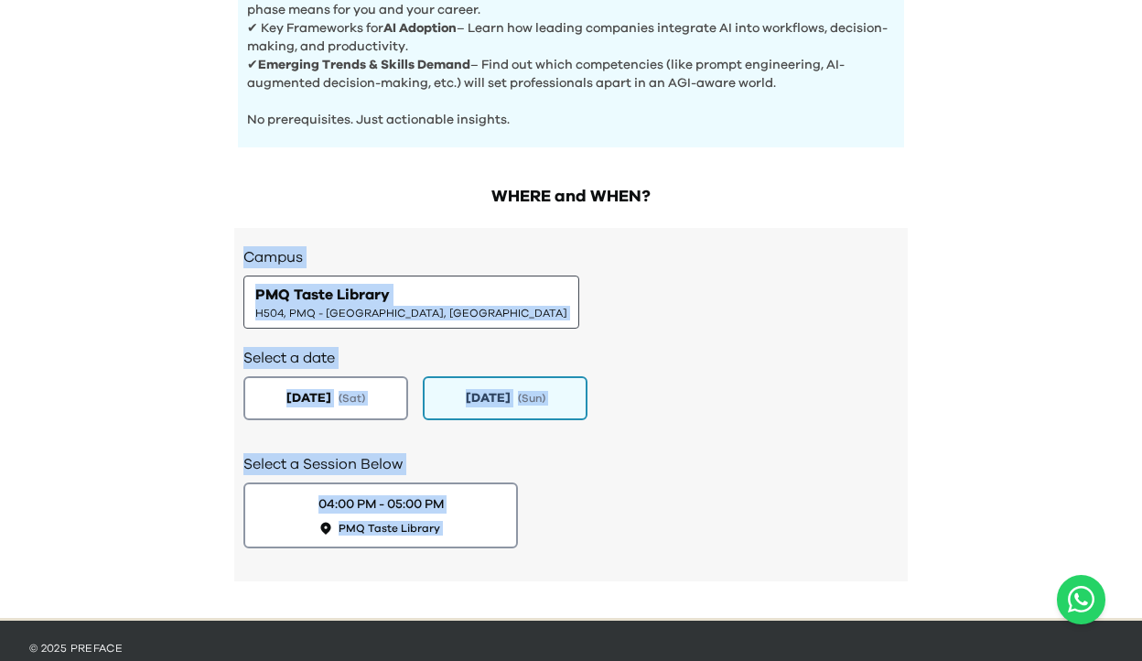
drag, startPoint x: 242, startPoint y: 251, endPoint x: 424, endPoint y: 632, distance: 422.8
click at [457, 604] on div "WHERE and WHEN? Campus PMQ Taste Library H504, PMQ - Hollywood, Central Select …" at bounding box center [571, 392] width 703 height 452
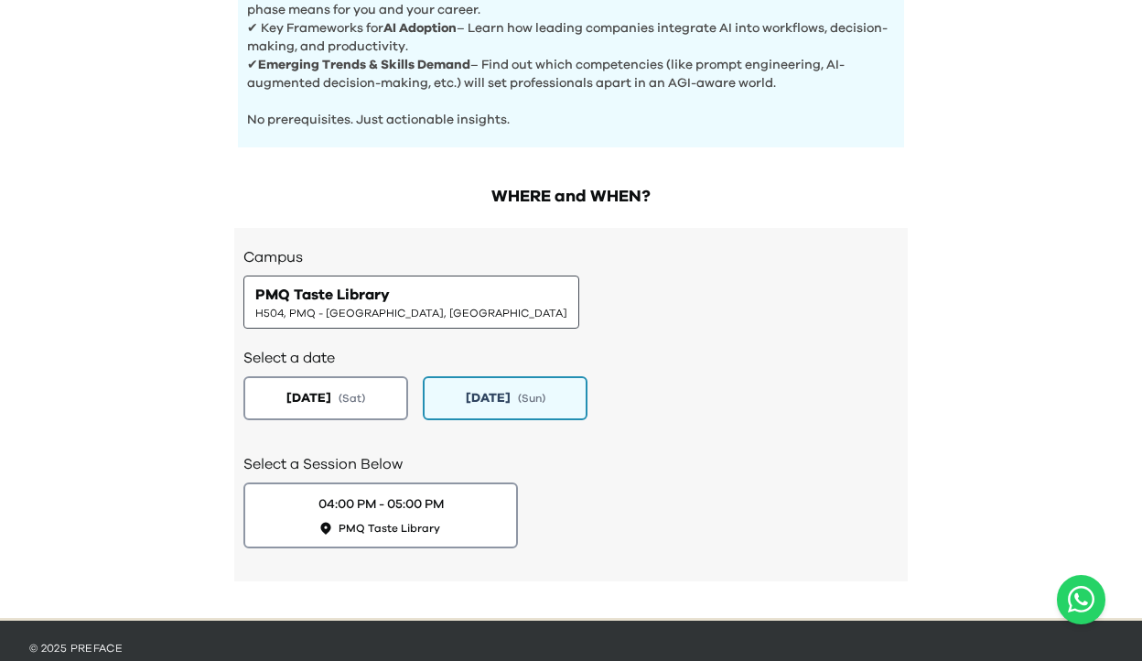
click at [469, 604] on div "WHERE and WHEN? Campus PMQ Taste Library H504, PMQ - Hollywood, Central Select …" at bounding box center [571, 392] width 703 height 452
click at [584, 544] on div "04:00 PM - 05:00 PM PMQ Taste Library" at bounding box center [570, 515] width 655 height 66
click at [616, 374] on div "Select a date 2025-08-23 ( Sat ) 2025-08-24 ( Sun )" at bounding box center [570, 382] width 655 height 106
click at [549, 352] on h2 "Select a date" at bounding box center [570, 358] width 655 height 22
click at [497, 445] on div "Select a Session Below 04:00 PM - 05:00 PM PMQ Taste Library" at bounding box center [570, 499] width 655 height 128
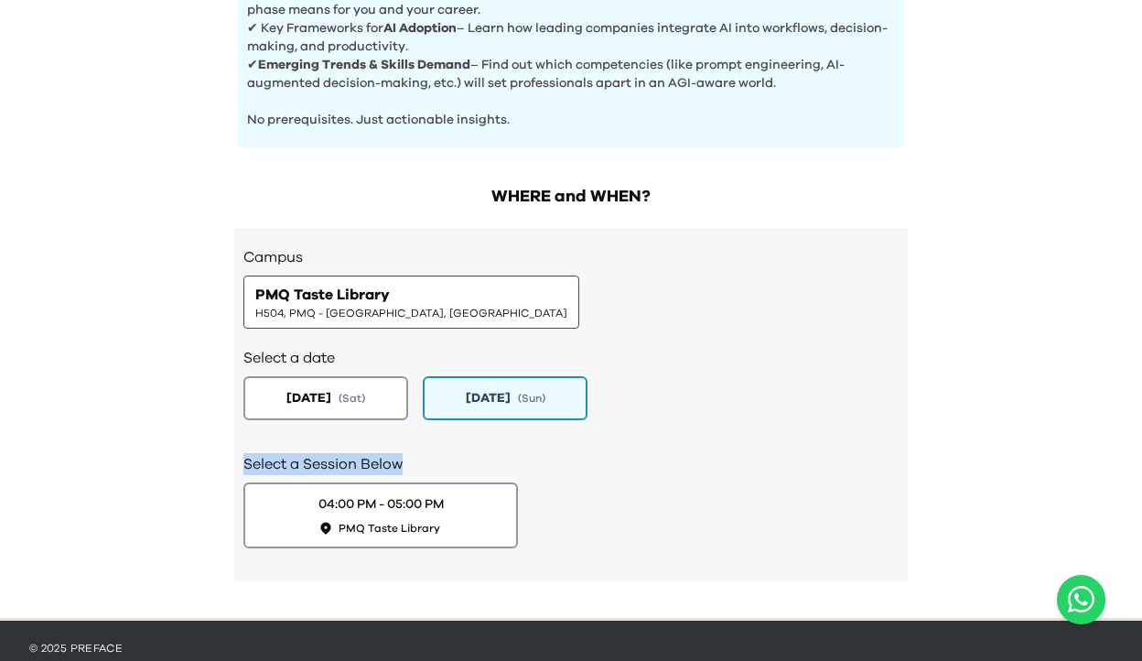
drag, startPoint x: 402, startPoint y: 462, endPoint x: 232, endPoint y: 451, distance: 169.7
click at [234, 451] on div "Campus PMQ Taste Library H504, PMQ - Hollywood, Central Select a date 2025-08-2…" at bounding box center [571, 404] width 674 height 353
click at [634, 423] on div "Select a date 2025-08-23 ( Sat ) 2025-08-24 ( Sun )" at bounding box center [570, 382] width 655 height 106
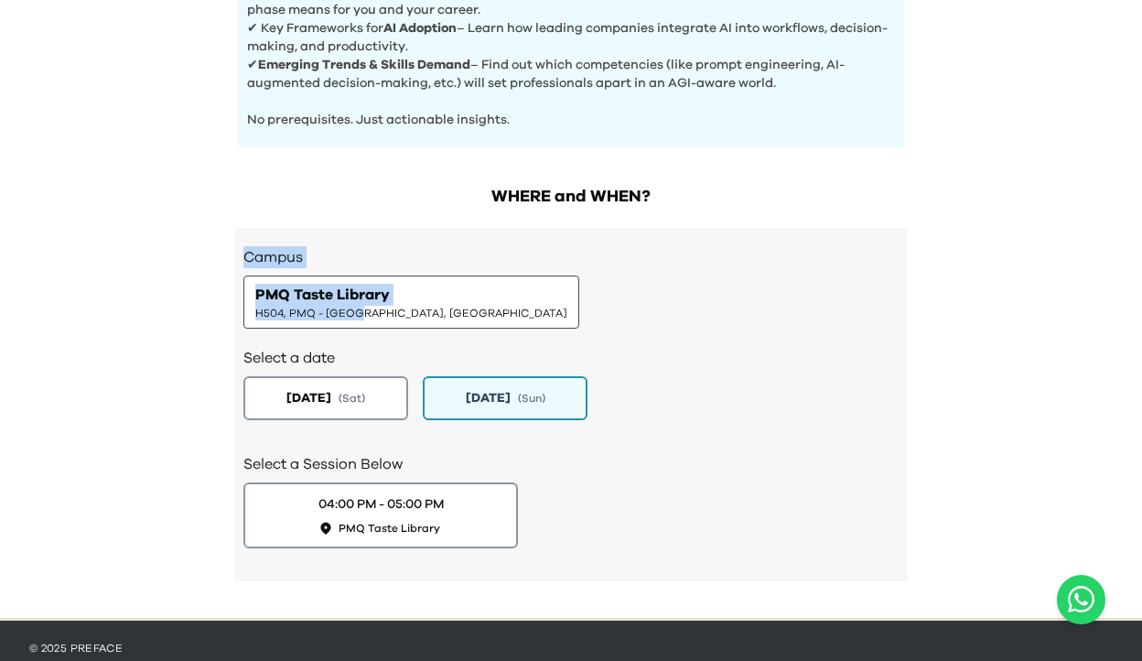
drag, startPoint x: 243, startPoint y: 254, endPoint x: 342, endPoint y: 309, distance: 113.1
click at [347, 310] on div "Campus PMQ Taste Library H504, PMQ - Hollywood, Central" at bounding box center [570, 287] width 655 height 82
click at [351, 262] on h3 "Campus" at bounding box center [570, 257] width 655 height 22
